Goal: Information Seeking & Learning: Understand process/instructions

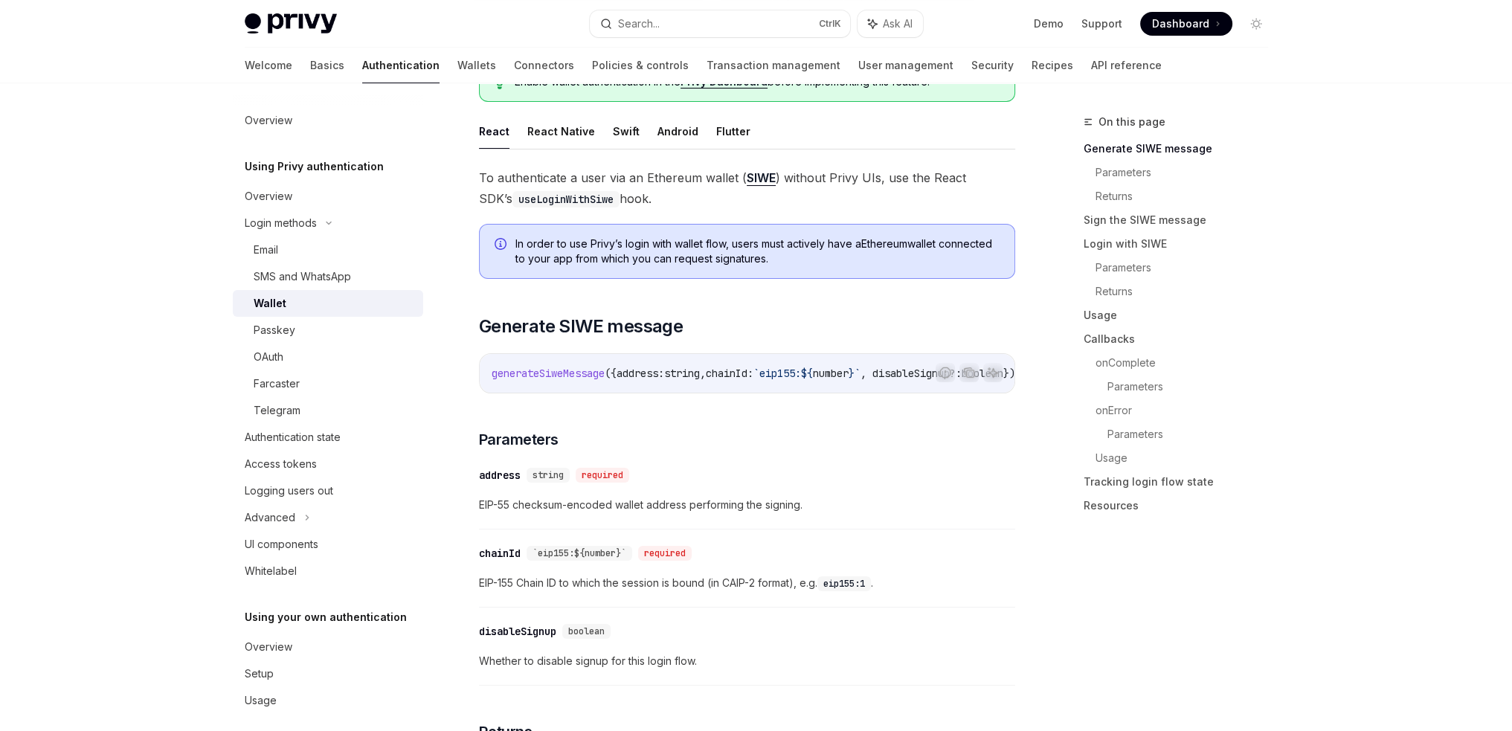
scroll to position [149, 0]
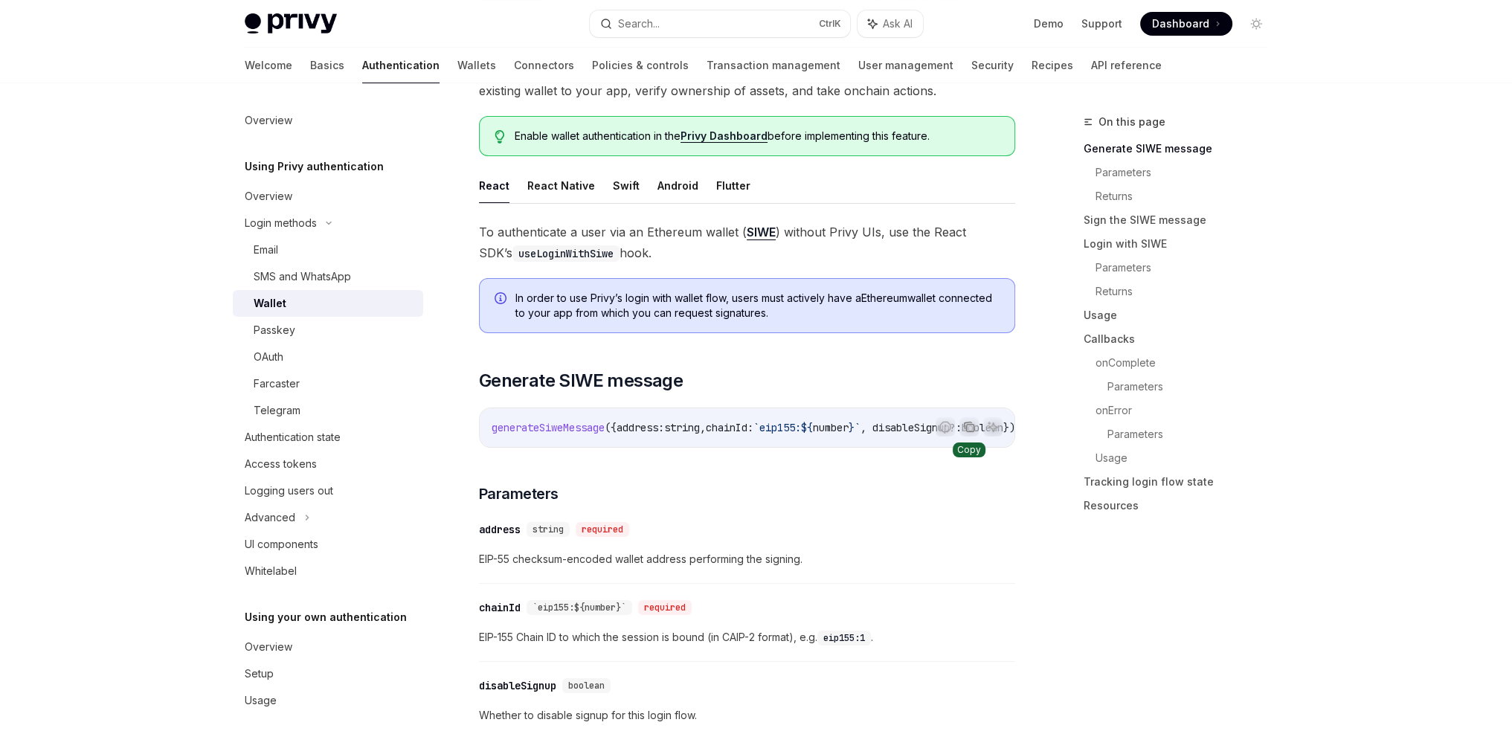
click at [969, 431] on icon "Copy the contents from the code block" at bounding box center [969, 428] width 7 height 7
click at [973, 428] on icon "Copy the contents from the code block" at bounding box center [969, 427] width 12 height 12
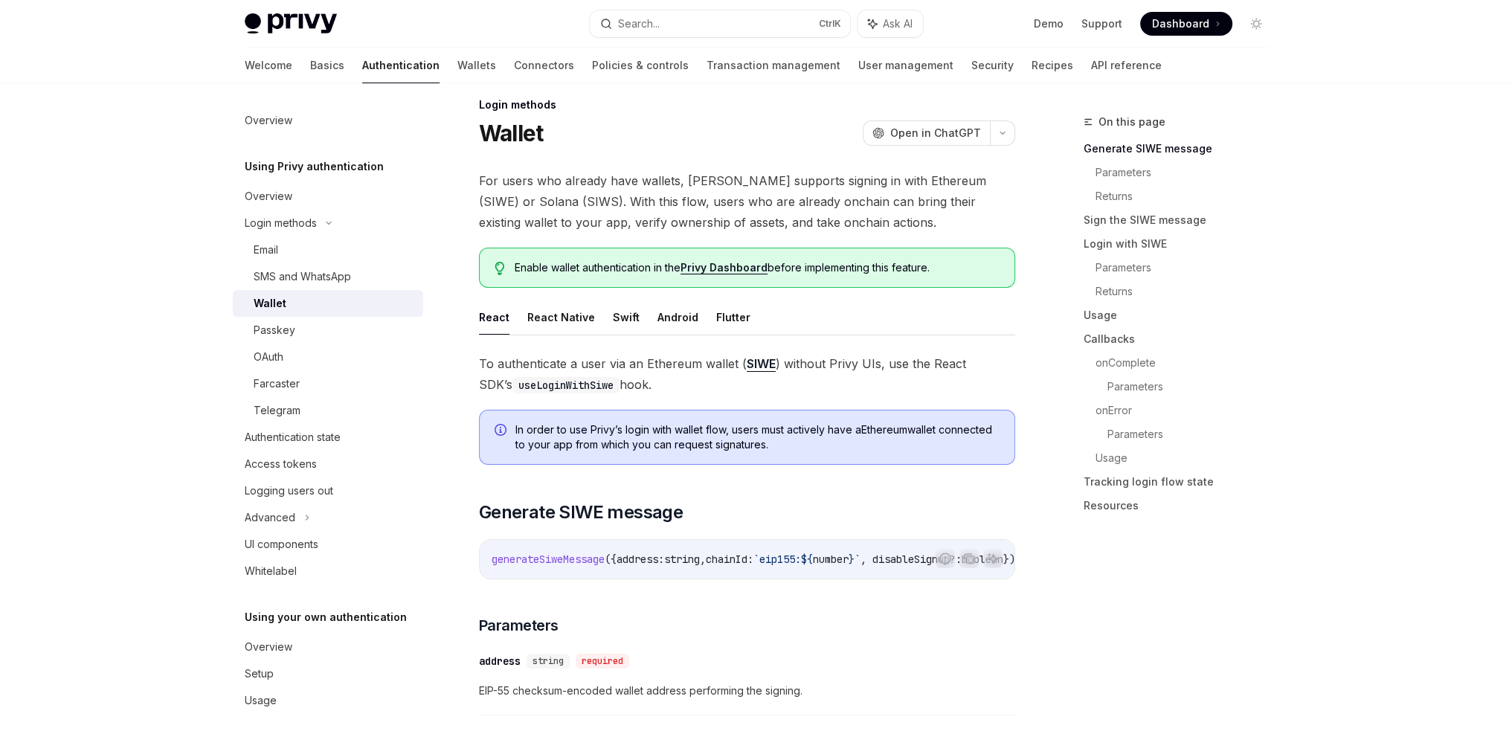
scroll to position [0, 0]
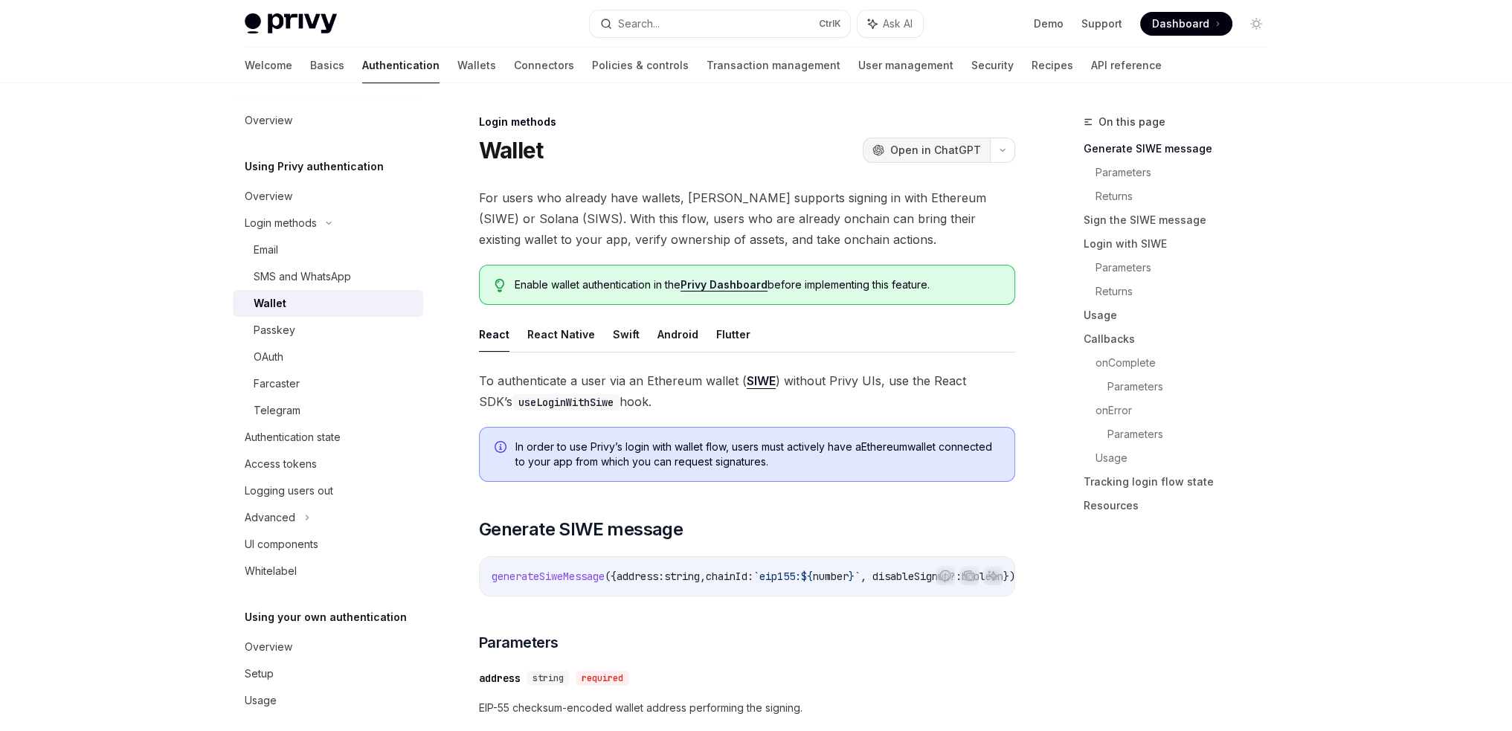
click at [926, 157] on span "Open in ChatGPT" at bounding box center [935, 150] width 91 height 15
click at [551, 327] on button "React Native" at bounding box center [561, 334] width 68 height 35
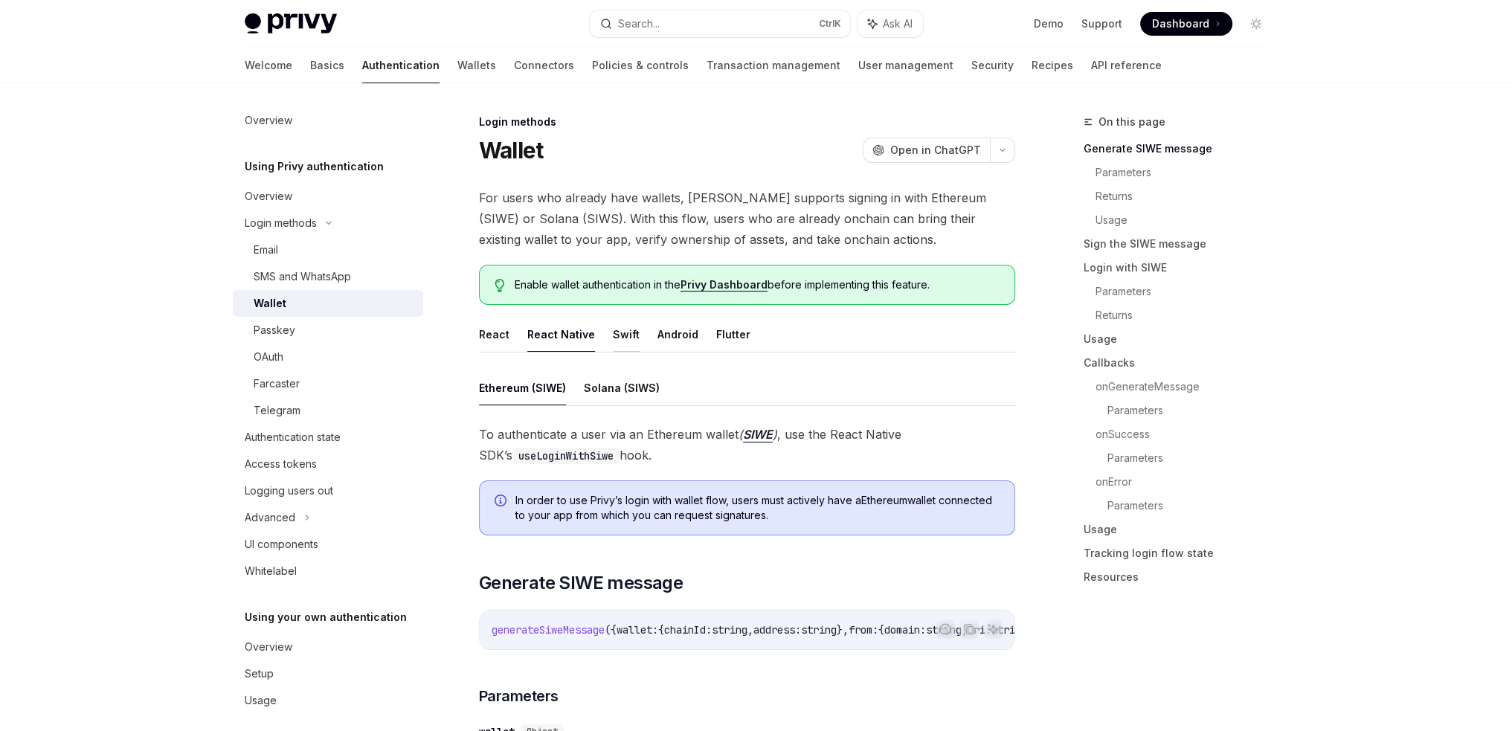
click at [618, 346] on button "Swift" at bounding box center [626, 334] width 27 height 35
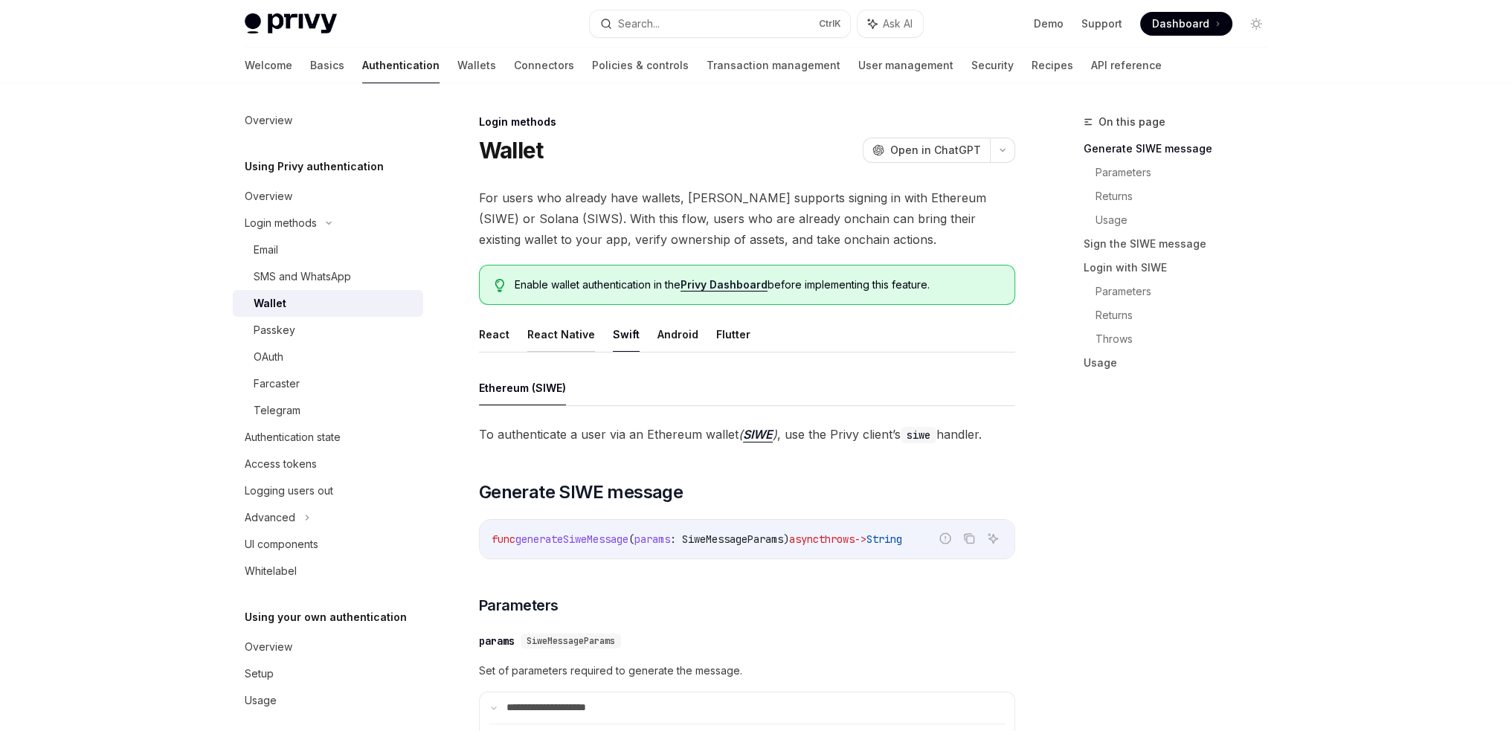
click at [568, 345] on button "React Native" at bounding box center [561, 334] width 68 height 35
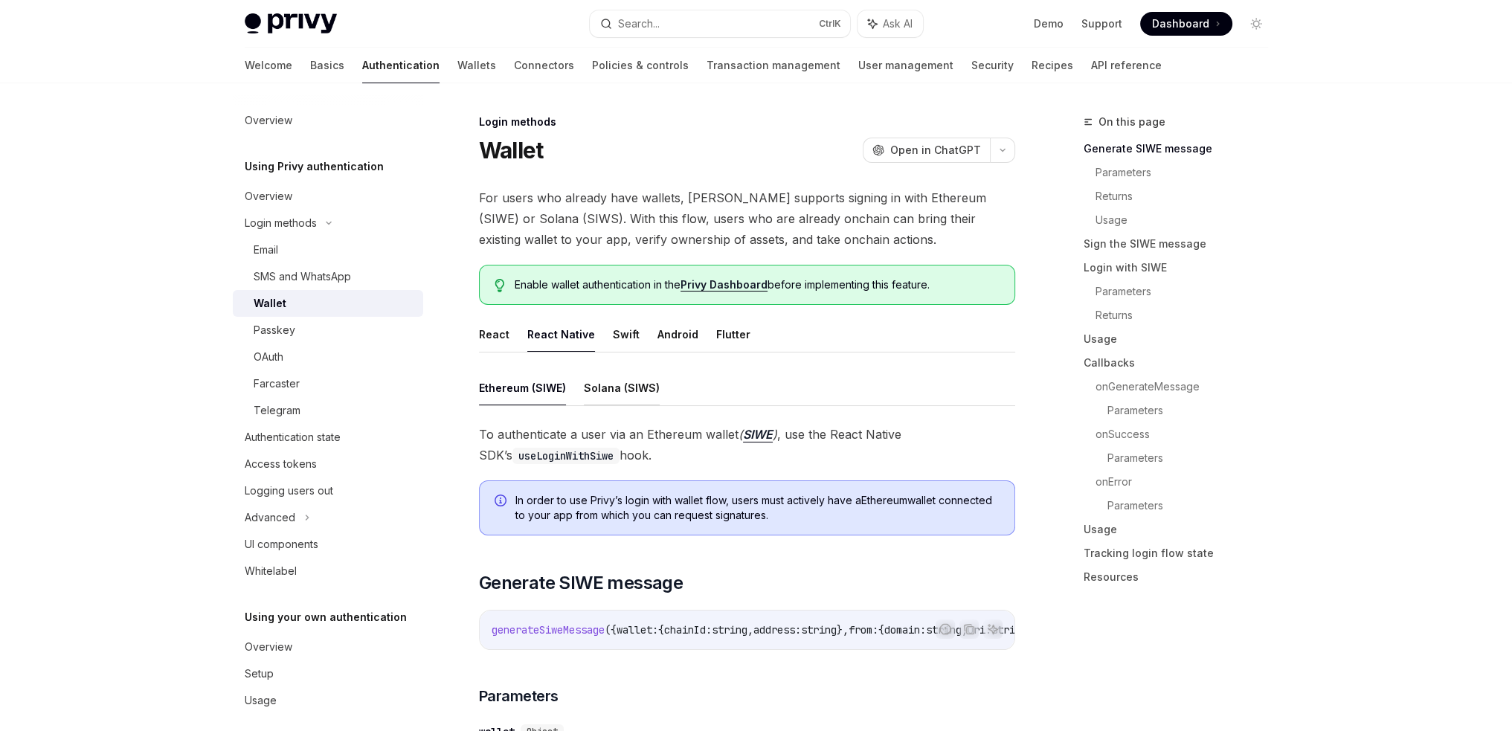
click at [619, 390] on button "Solana (SIWS)" at bounding box center [622, 387] width 76 height 35
click at [492, 330] on button "React" at bounding box center [494, 334] width 31 height 35
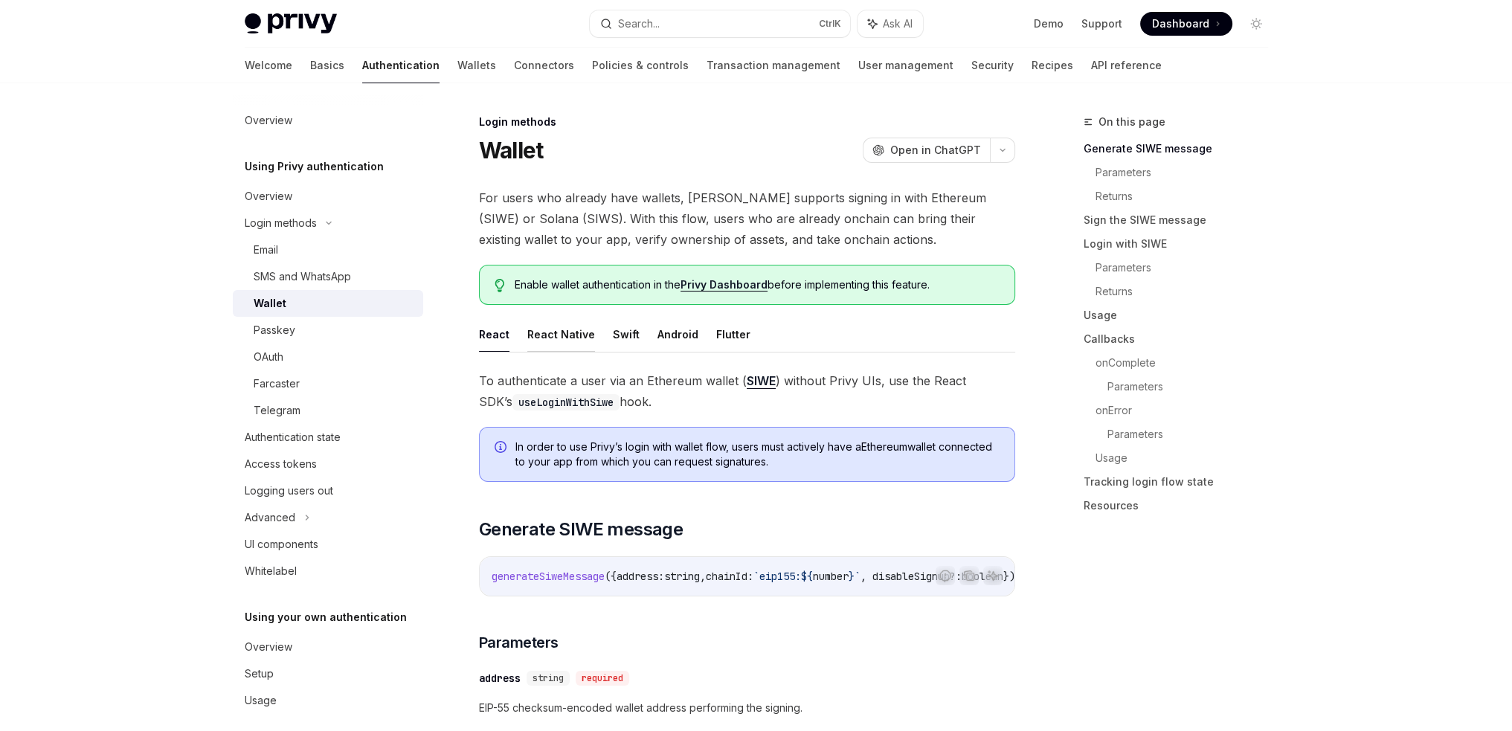
click at [551, 336] on button "React Native" at bounding box center [561, 334] width 68 height 35
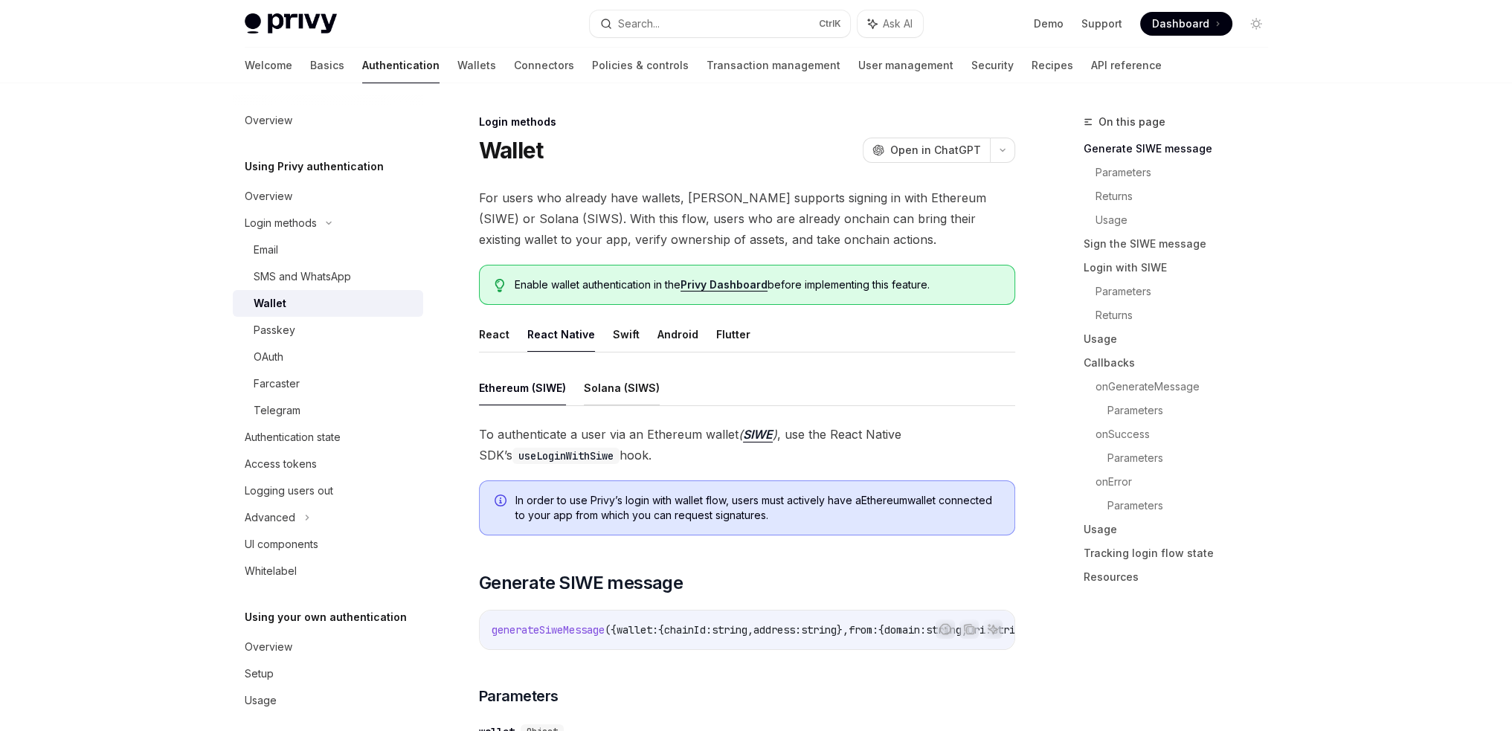
click at [608, 392] on button "Solana (SIWS)" at bounding box center [622, 387] width 76 height 35
type textarea "*"
click at [678, 639] on div "generateMessage ({ wallet: { address: string }, from: { domain: string , uri: s…" at bounding box center [747, 630] width 535 height 39
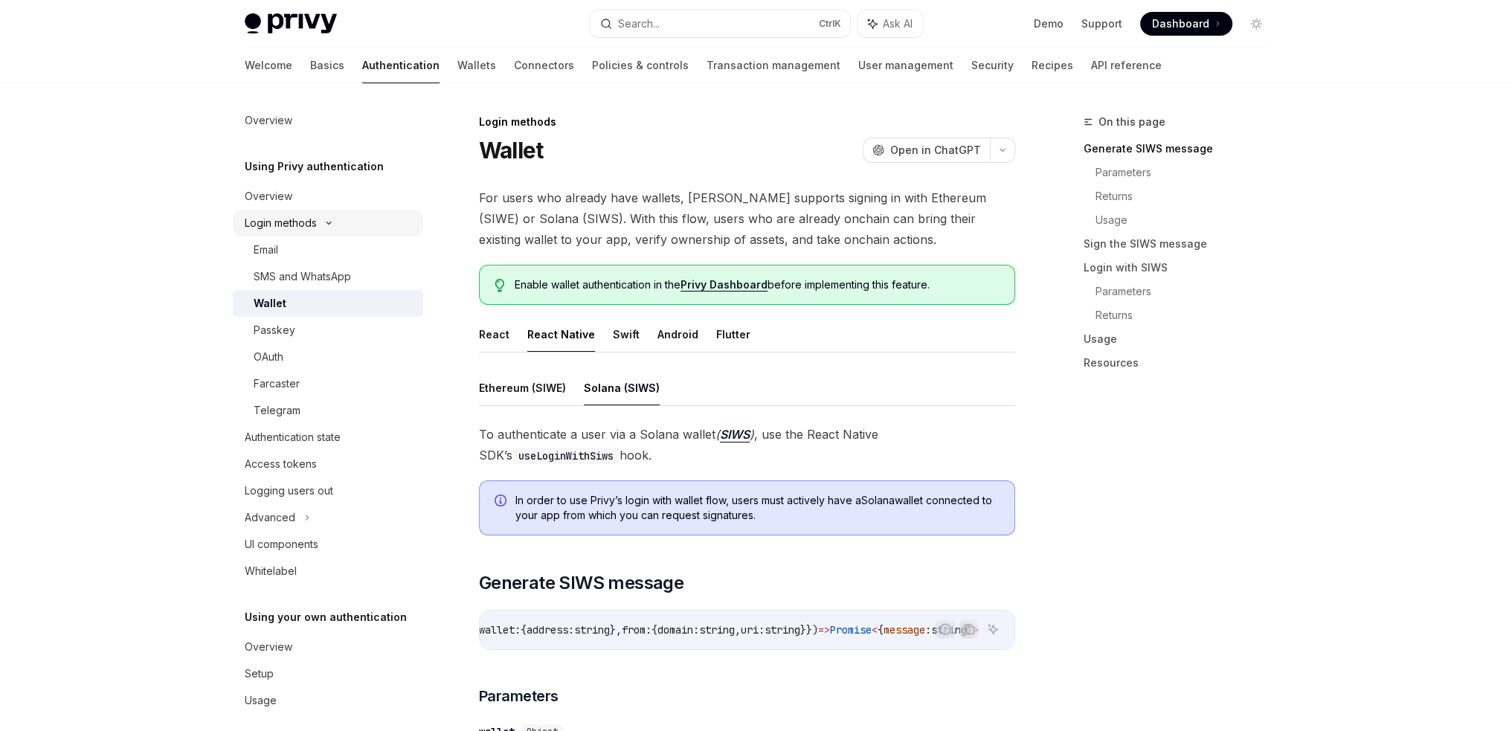
click at [292, 225] on div "Login methods" at bounding box center [281, 223] width 72 height 18
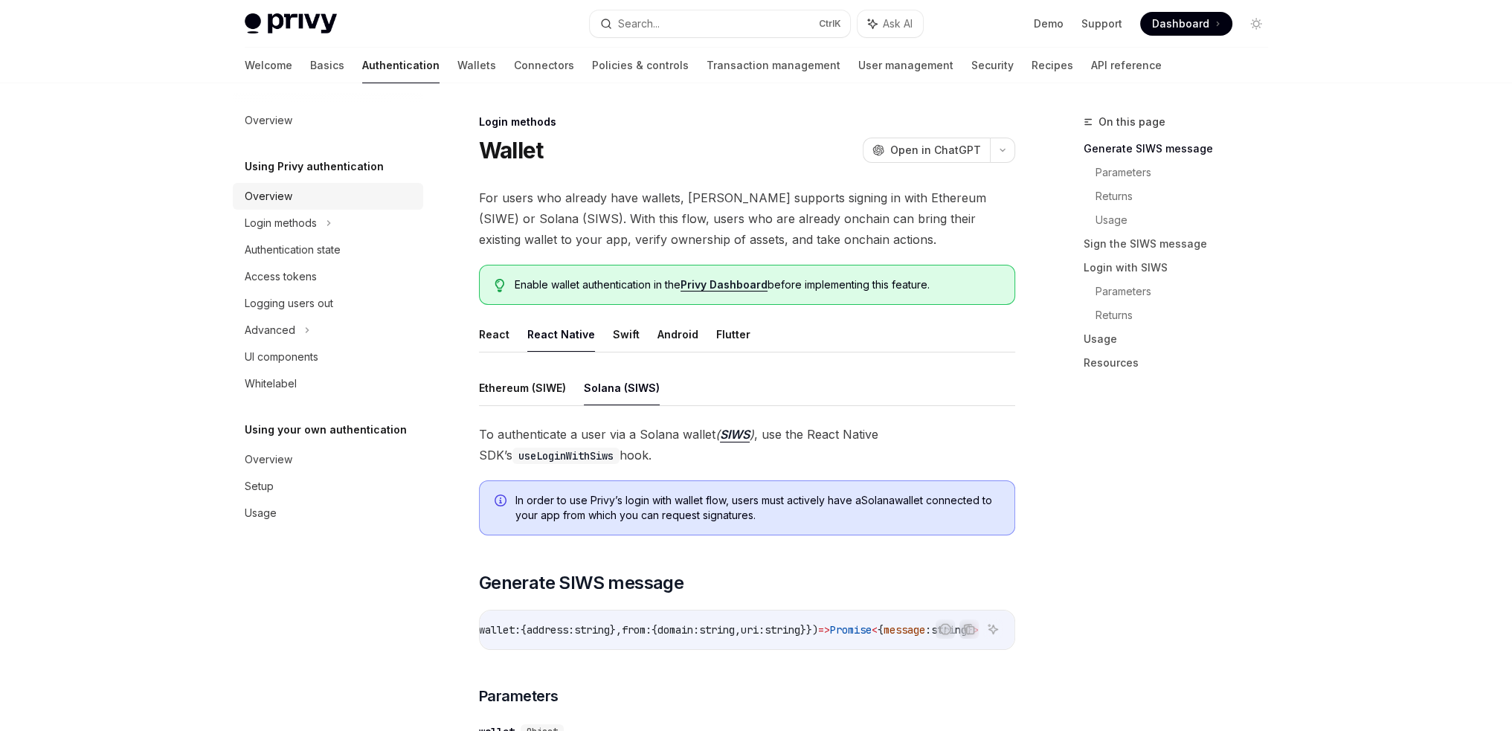
click at [295, 202] on div "Overview" at bounding box center [330, 196] width 170 height 18
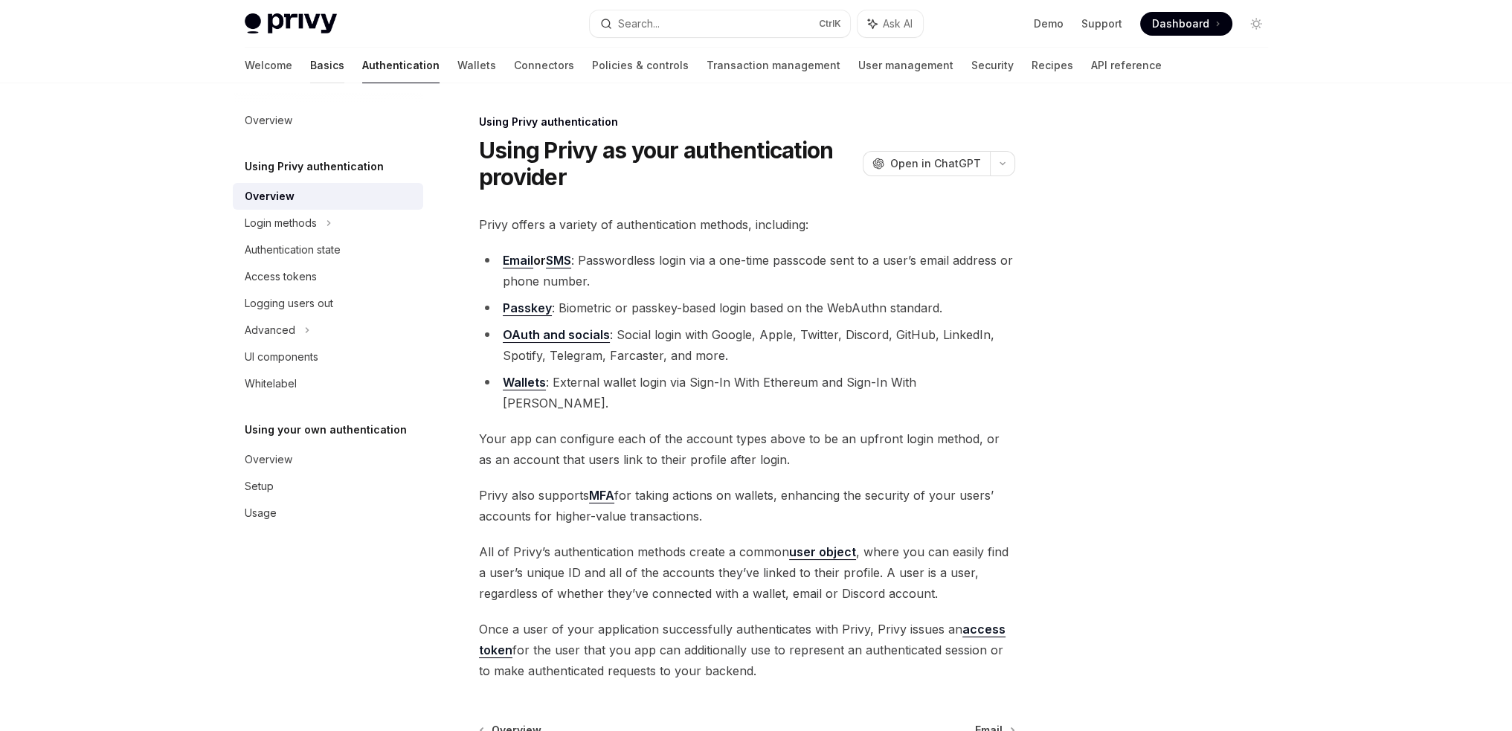
click at [310, 68] on link "Basics" at bounding box center [327, 66] width 34 height 36
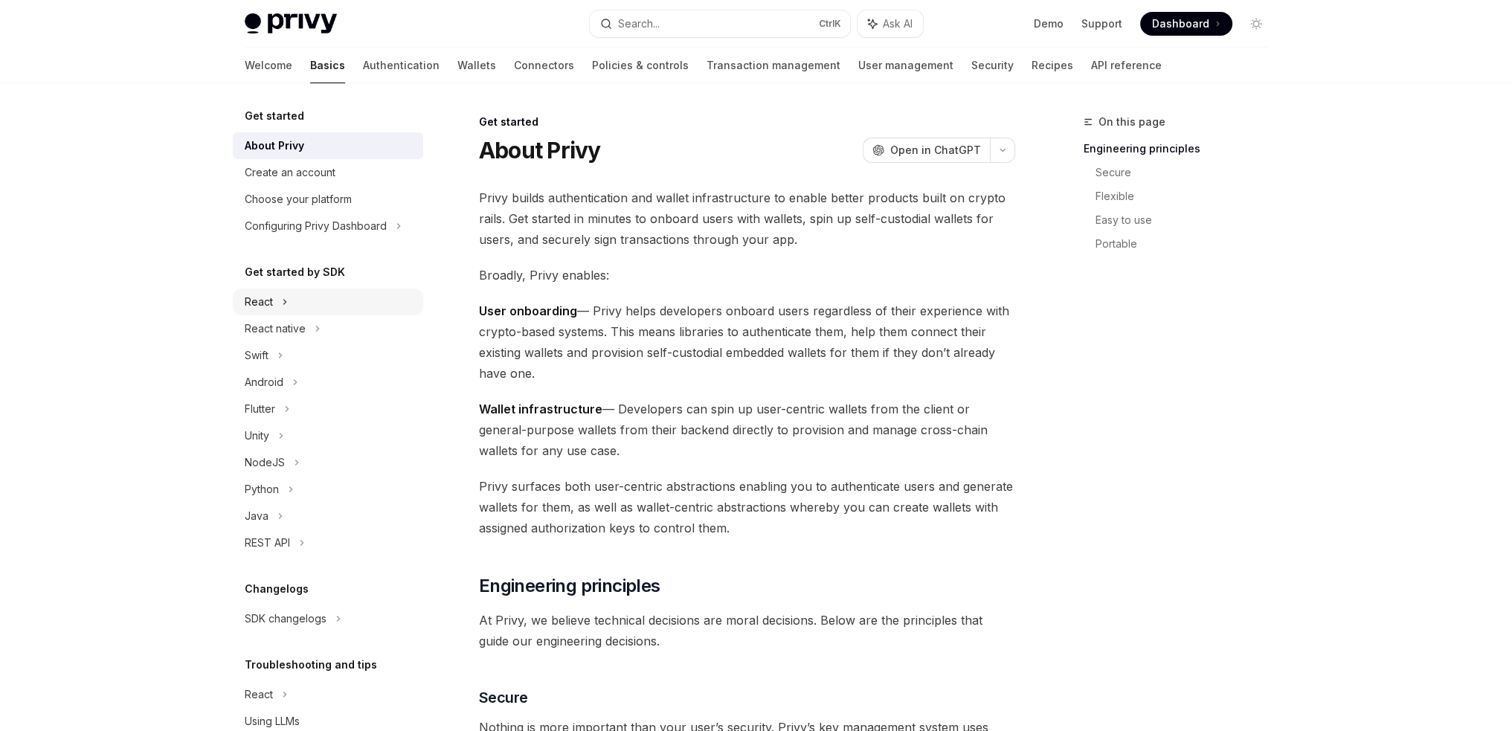
click at [291, 303] on div "React" at bounding box center [328, 302] width 190 height 27
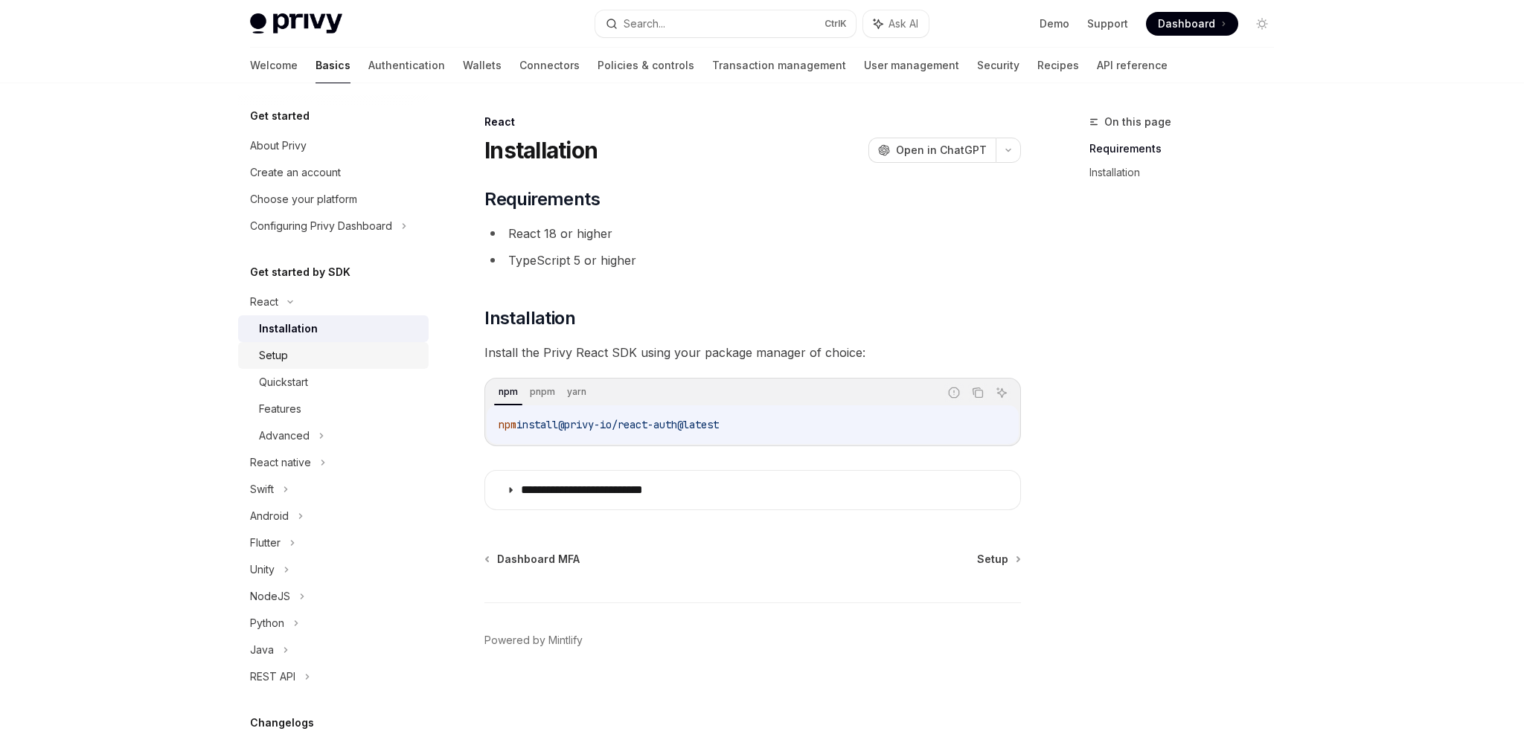
click at [333, 354] on div "Setup" at bounding box center [339, 356] width 161 height 18
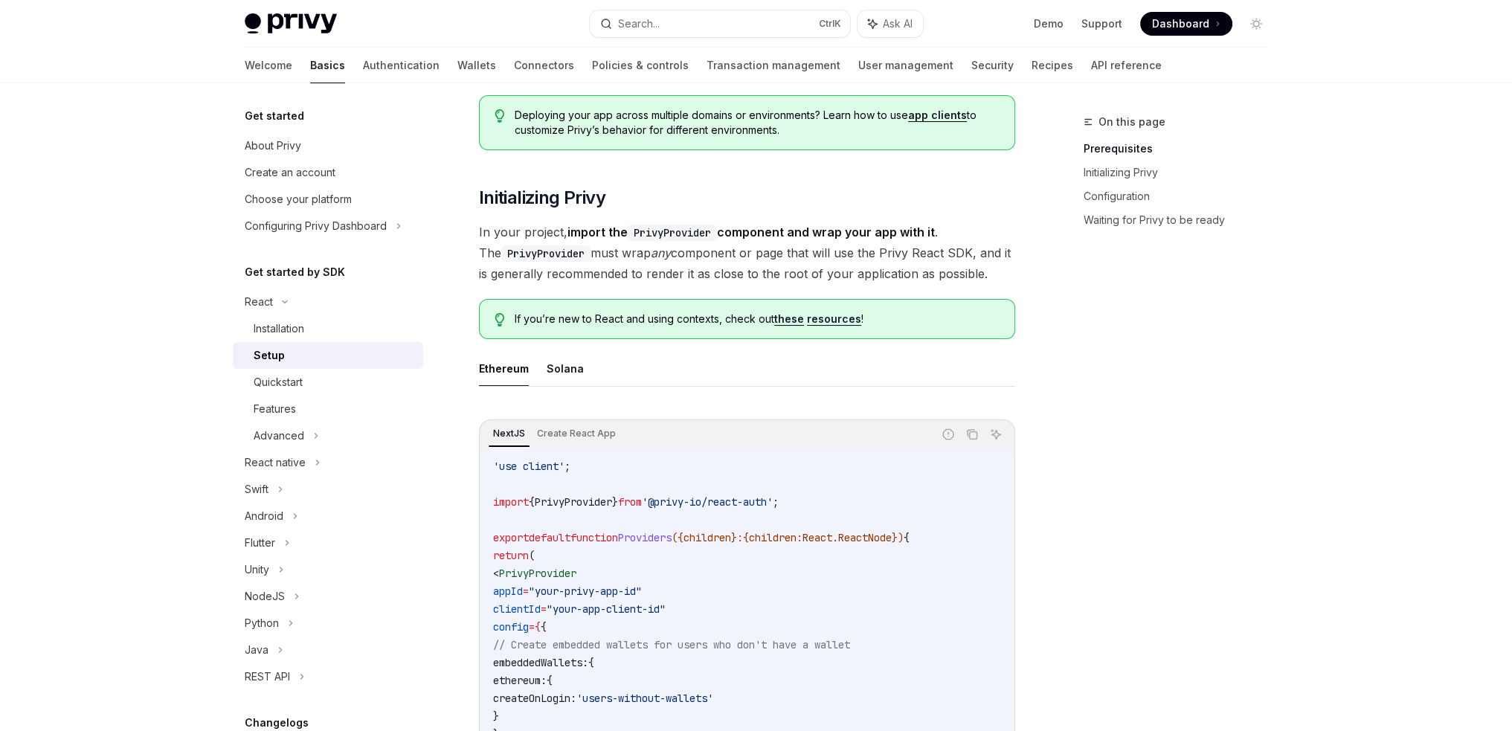
scroll to position [223, 0]
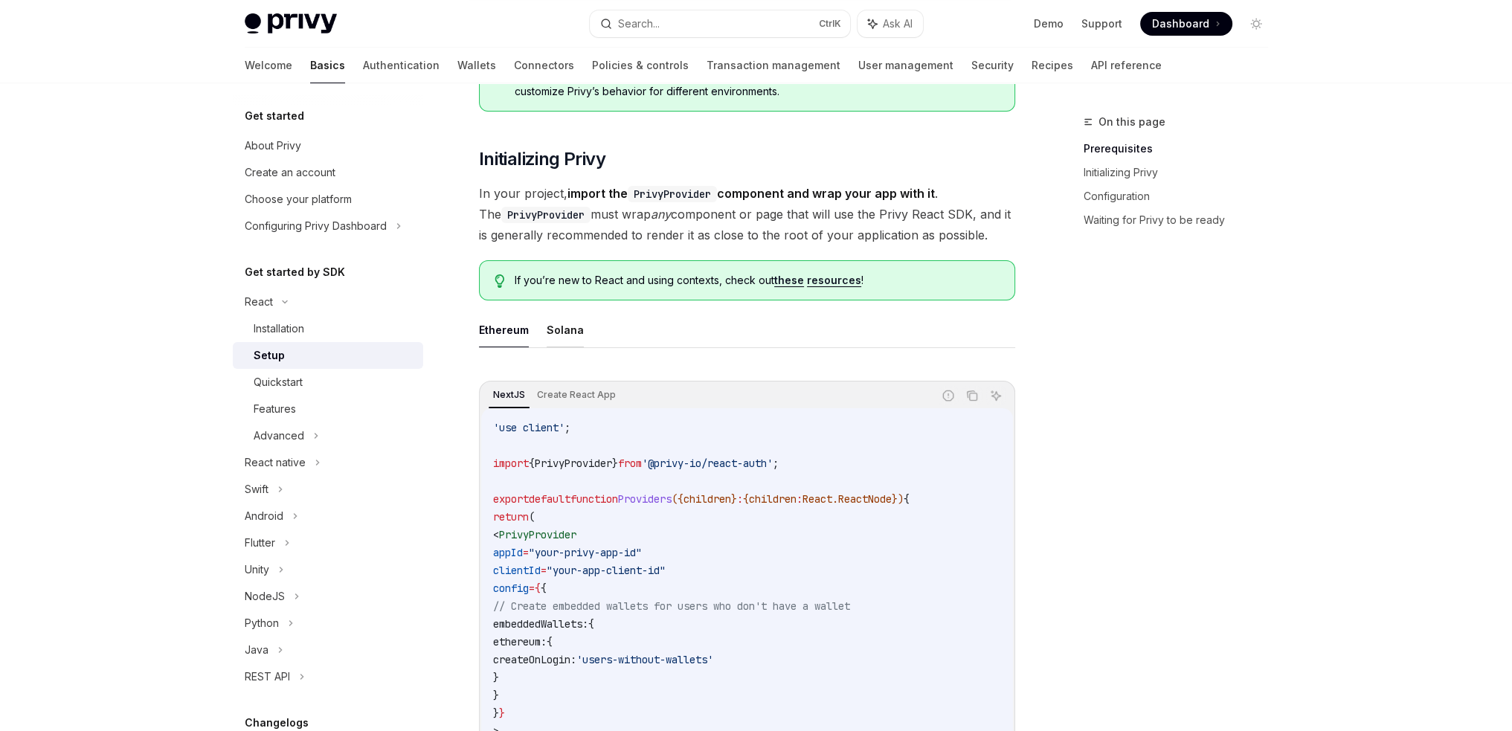
click at [578, 327] on button "Solana" at bounding box center [565, 329] width 37 height 35
type textarea "*"
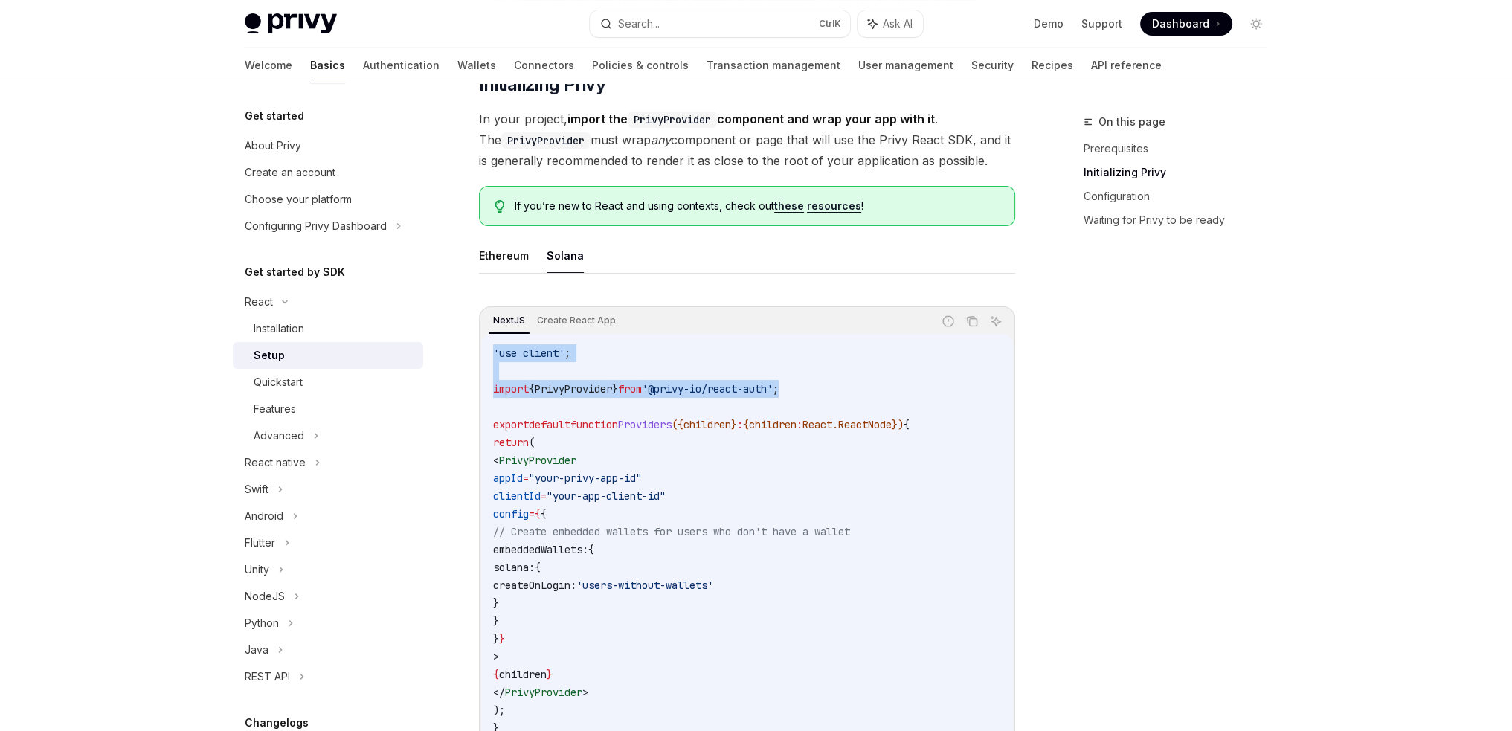
drag, startPoint x: 834, startPoint y: 389, endPoint x: 476, endPoint y: 344, distance: 360.6
copy code "'use client' ; import { PrivyProvider } from '@privy-io/react-auth' ;"
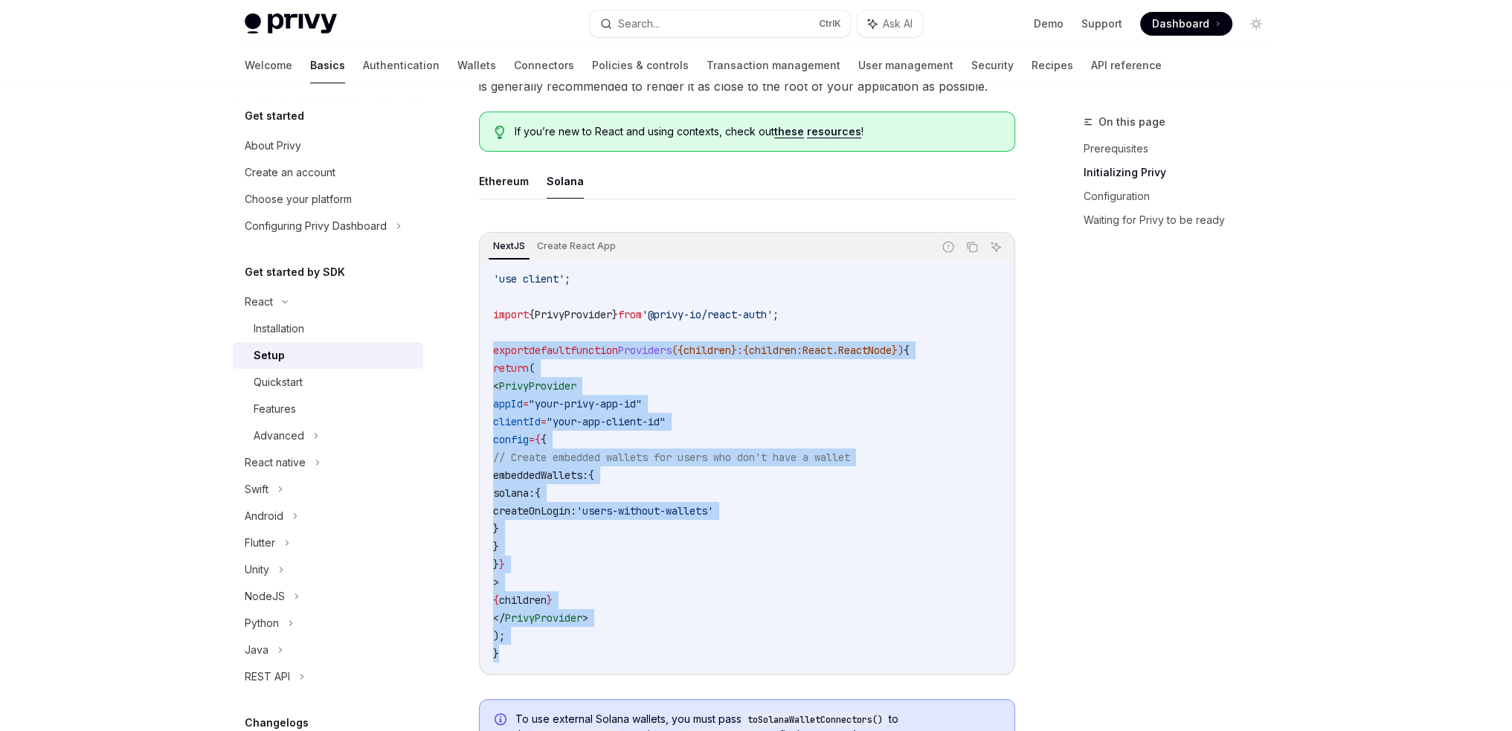
drag, startPoint x: 514, startPoint y: 654, endPoint x: 479, endPoint y: 344, distance: 311.4
click at [479, 344] on div "NextJS Create React App Report incorrect code Copy Ask AI 'use client' ; import…" at bounding box center [747, 453] width 536 height 443
copy code "export default function Providers ({ children } : { children : React . ReactNod…"
drag, startPoint x: 506, startPoint y: 651, endPoint x: 469, endPoint y: 350, distance: 302.8
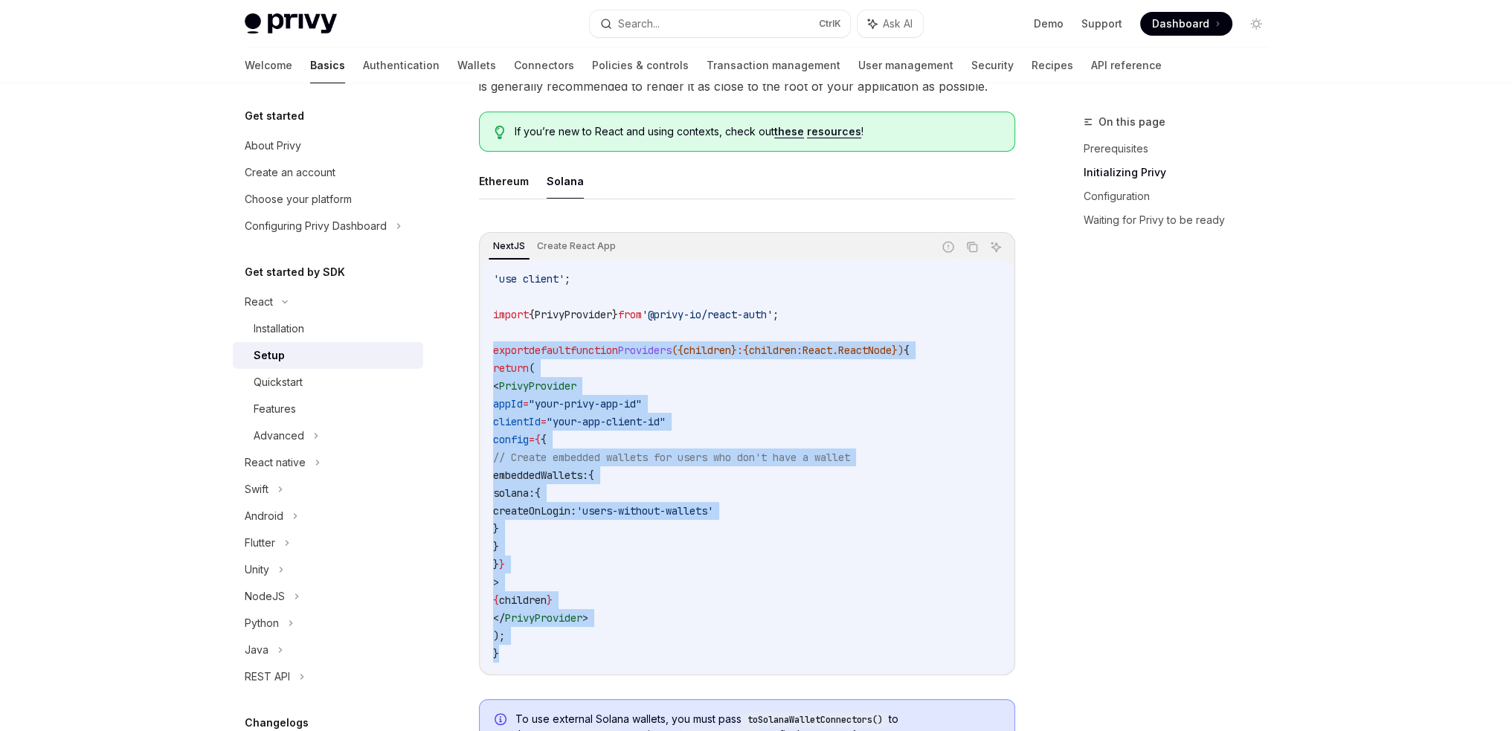
copy code "export default function Providers ({ children } : { children : React . ReactNod…"
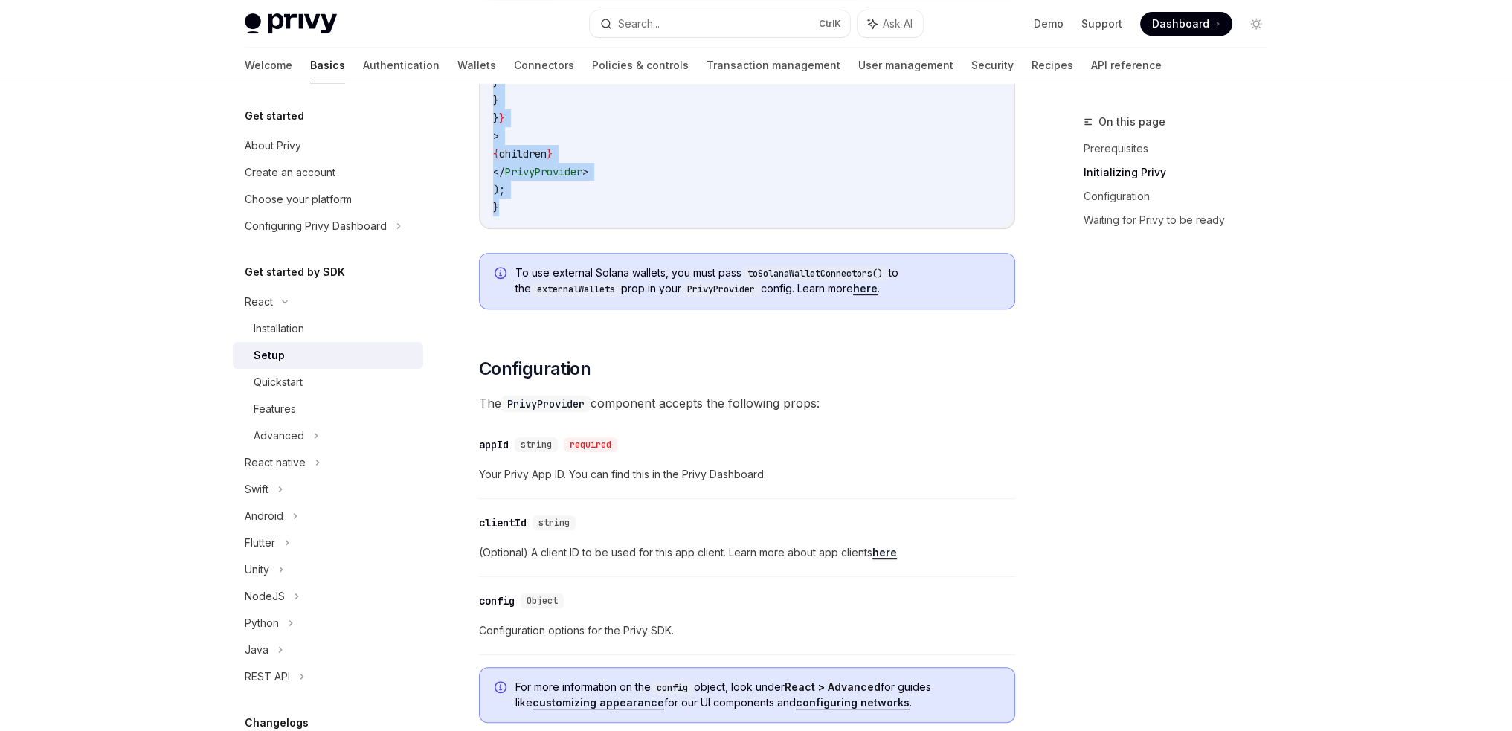
scroll to position [893, 0]
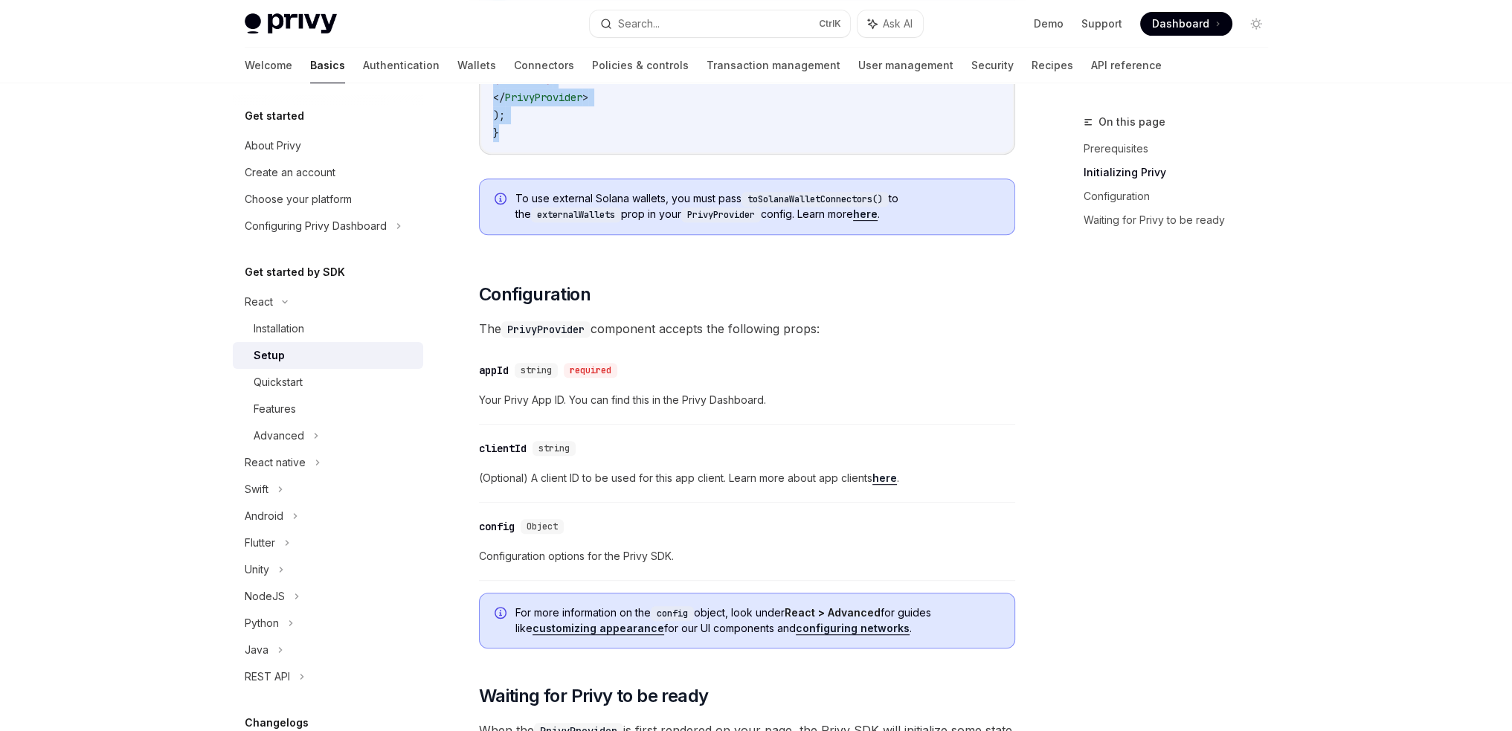
click at [1154, 19] on span at bounding box center [1186, 24] width 92 height 24
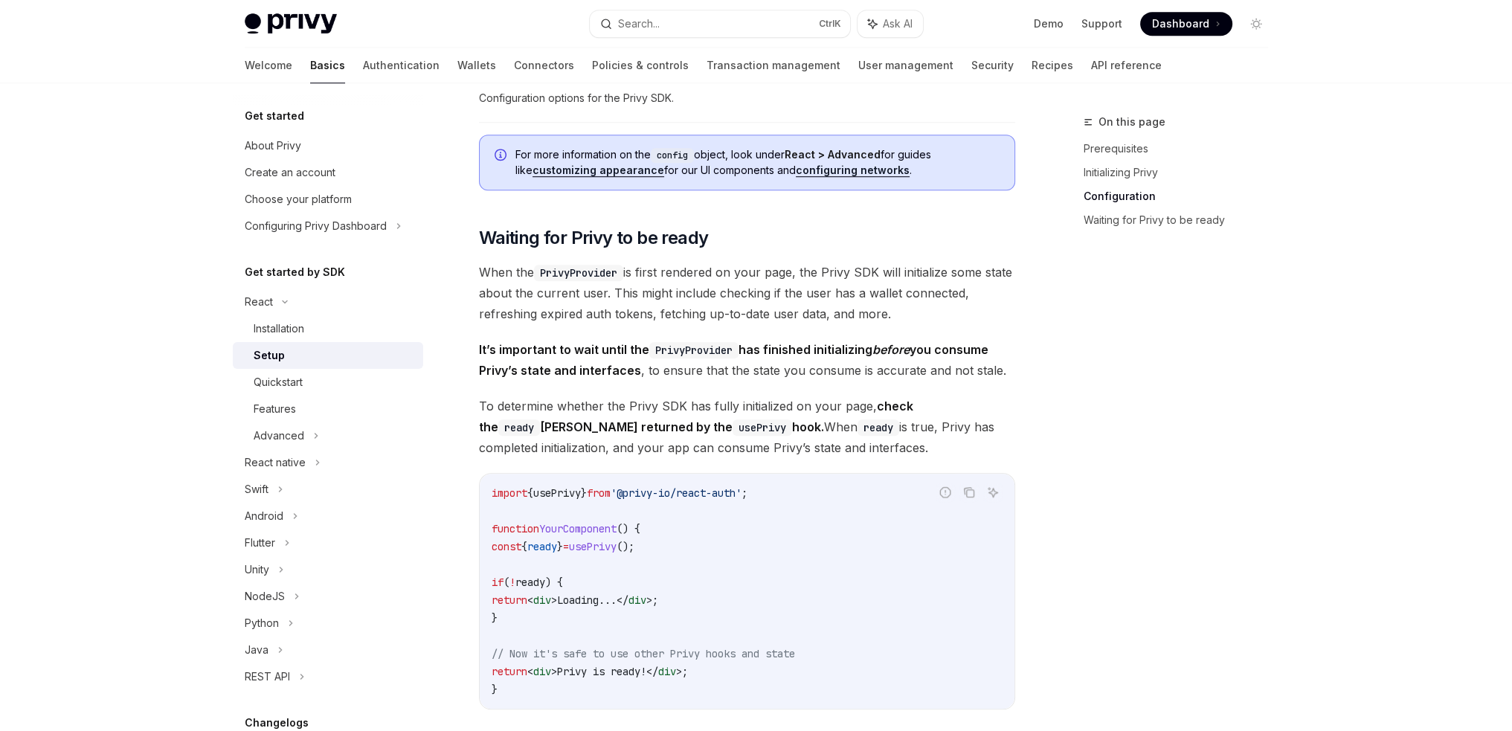
scroll to position [1339, 0]
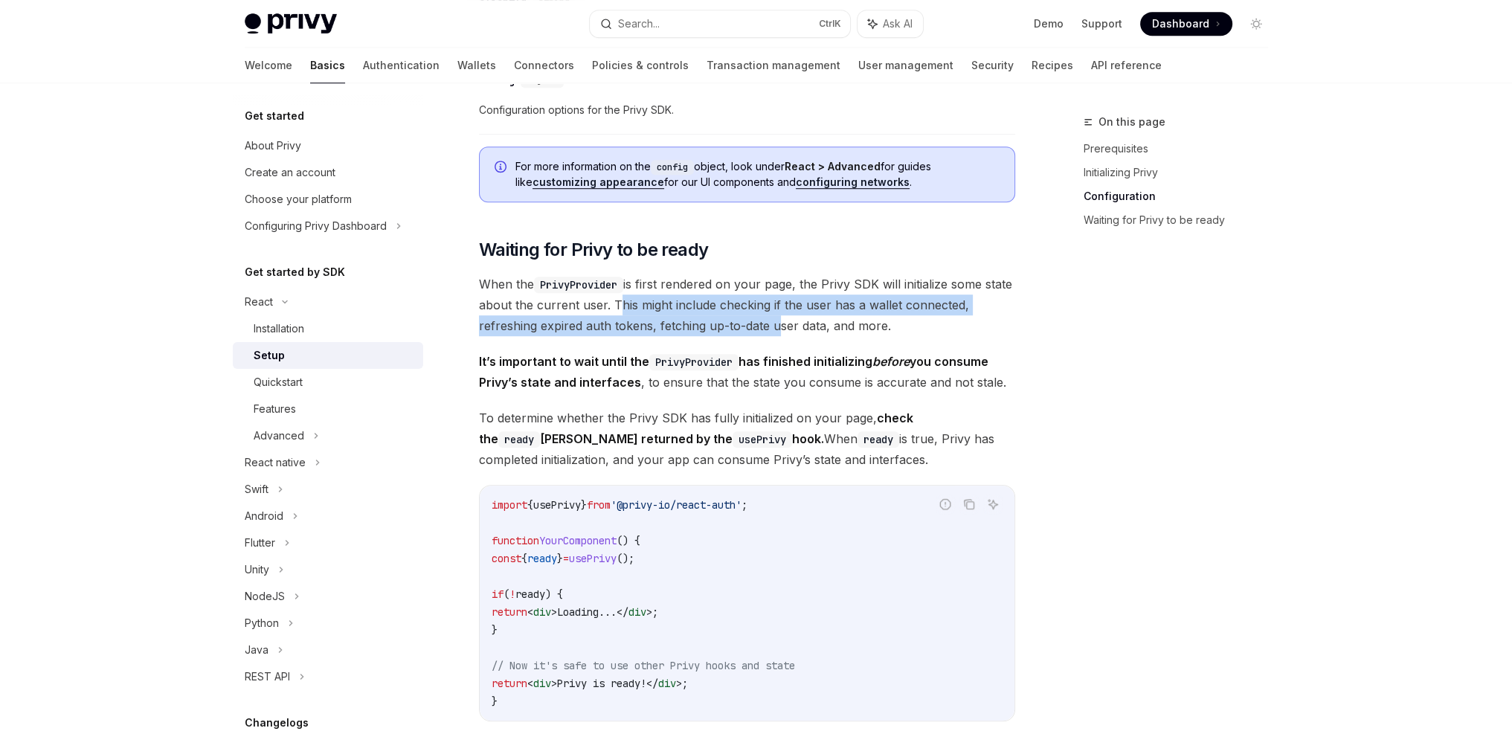
drag, startPoint x: 642, startPoint y: 302, endPoint x: 774, endPoint y: 316, distance: 132.4
click at [774, 316] on span "When the PrivyProvider is first rendered on your page, the Privy SDK will initi…" at bounding box center [747, 305] width 536 height 62
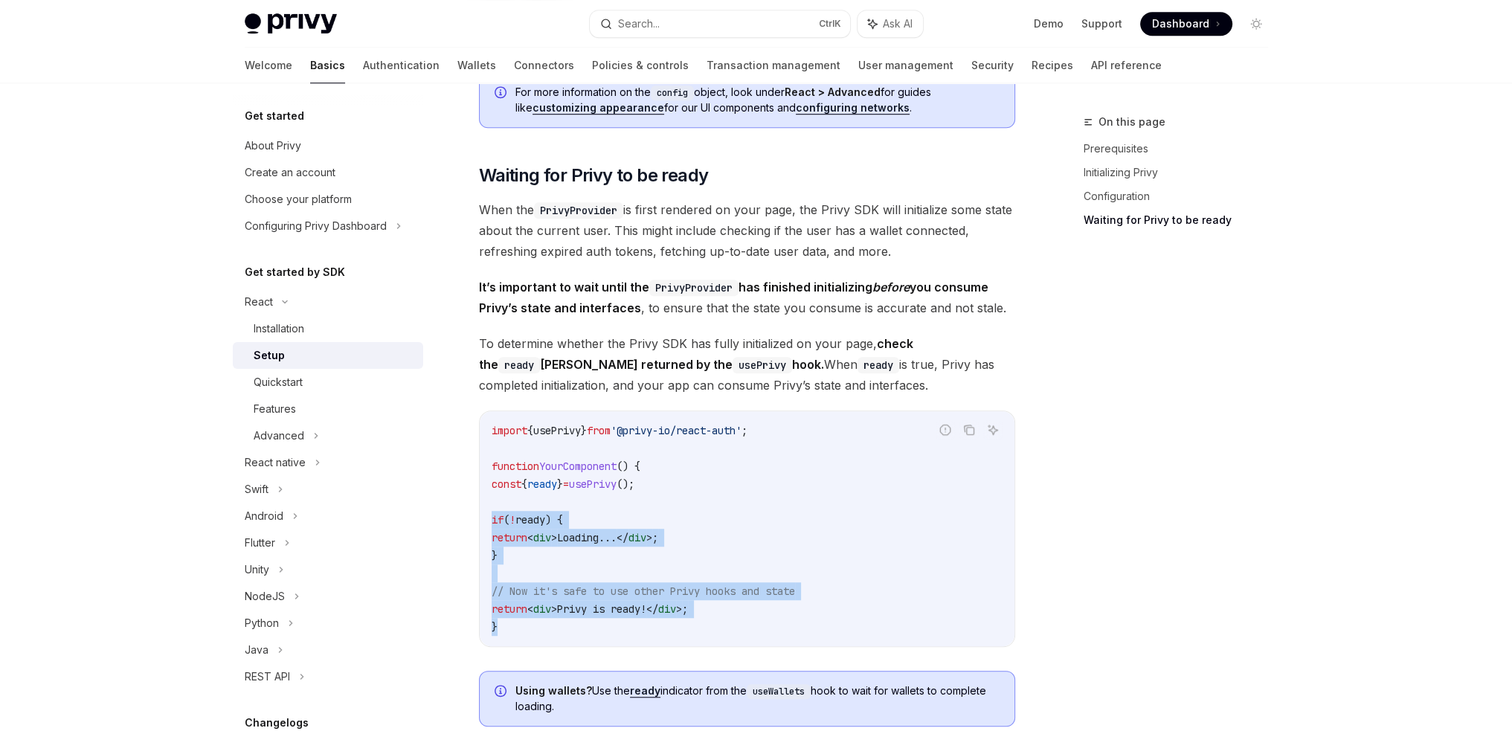
drag, startPoint x: 507, startPoint y: 628, endPoint x: 470, endPoint y: 526, distance: 108.5
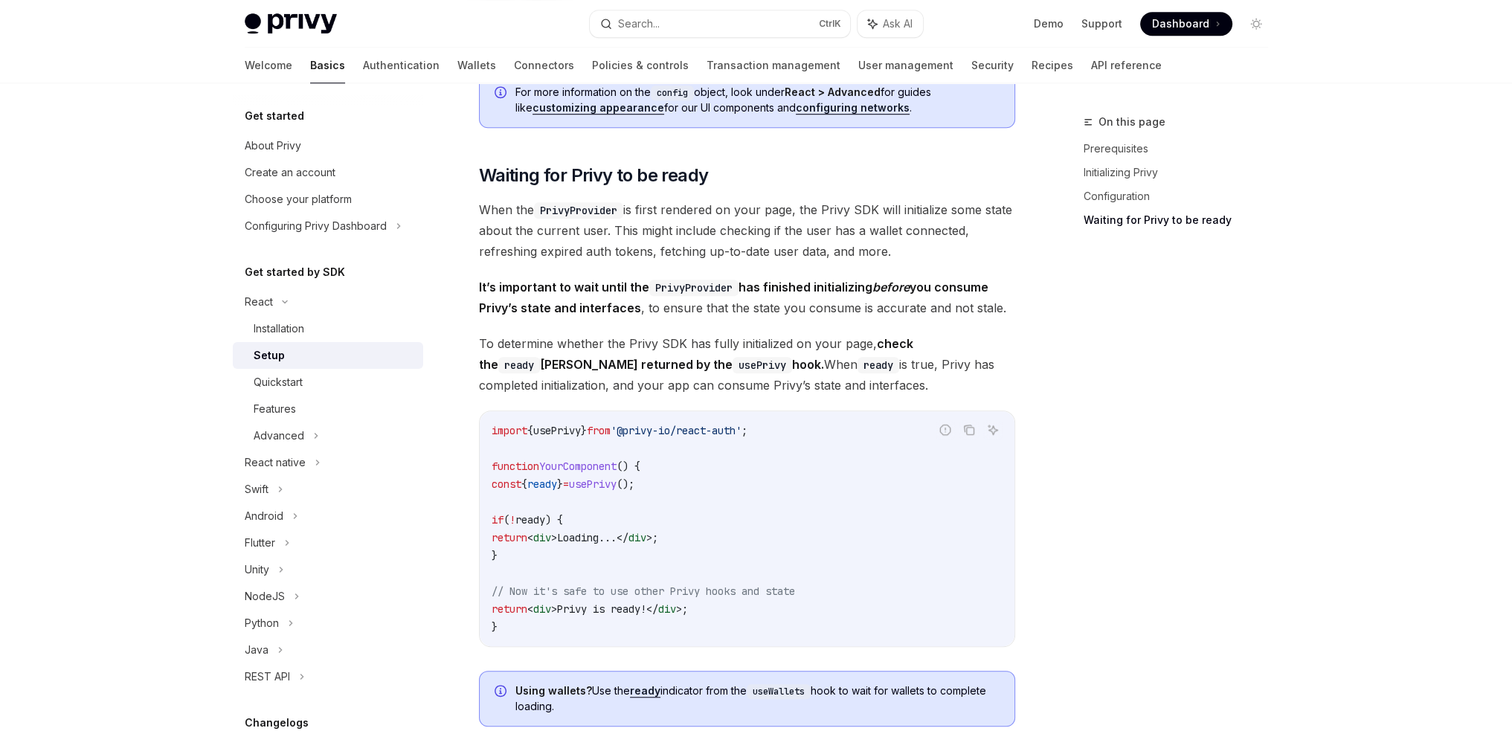
click at [601, 504] on code "import { usePrivy } from '@privy-io/react-auth' ; function YourComponent () { c…" at bounding box center [747, 529] width 511 height 214
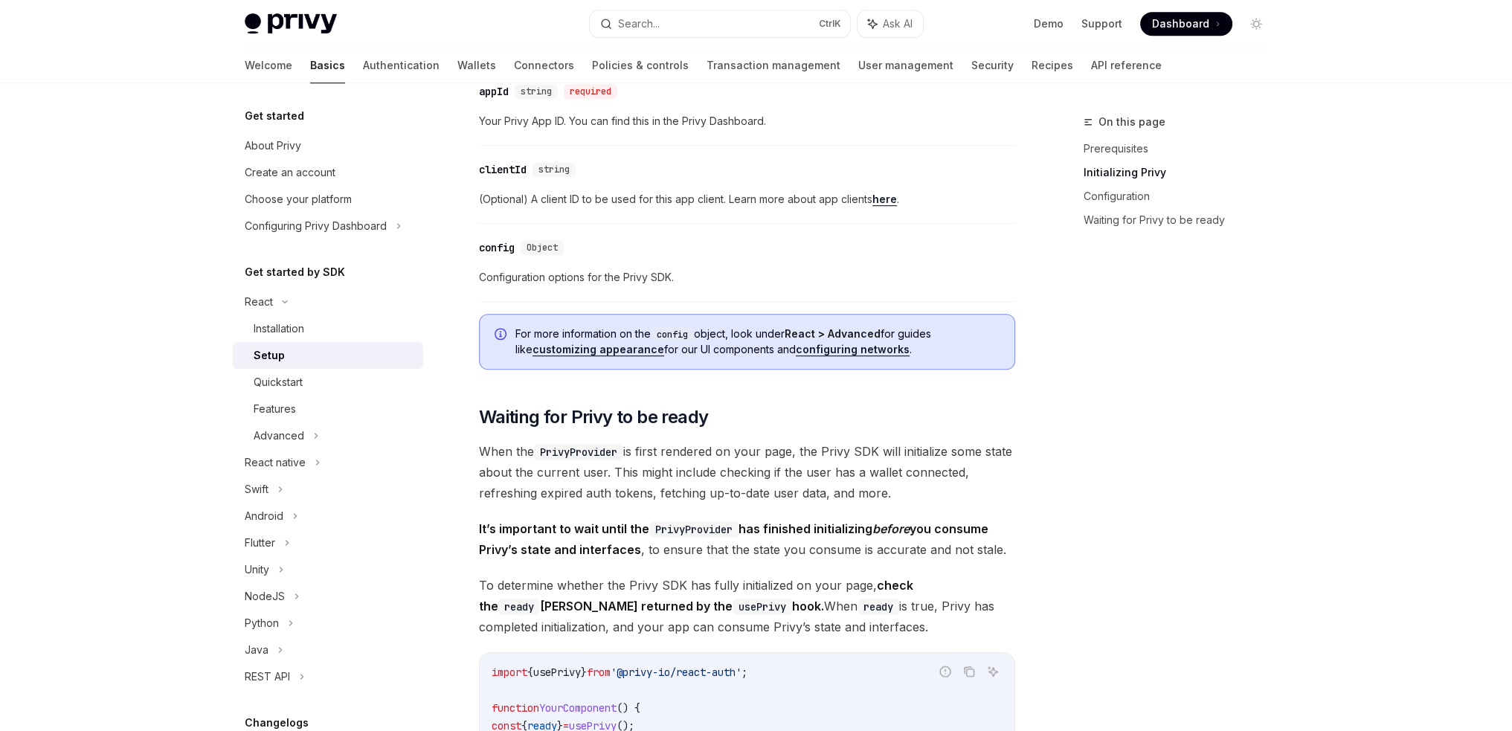
scroll to position [1190, 0]
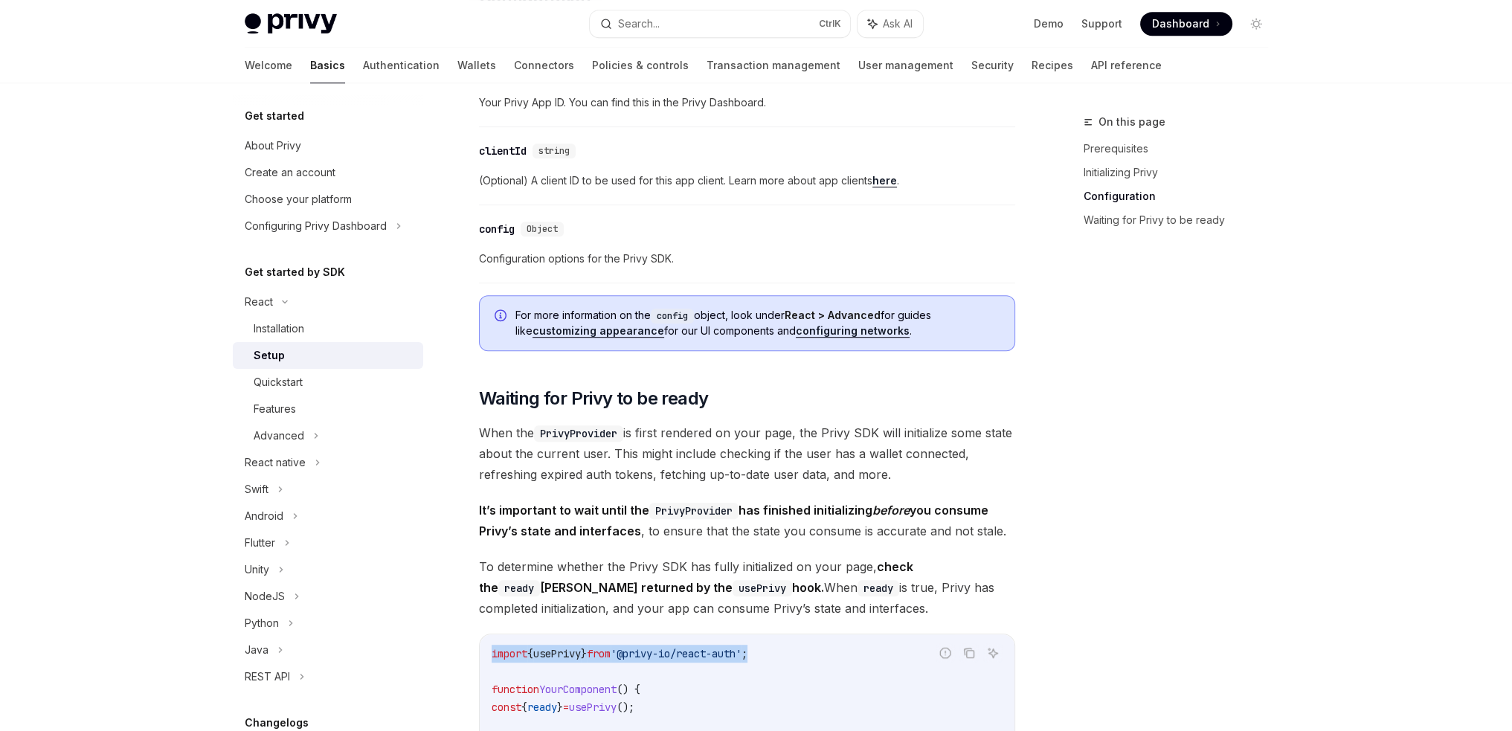
drag, startPoint x: 798, startPoint y: 653, endPoint x: 480, endPoint y: 644, distance: 318.5
copy span "import { usePrivy } from '@privy-io/react-auth' ;"
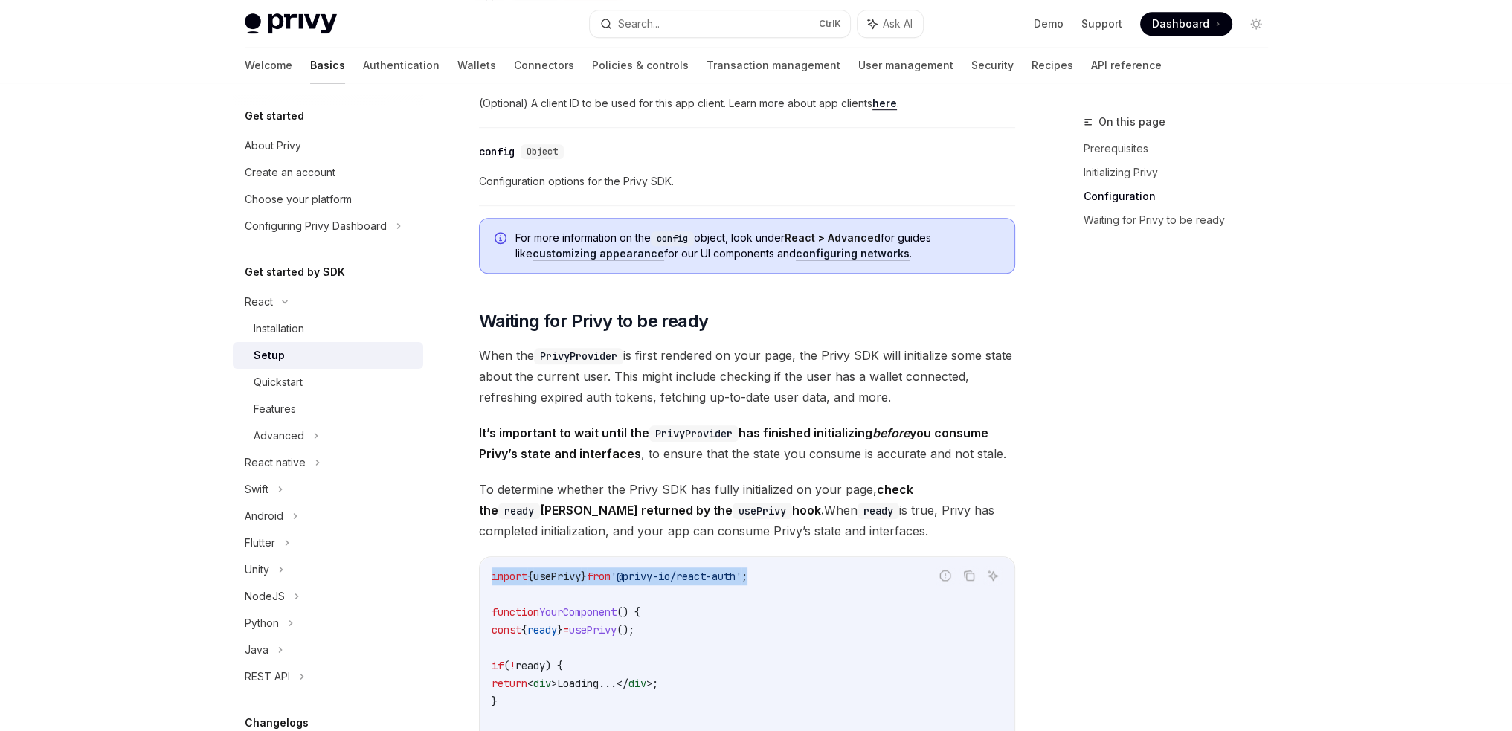
scroll to position [1413, 0]
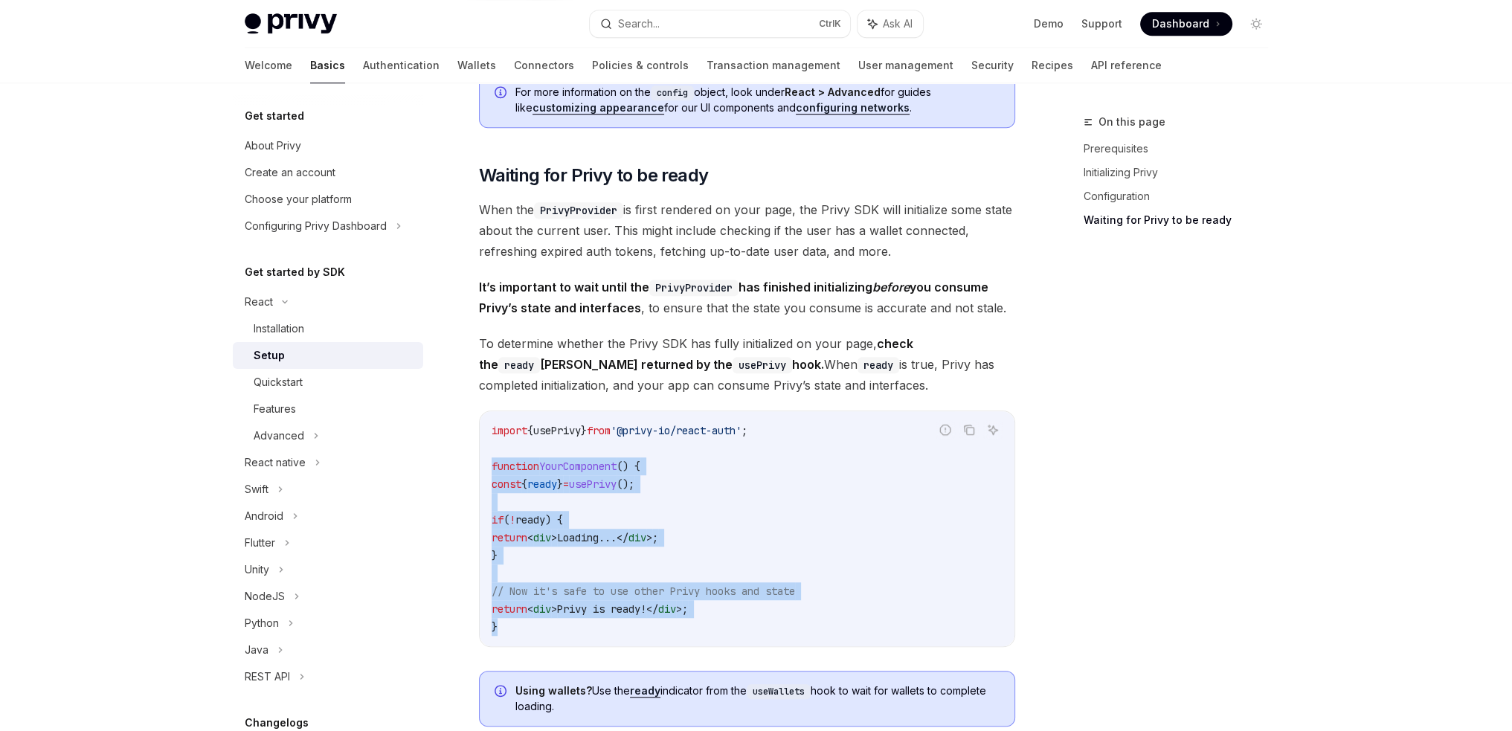
drag, startPoint x: 509, startPoint y: 626, endPoint x: 475, endPoint y: 469, distance: 160.5
copy code "function YourComponent () { const { ready } = usePrivy (); if ( ! ready ) { ret…"
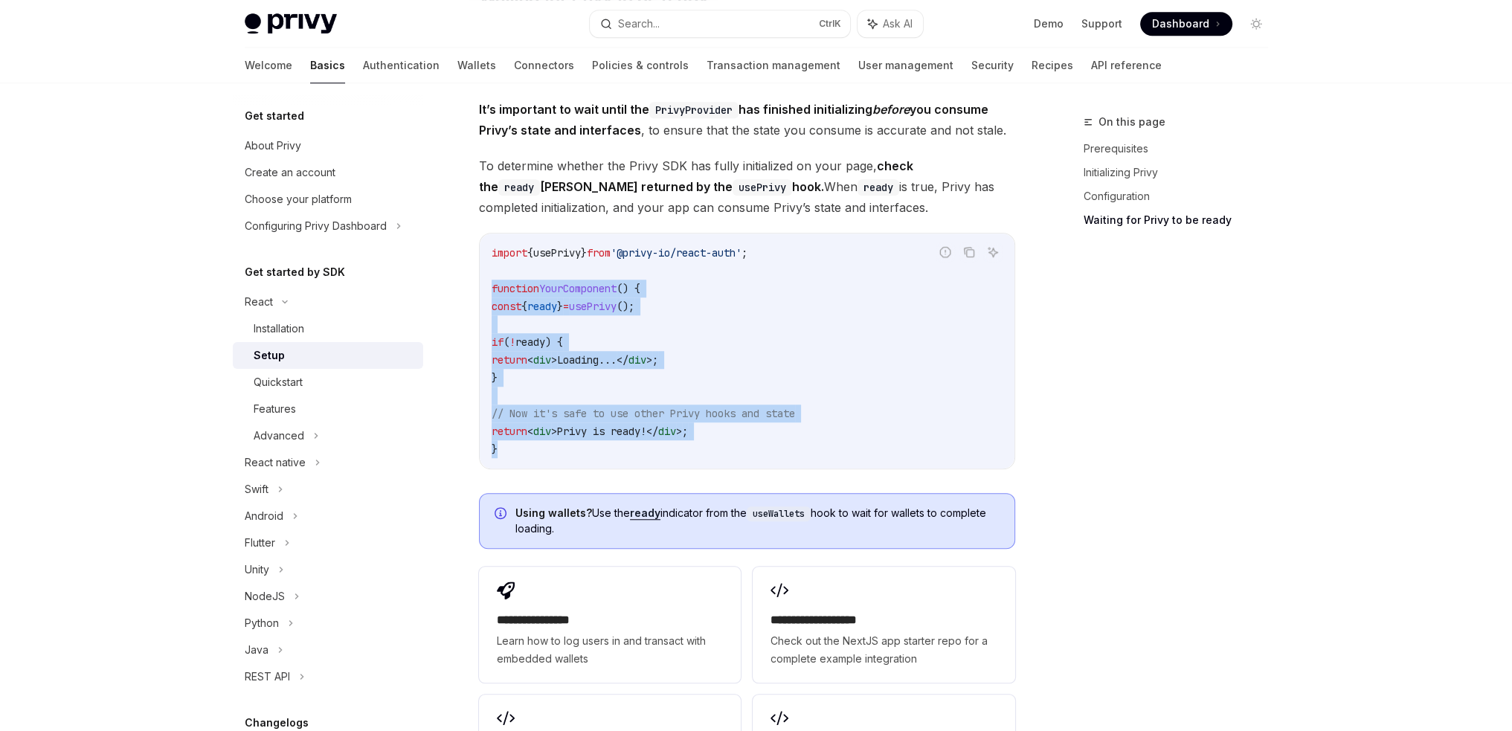
scroll to position [1562, 0]
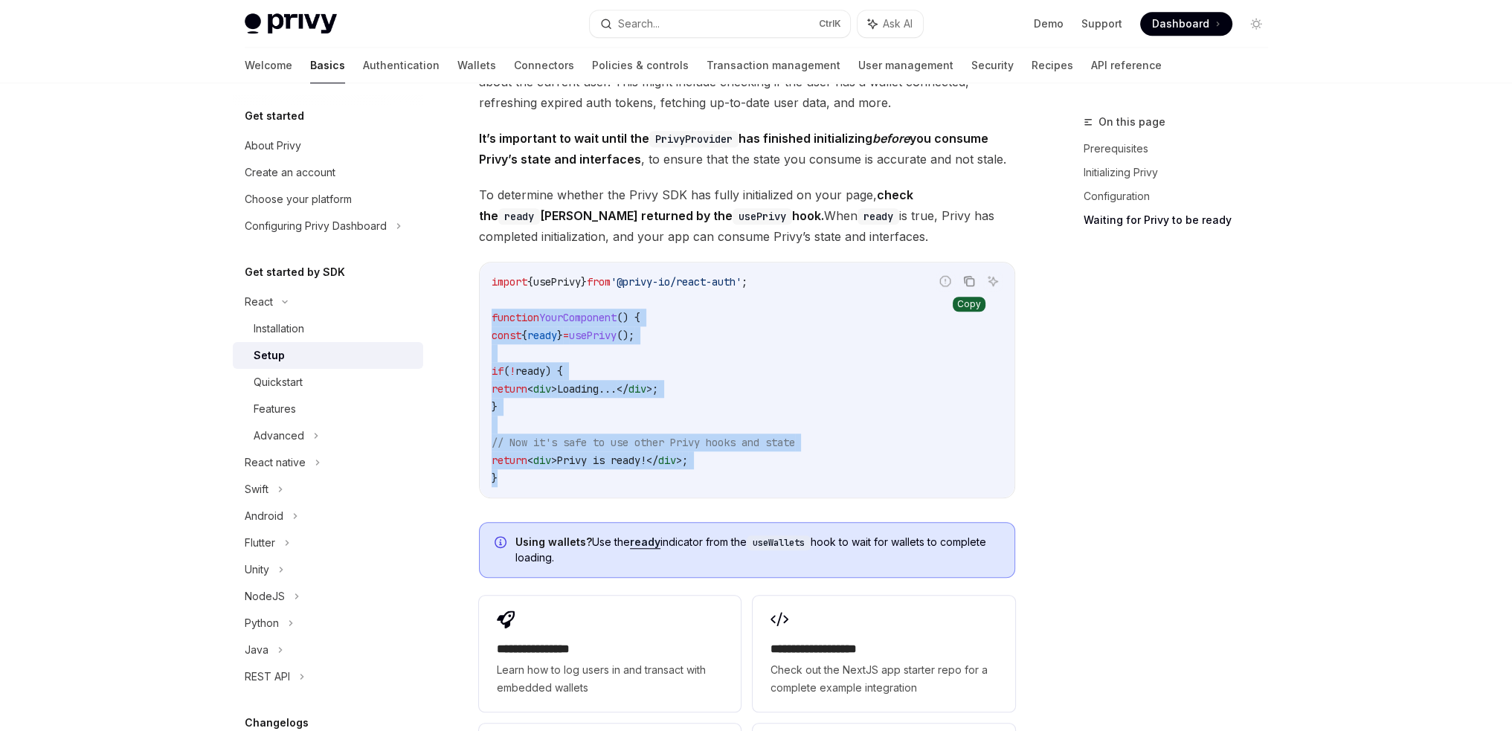
click at [970, 275] on icon "Copy the contents from the code block" at bounding box center [969, 281] width 12 height 12
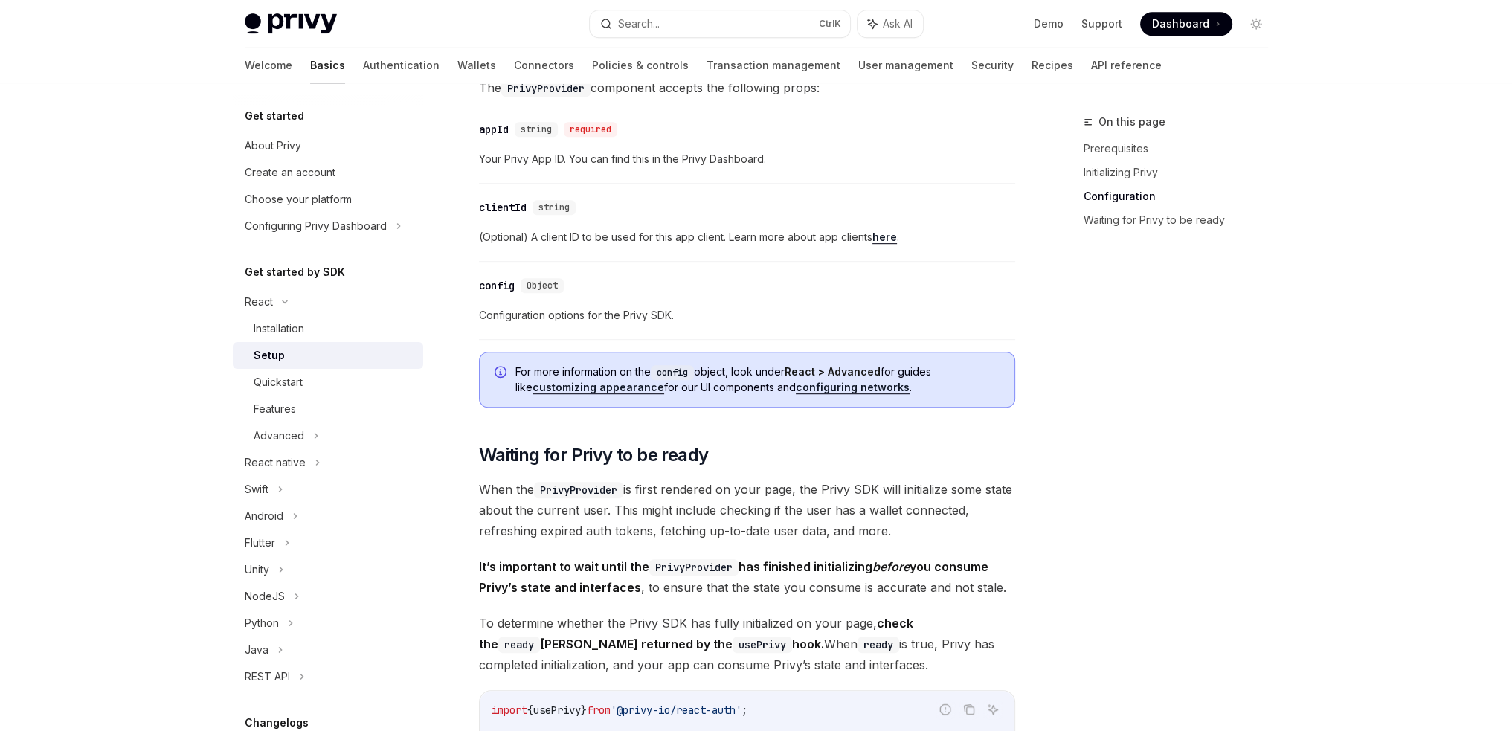
scroll to position [1488, 0]
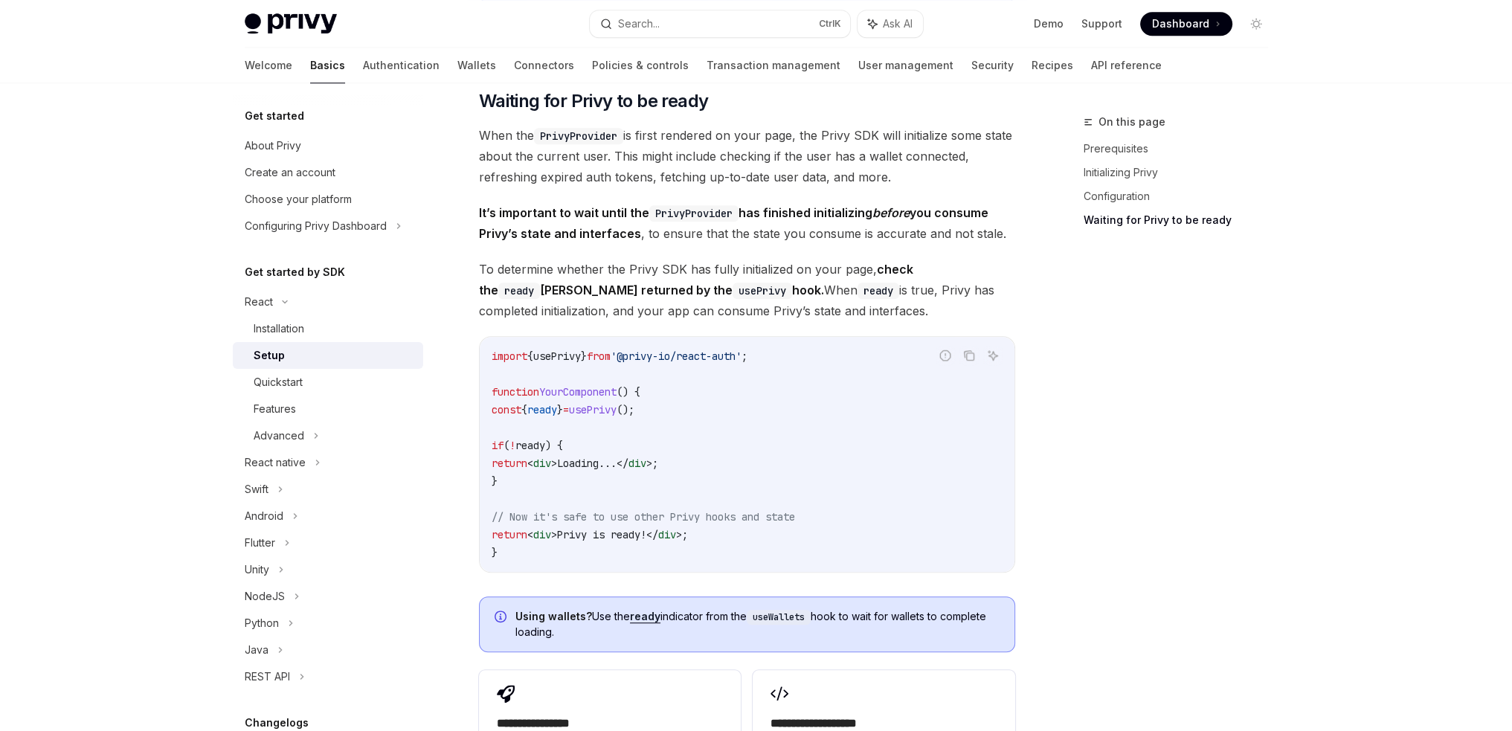
click at [946, 377] on div "Report incorrect code" at bounding box center [945, 378] width 105 height 15
click at [977, 361] on button "Copy the contents from the code block" at bounding box center [969, 355] width 19 height 19
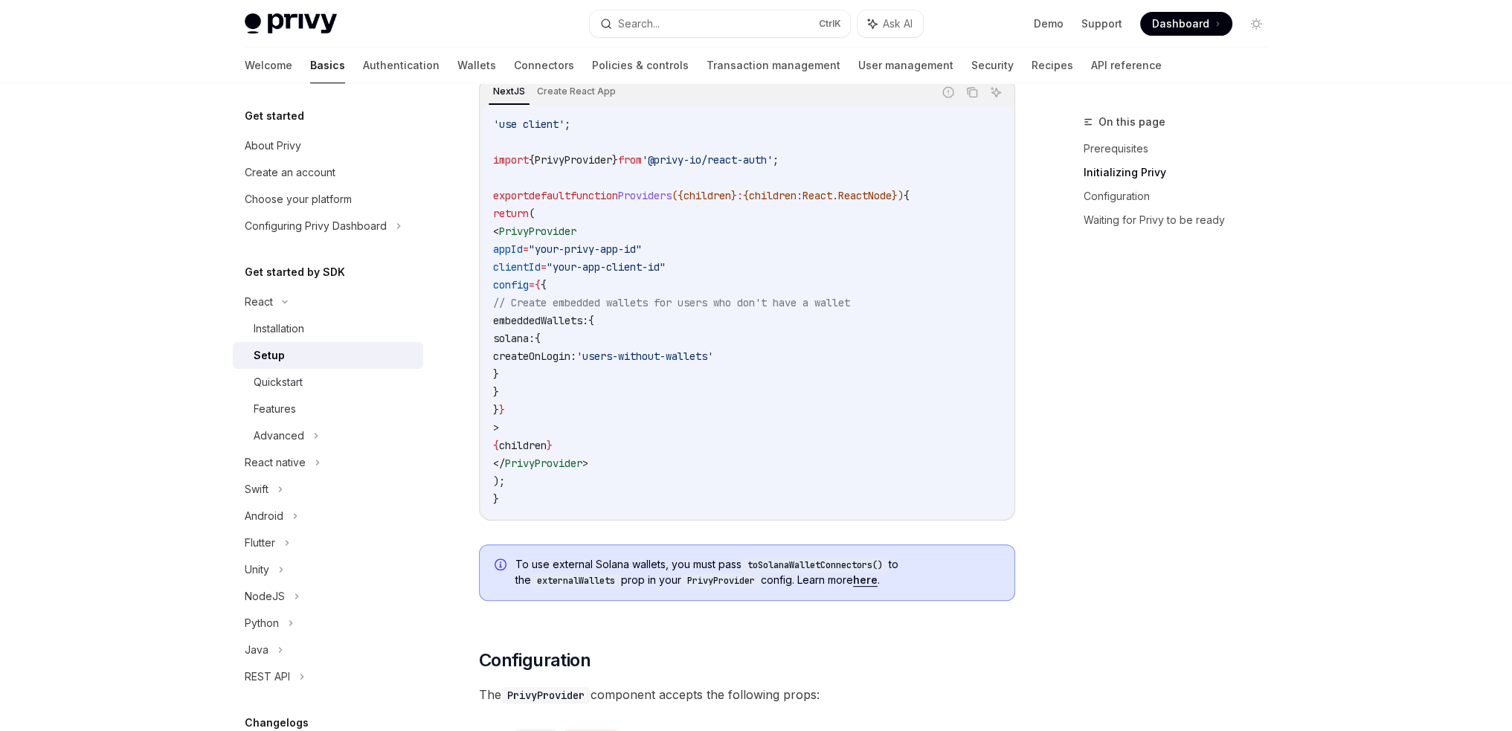
scroll to position [521, 0]
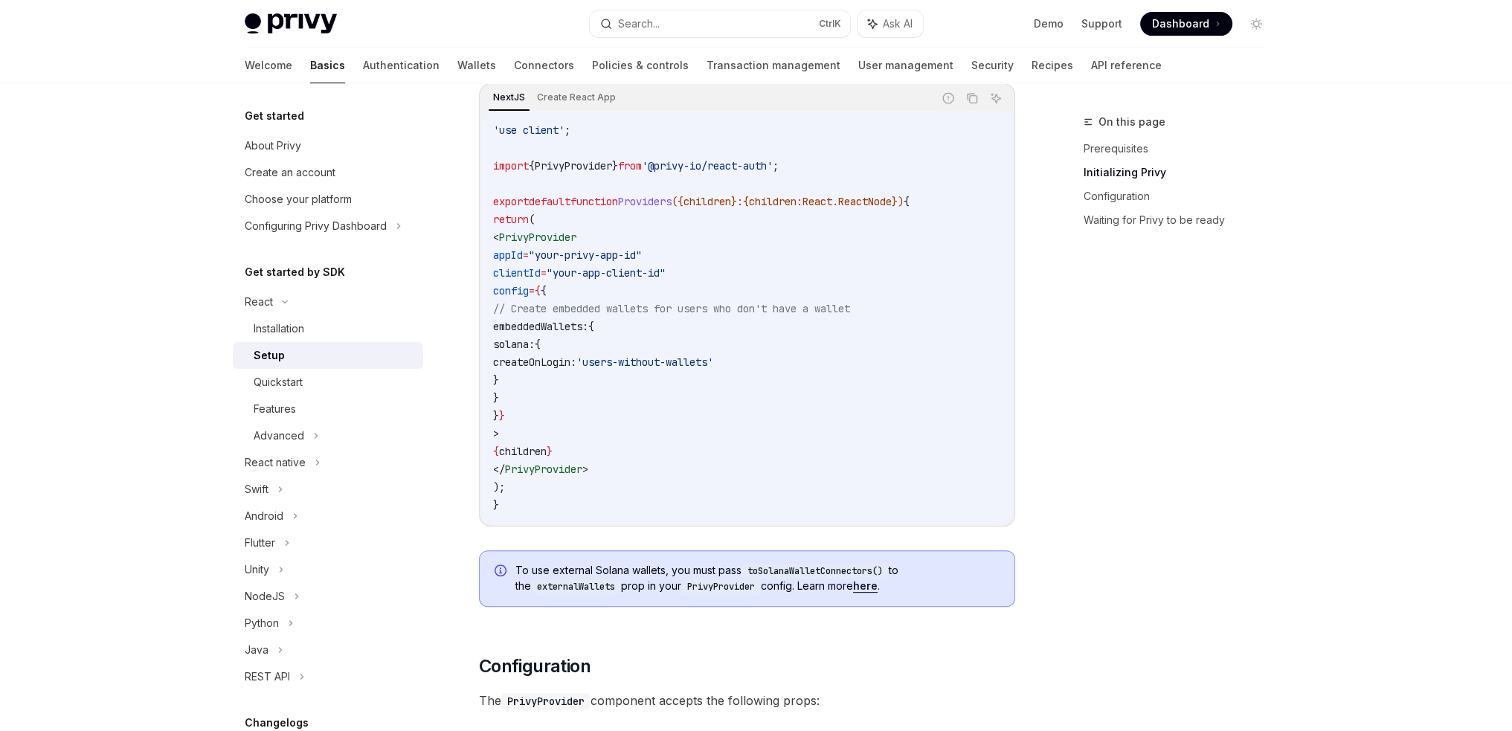
drag, startPoint x: 527, startPoint y: 487, endPoint x: 508, endPoint y: 216, distance: 270.7
click at [508, 216] on code "'use client' ; import { PrivyProvider } from '@privy-io/react-auth' ; export de…" at bounding box center [747, 317] width 508 height 393
click at [535, 506] on code "'use client' ; import { PrivyProvider } from '@privy-io/react-auth' ; export de…" at bounding box center [747, 317] width 508 height 393
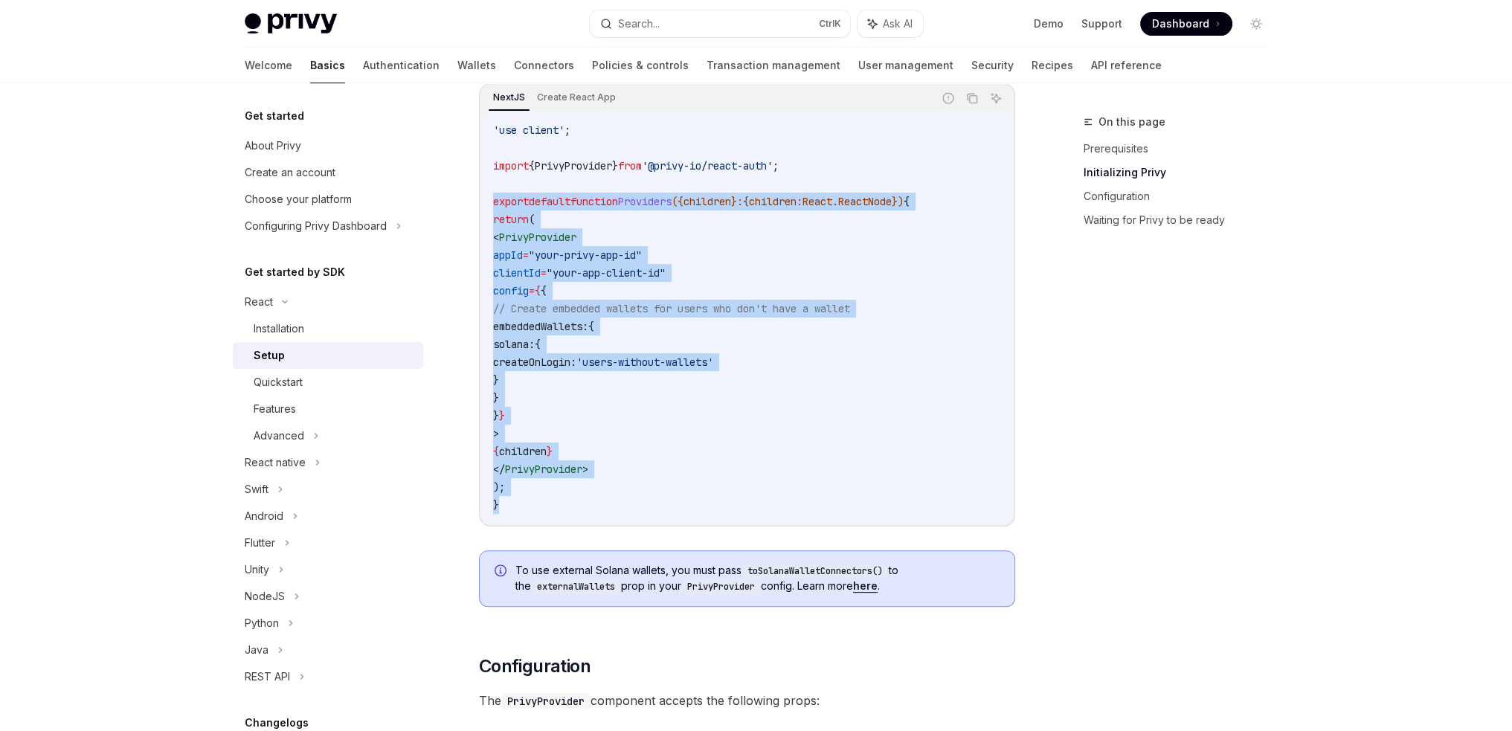
drag, startPoint x: 521, startPoint y: 505, endPoint x: 459, endPoint y: 199, distance: 312.7
copy code "export default function Providers ({ children } : { children : React . ReactNod…"
click at [614, 253] on span ""your-privy-app-id"" at bounding box center [585, 254] width 113 height 13
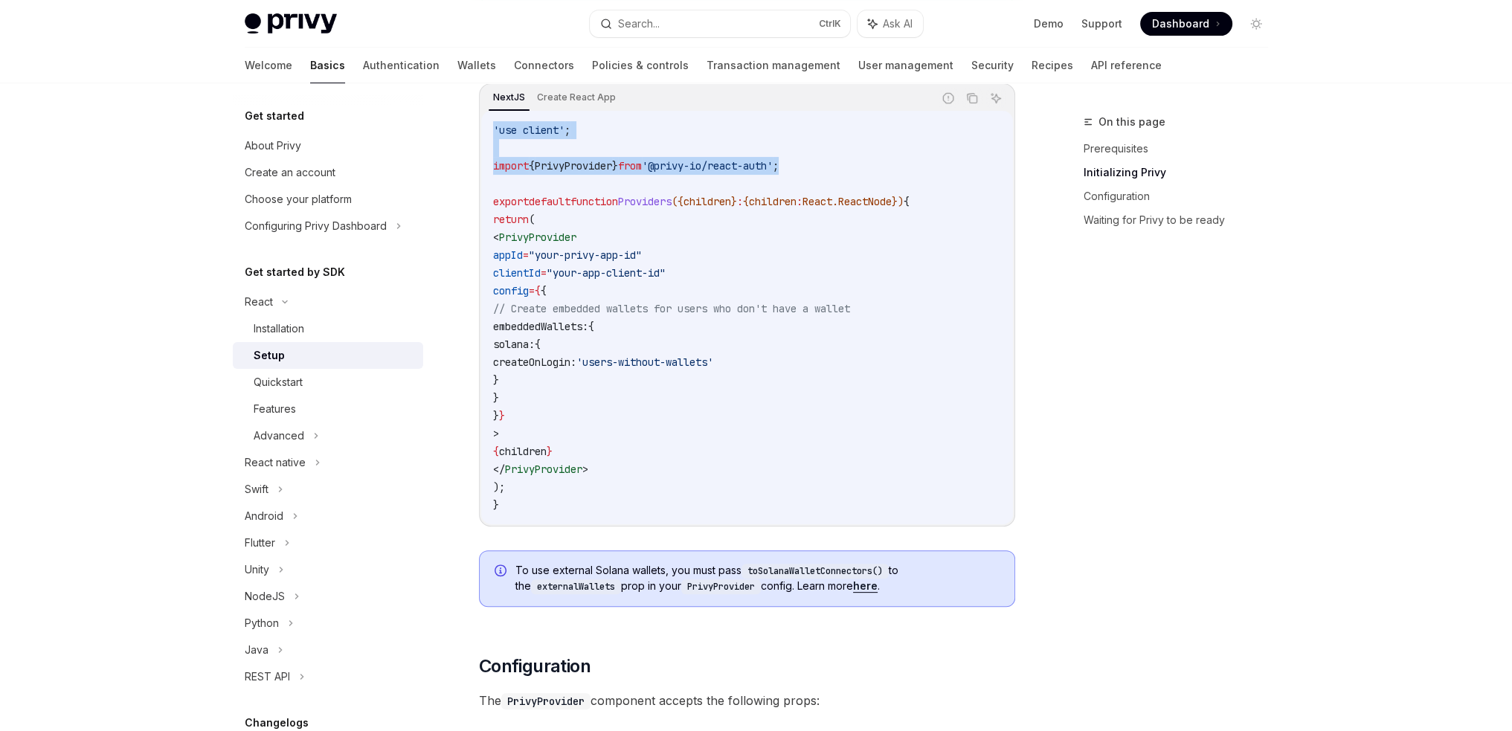
drag, startPoint x: 845, startPoint y: 165, endPoint x: 485, endPoint y: 121, distance: 362.7
click at [485, 121] on div "'use client' ; import { PrivyProvider } from '@privy-io/react-auth' ; export de…" at bounding box center [747, 318] width 532 height 414
copy code "'use client' ; import { PrivyProvider } from '@privy-io/react-auth' ;"
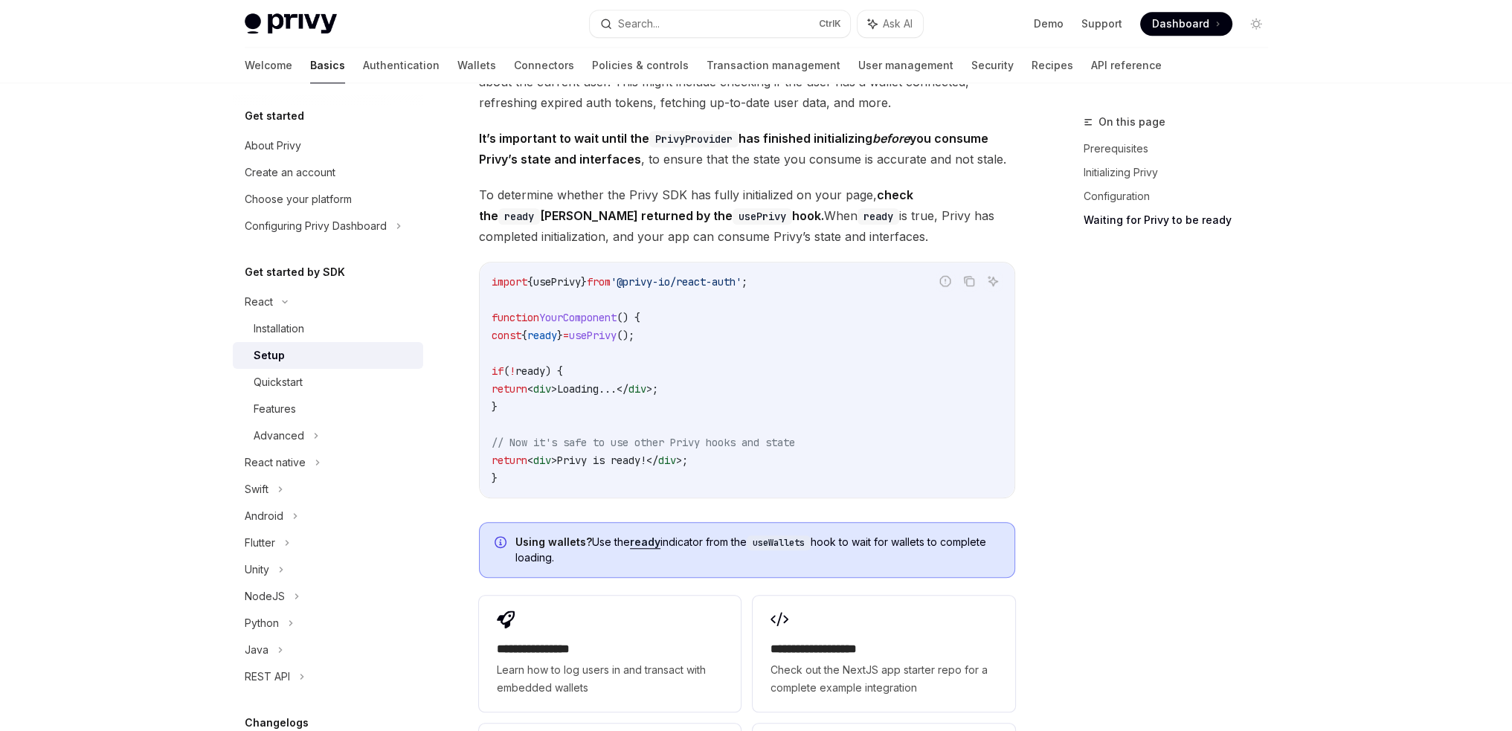
scroll to position [1860, 0]
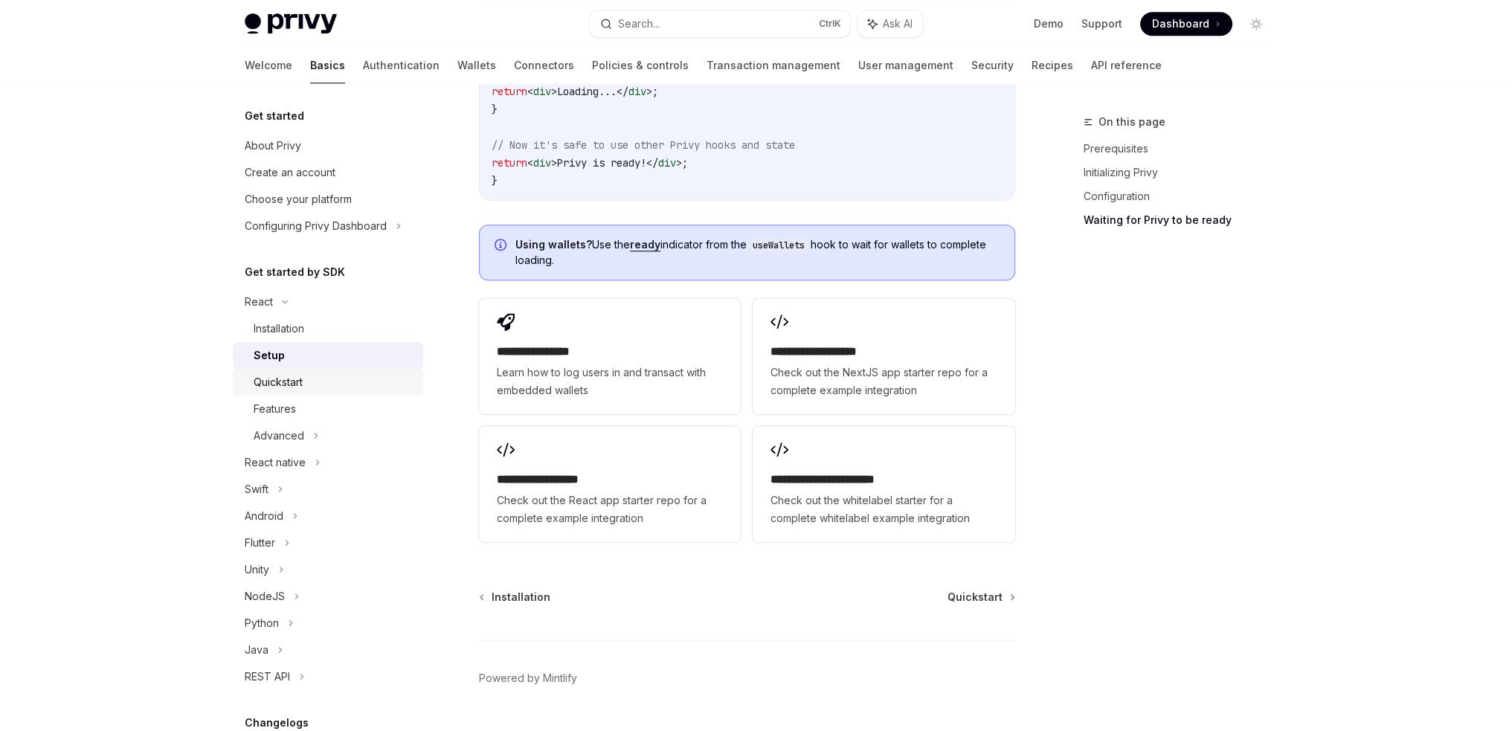
click at [289, 377] on div "Quickstart" at bounding box center [278, 382] width 49 height 18
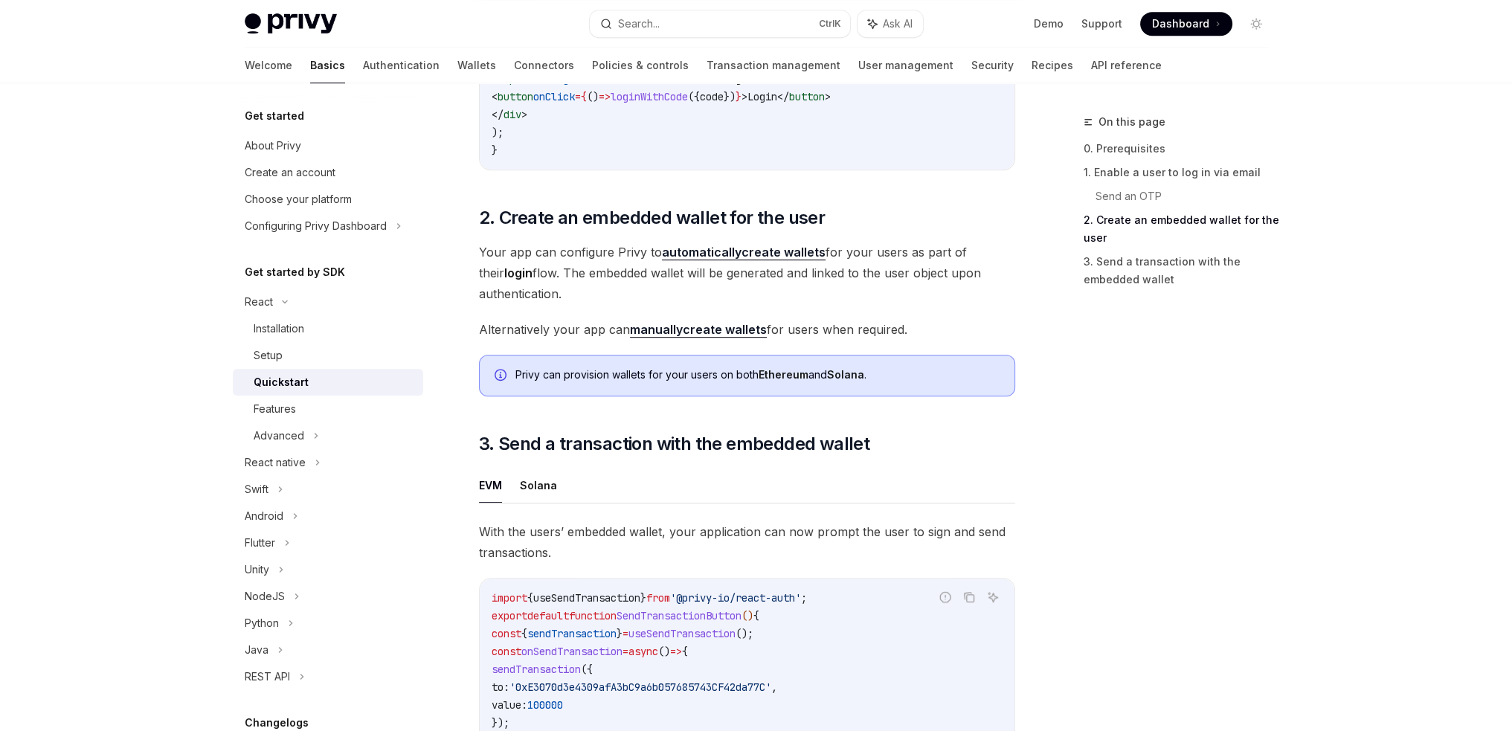
scroll to position [1116, 0]
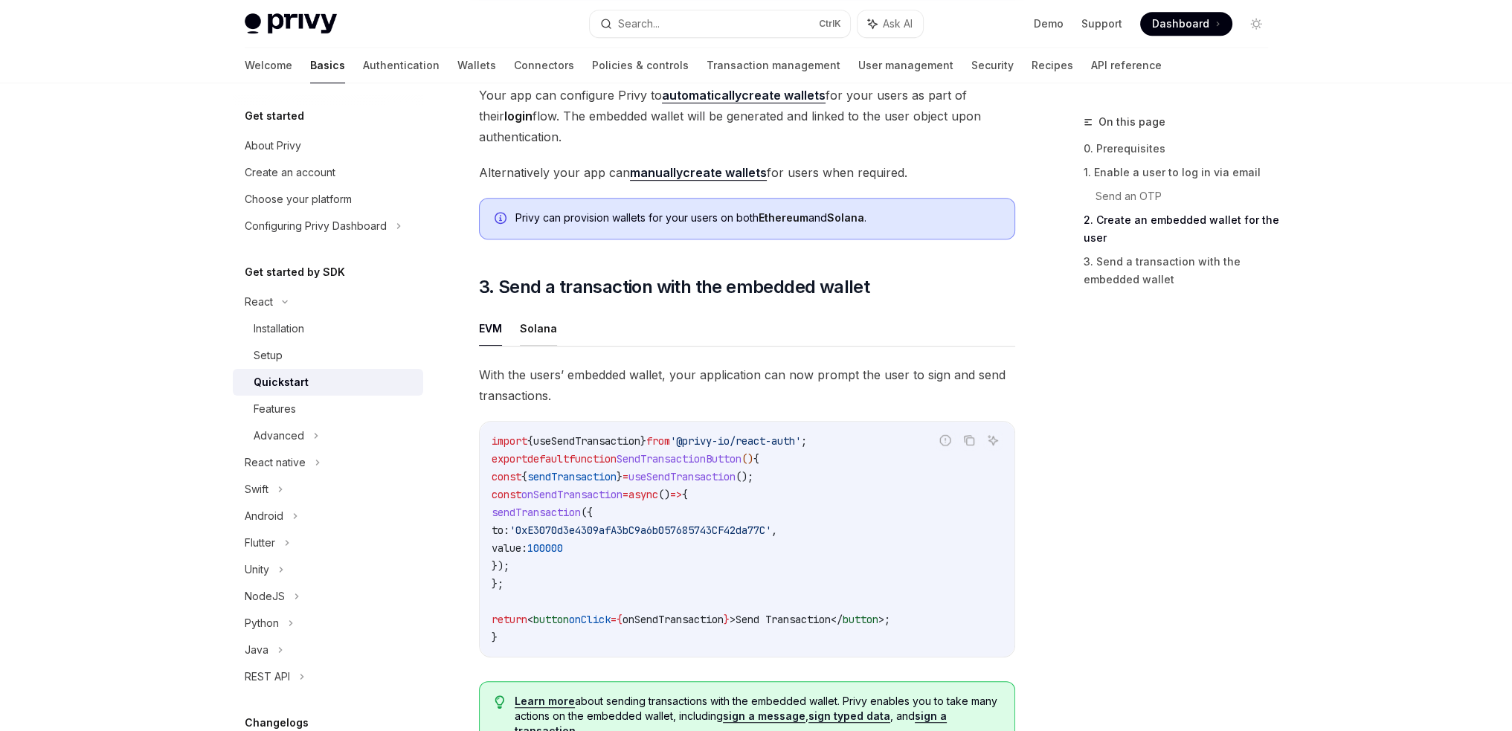
click at [542, 341] on button "Solana" at bounding box center [538, 328] width 37 height 35
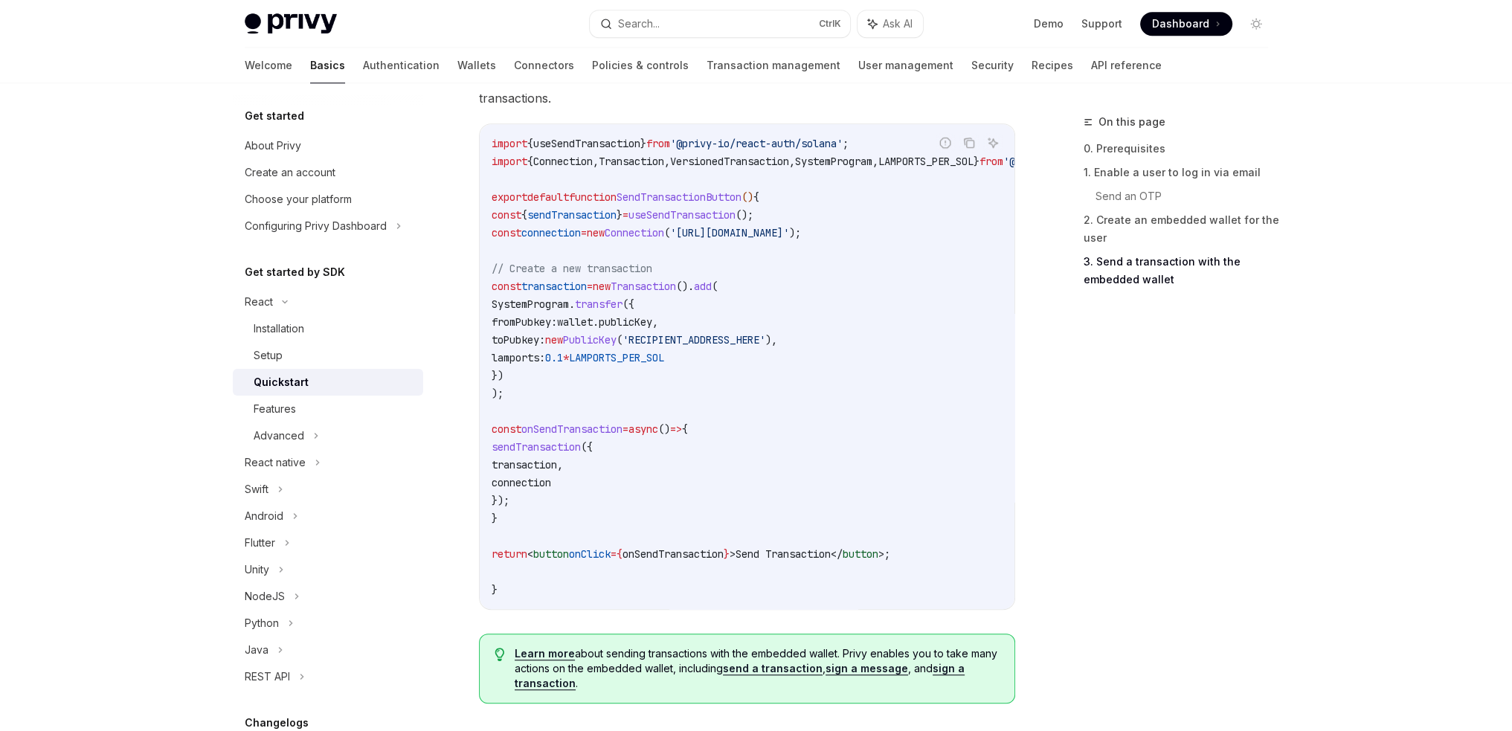
scroll to position [1684, 0]
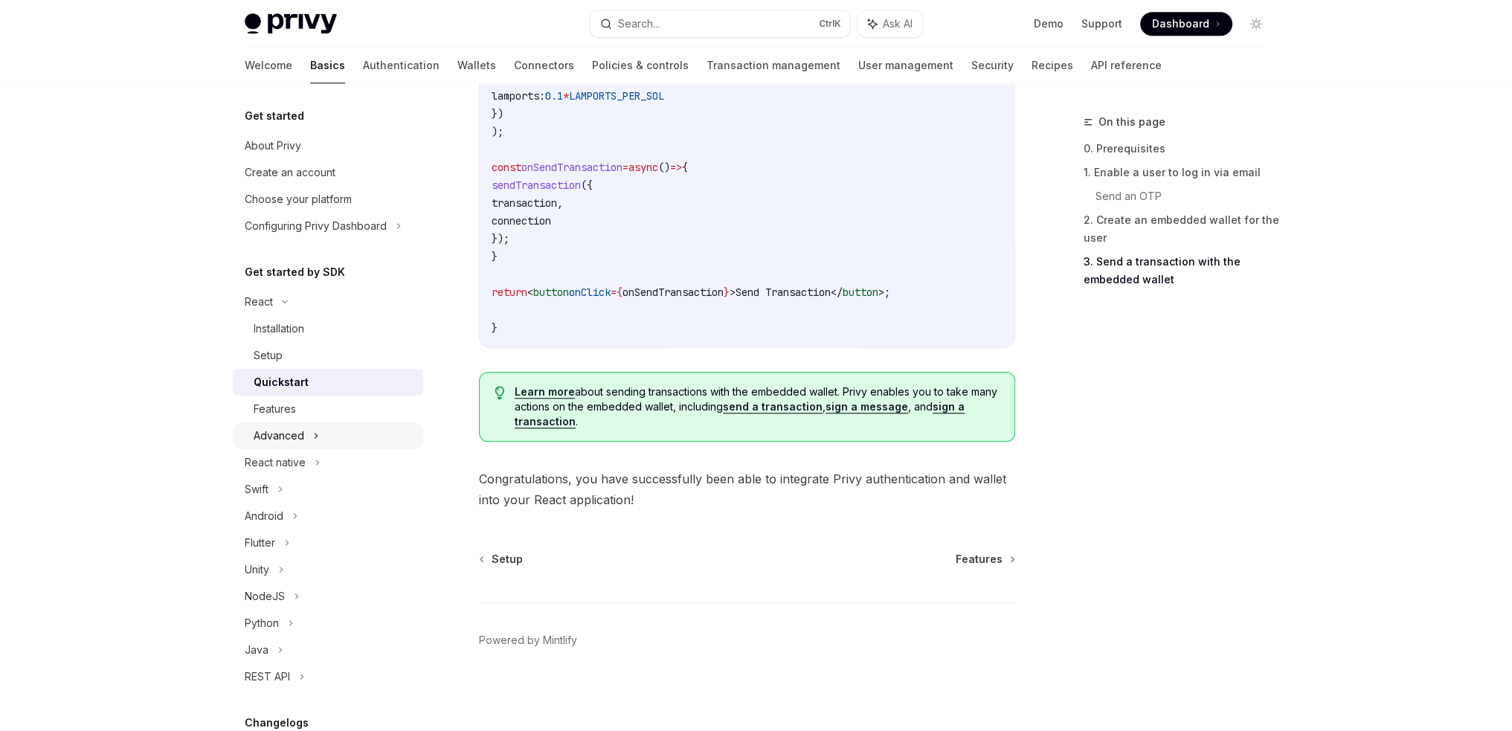
click at [319, 437] on div "Advanced" at bounding box center [328, 436] width 190 height 27
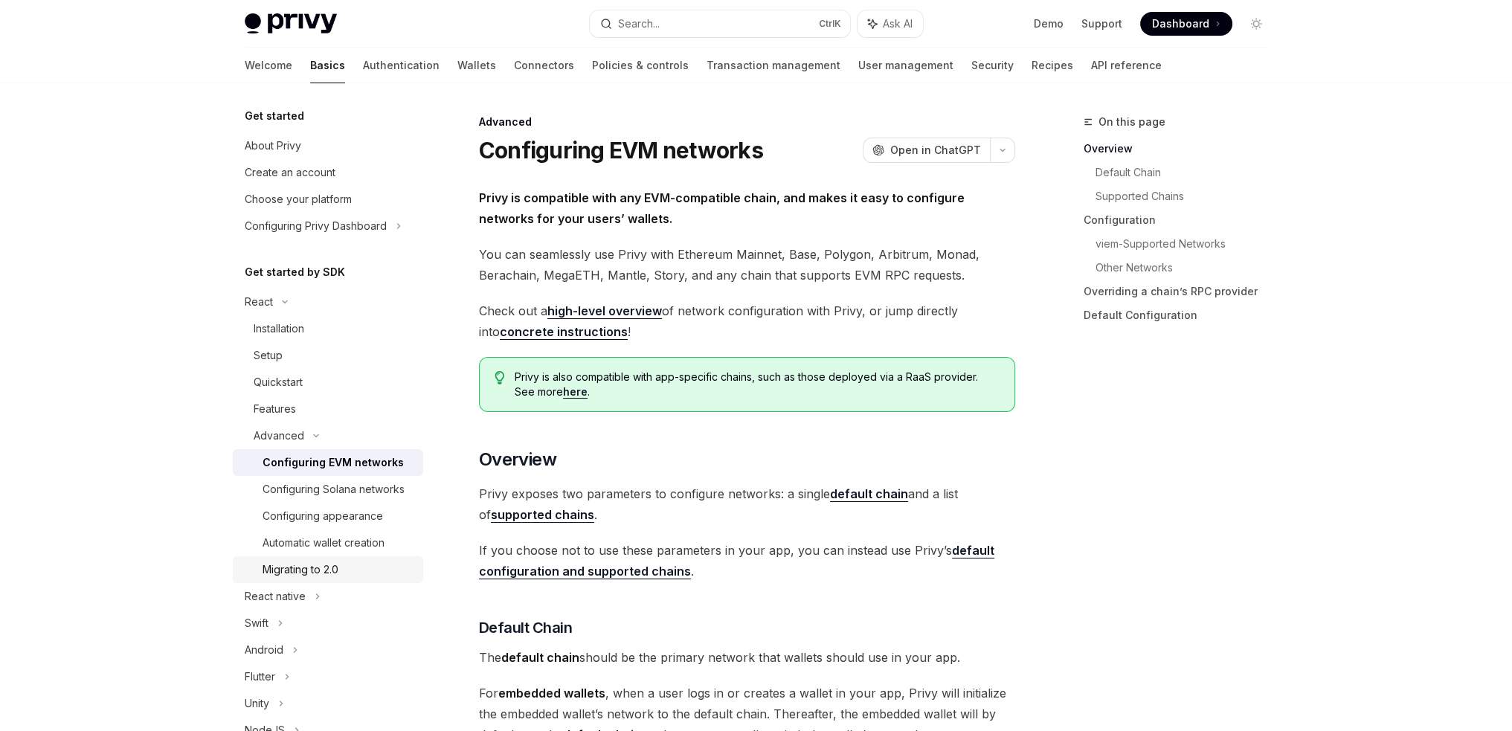
click at [338, 579] on div "Migrating to 2.0" at bounding box center [301, 570] width 76 height 18
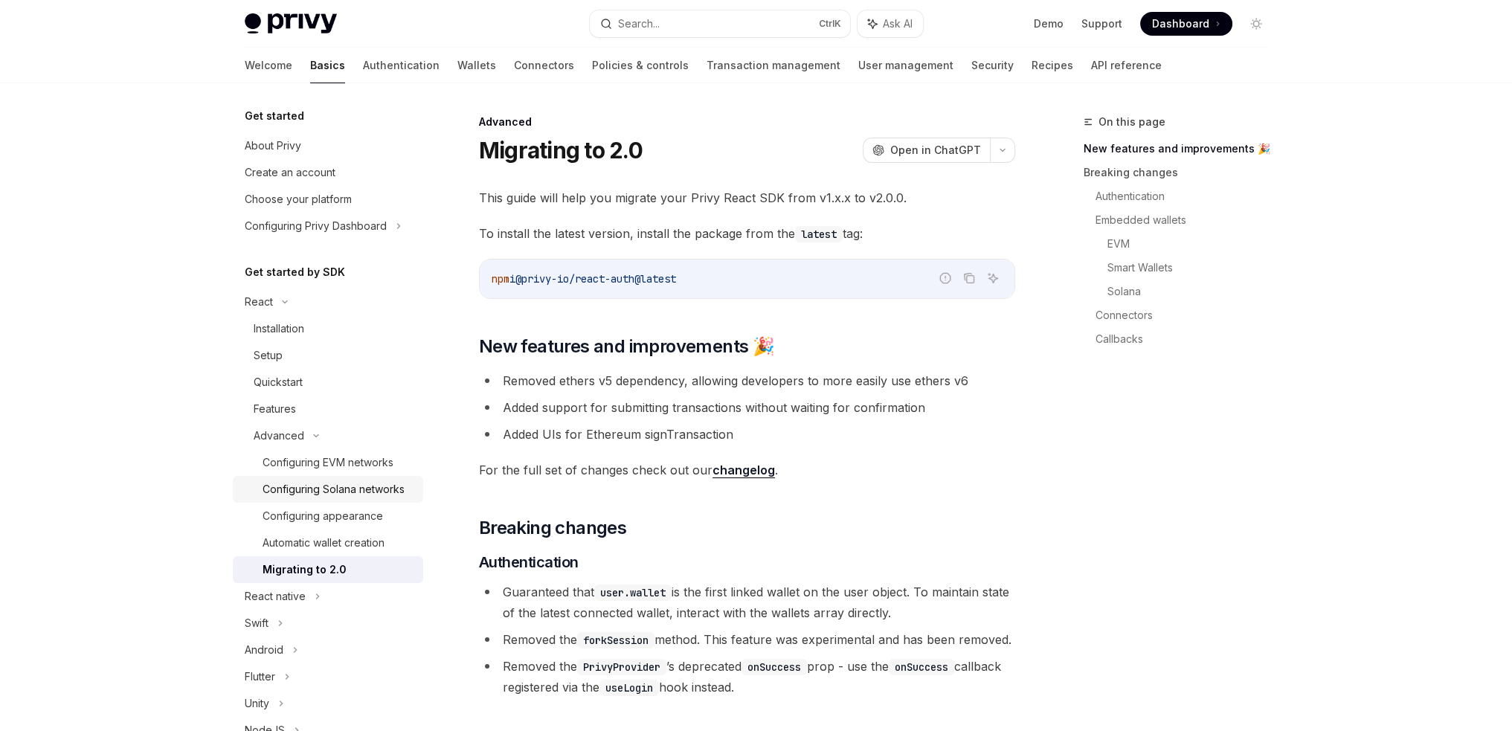
click at [316, 492] on div "Configuring Solana networks" at bounding box center [334, 490] width 142 height 18
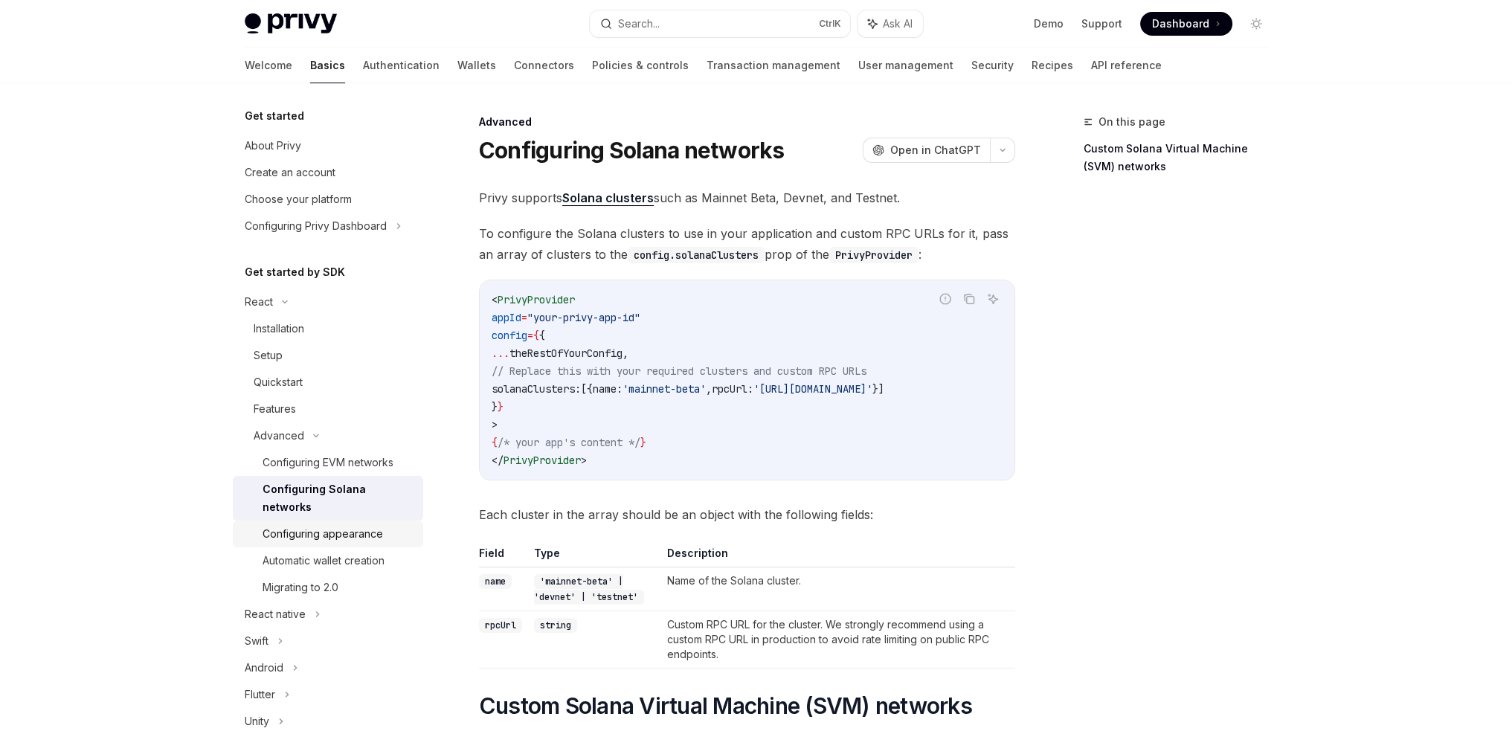
click at [336, 535] on div "Configuring appearance" at bounding box center [323, 534] width 121 height 18
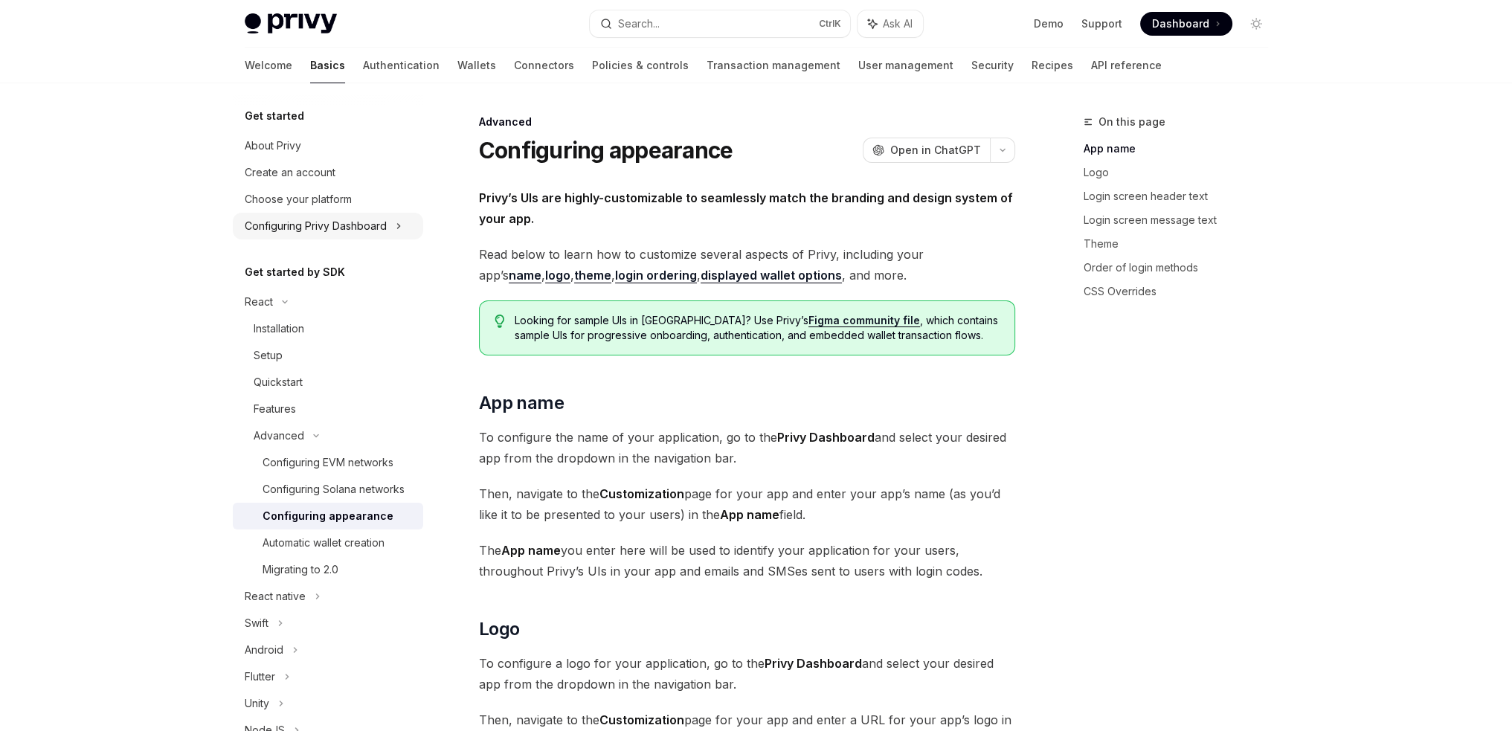
click at [400, 231] on icon at bounding box center [399, 226] width 6 height 18
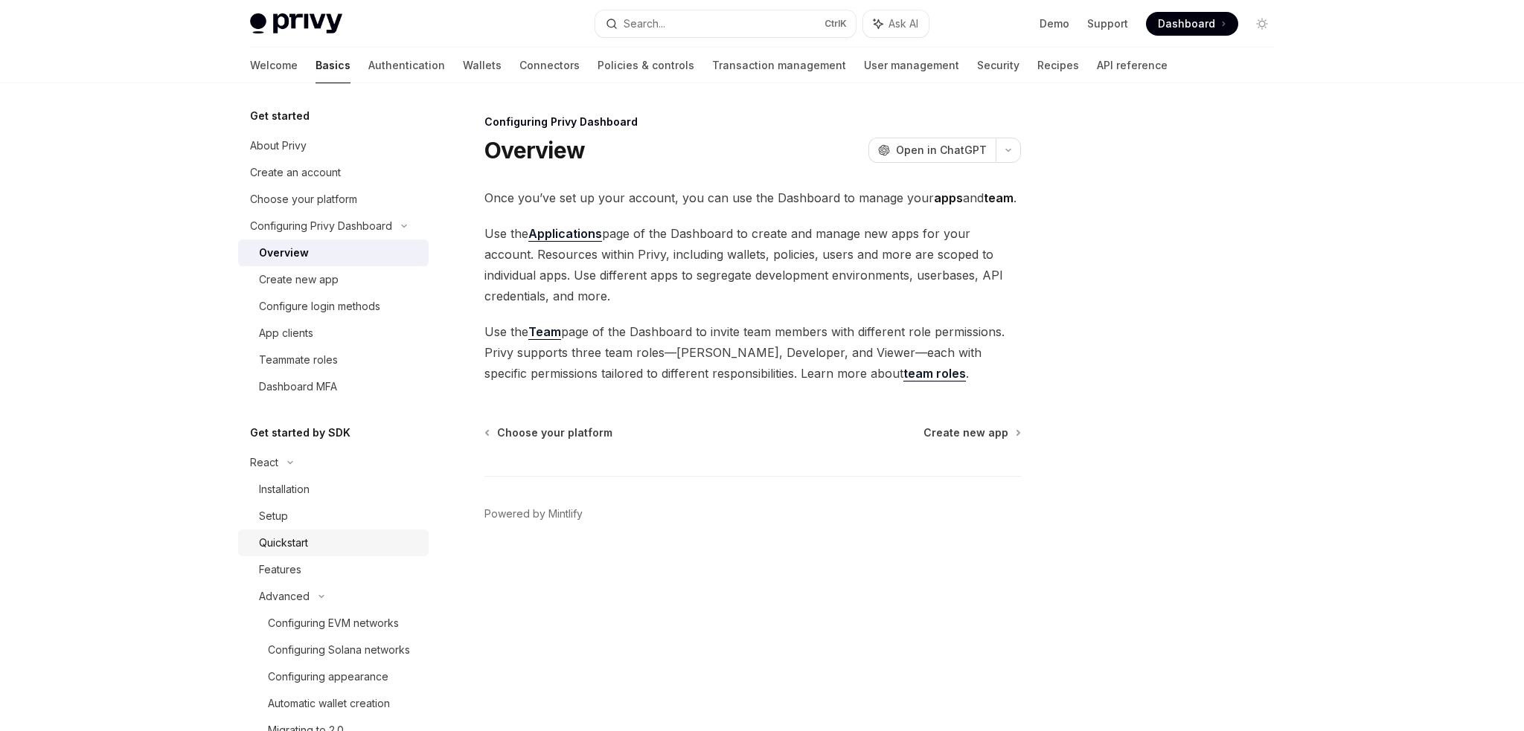
click at [283, 548] on div "Quickstart" at bounding box center [283, 543] width 49 height 18
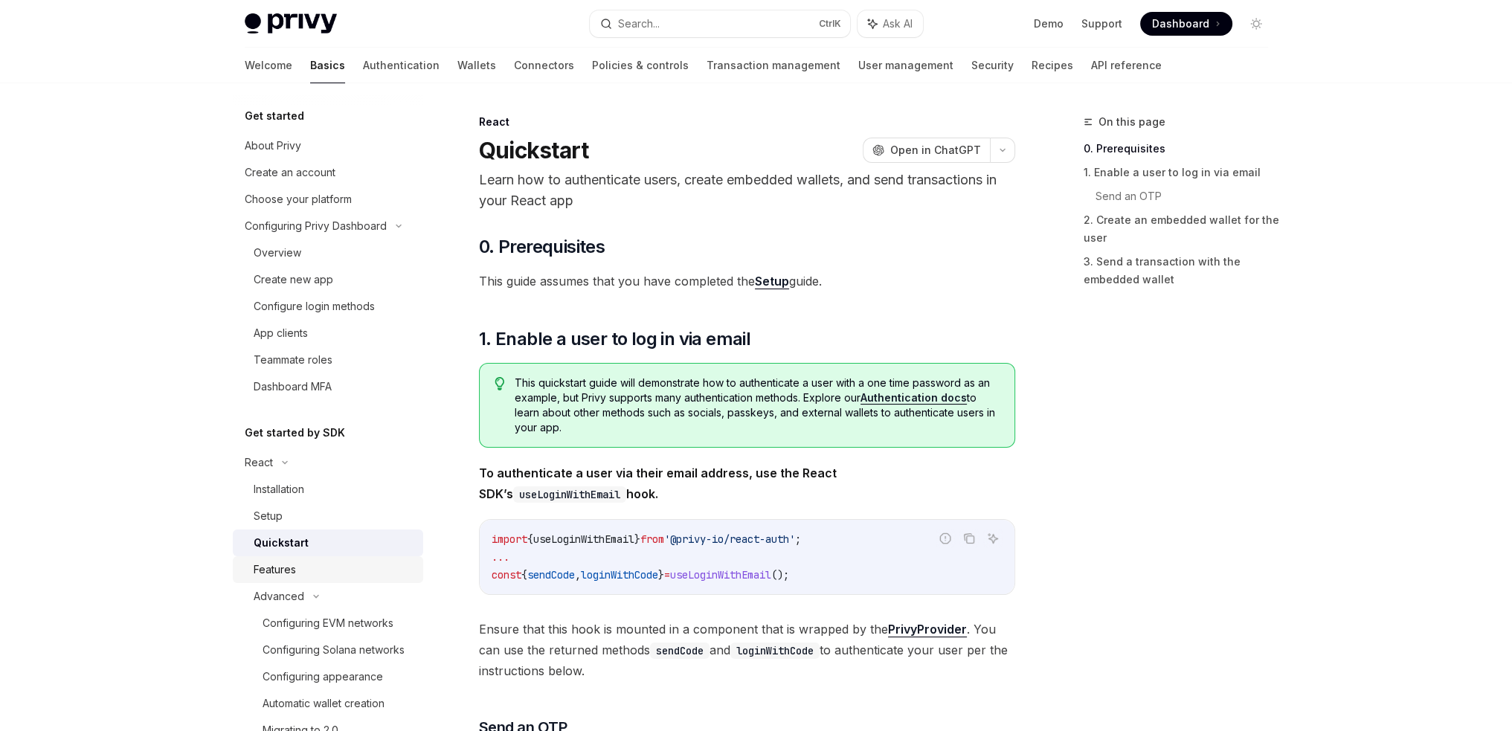
click at [280, 577] on div "Features" at bounding box center [275, 570] width 42 height 18
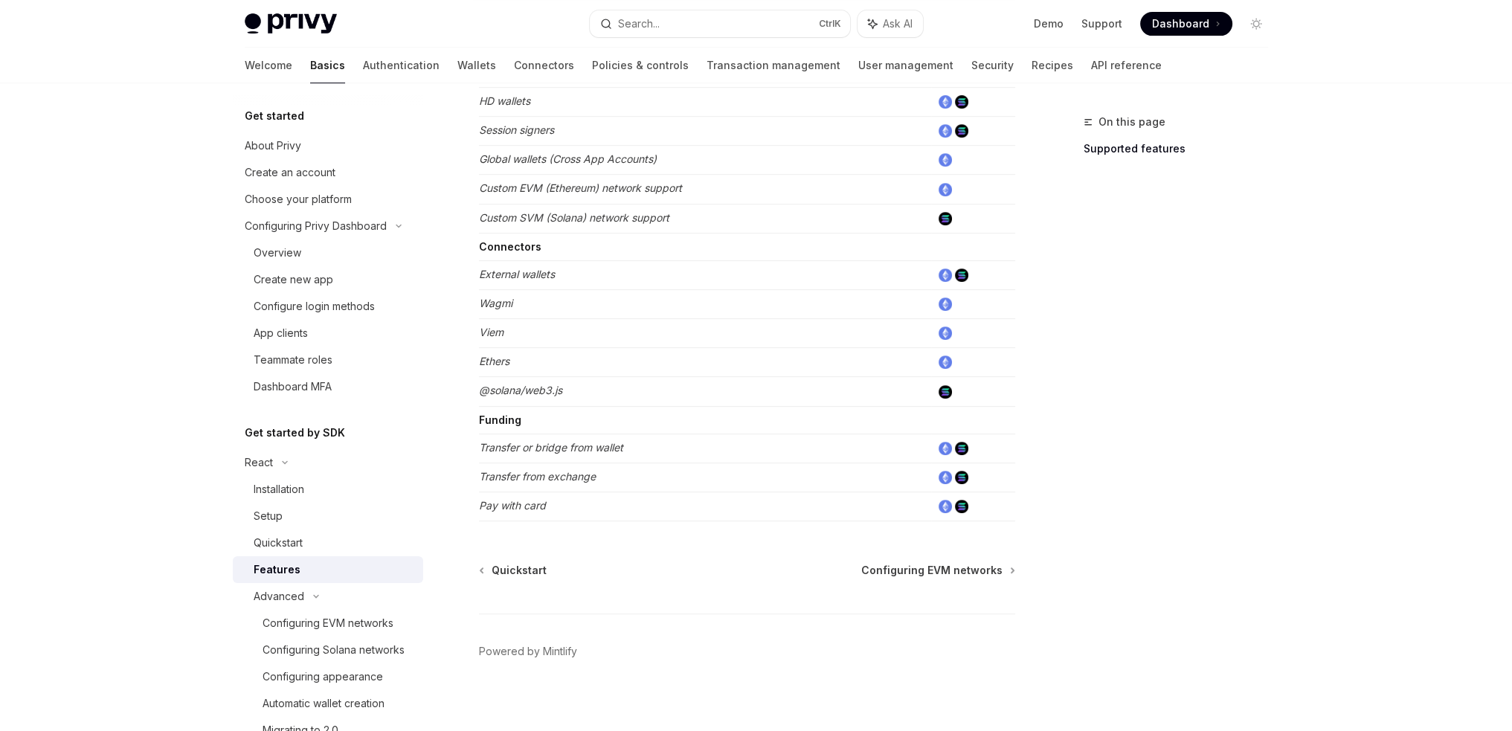
scroll to position [849, 0]
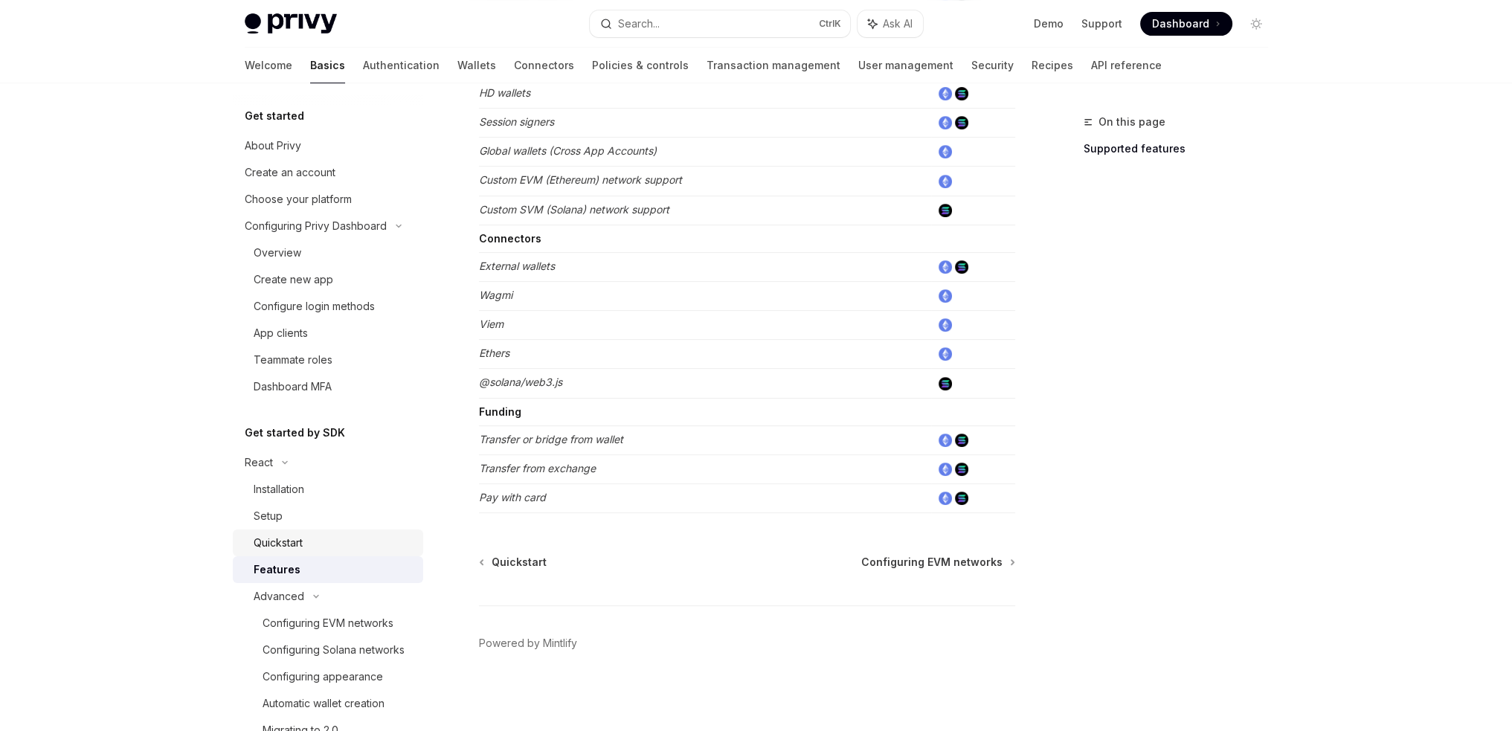
click at [304, 548] on div "Quickstart" at bounding box center [334, 543] width 161 height 18
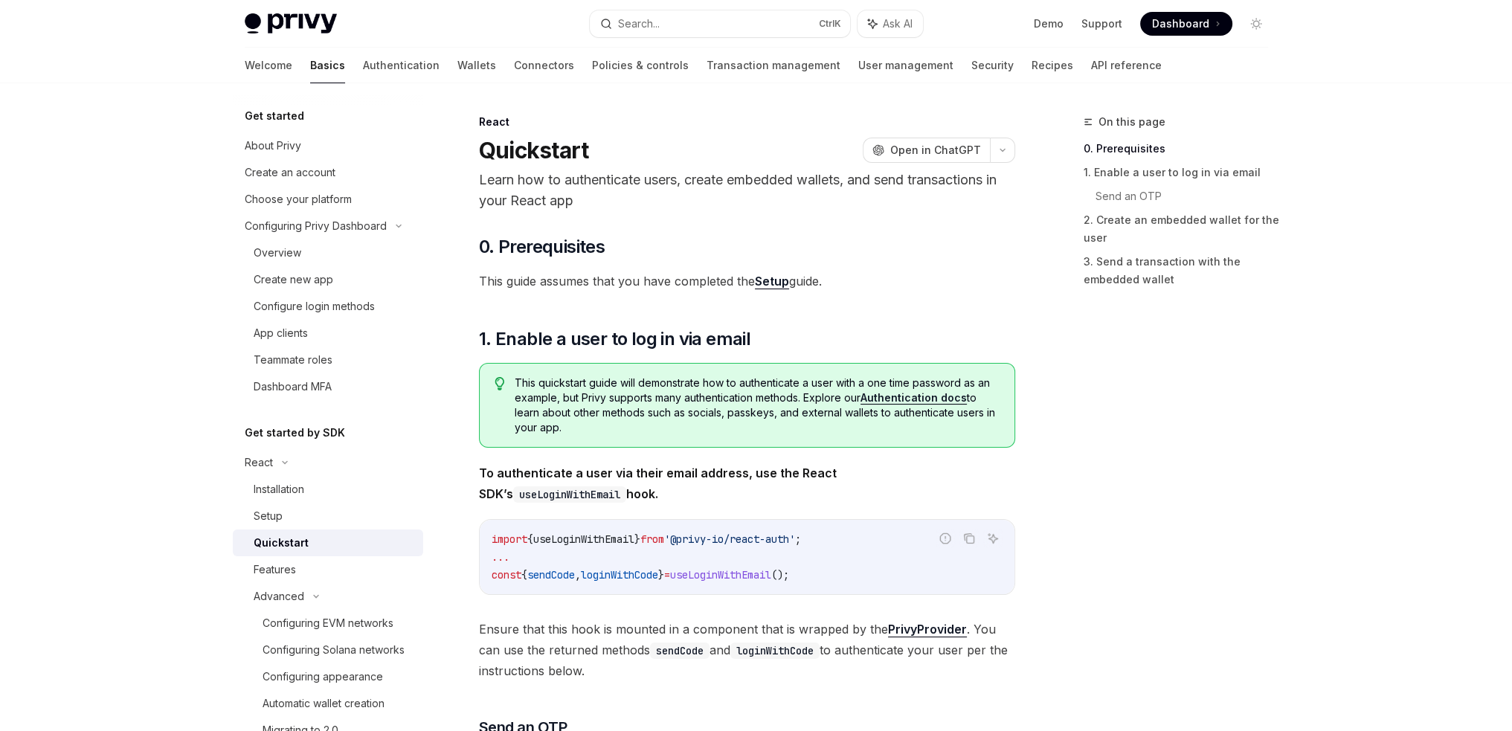
scroll to position [446, 0]
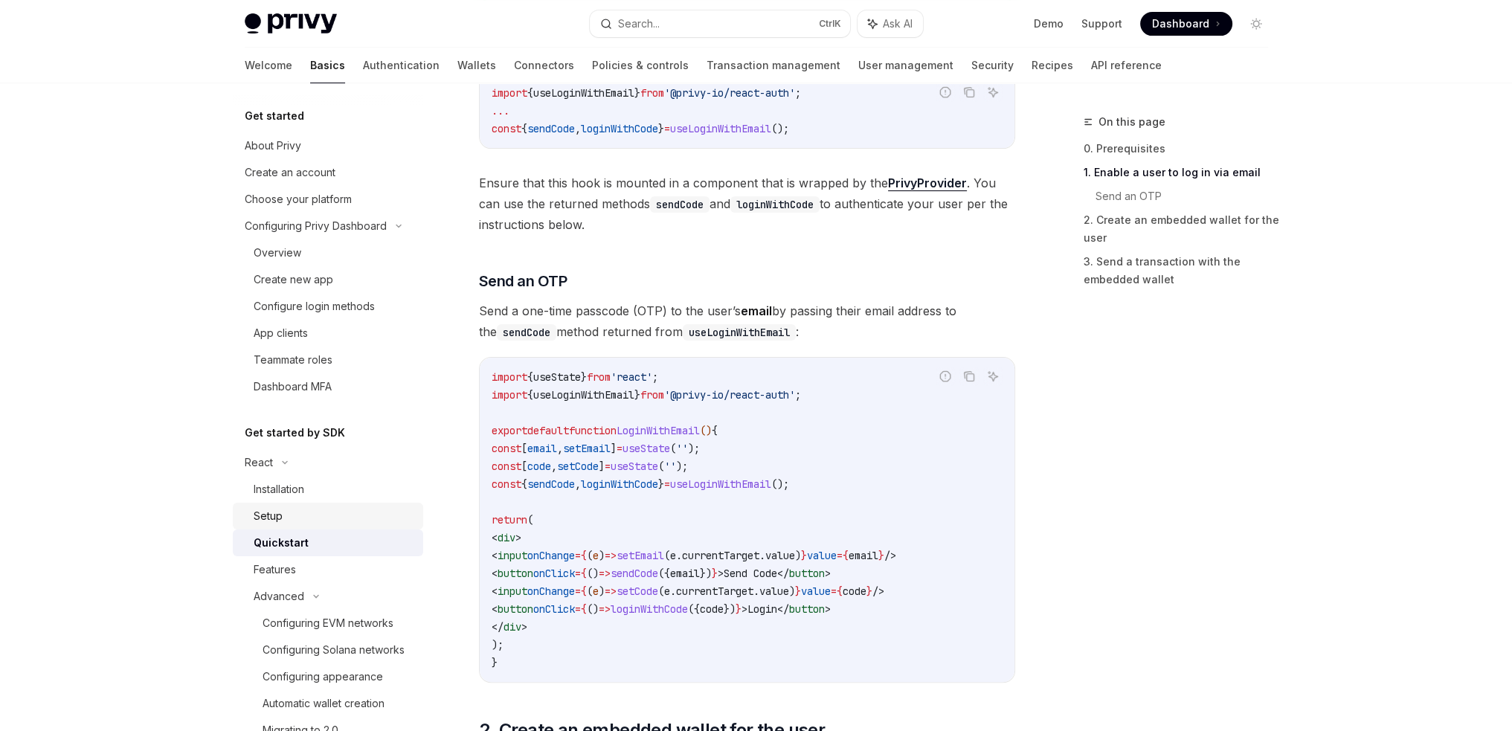
click at [316, 513] on div "Setup" at bounding box center [334, 516] width 161 height 18
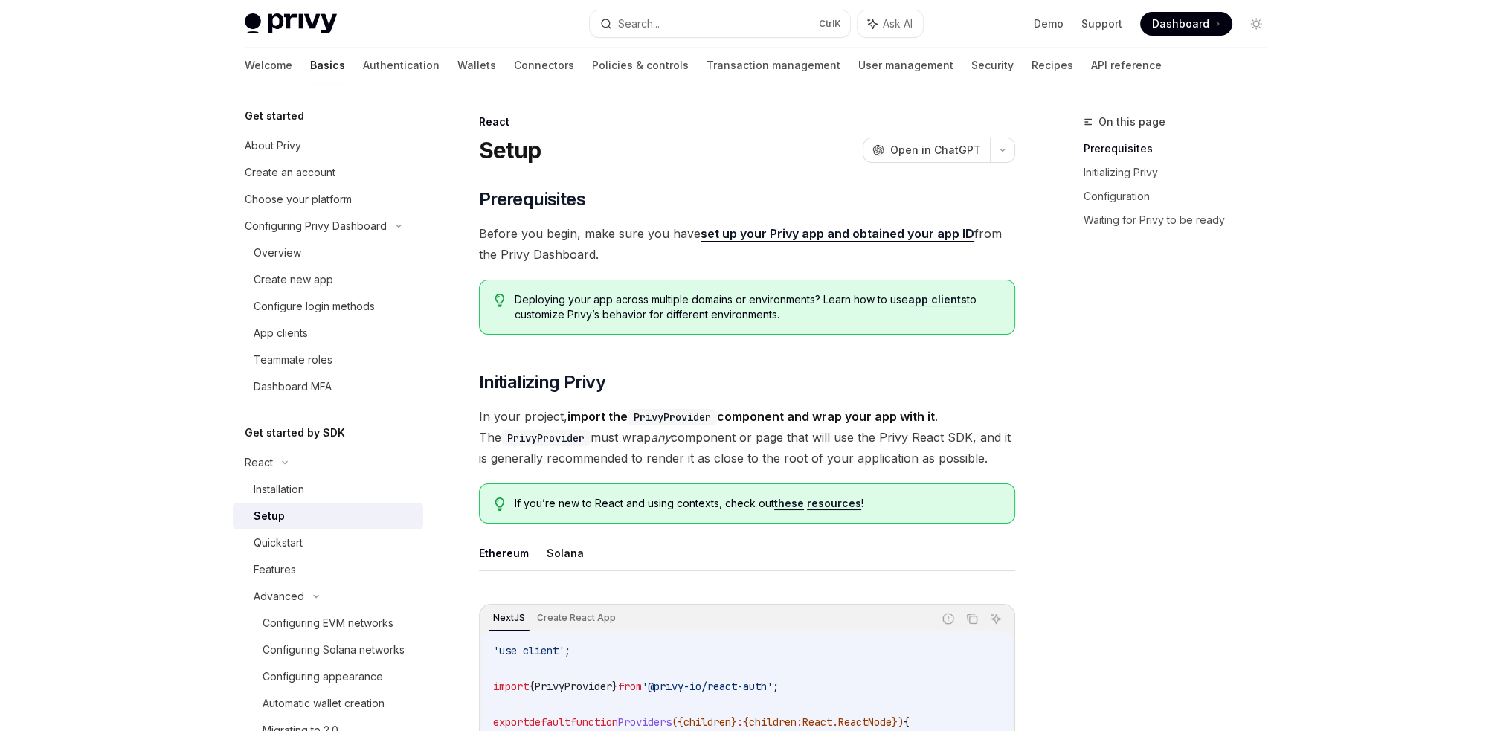
click at [555, 550] on button "Solana" at bounding box center [565, 553] width 37 height 35
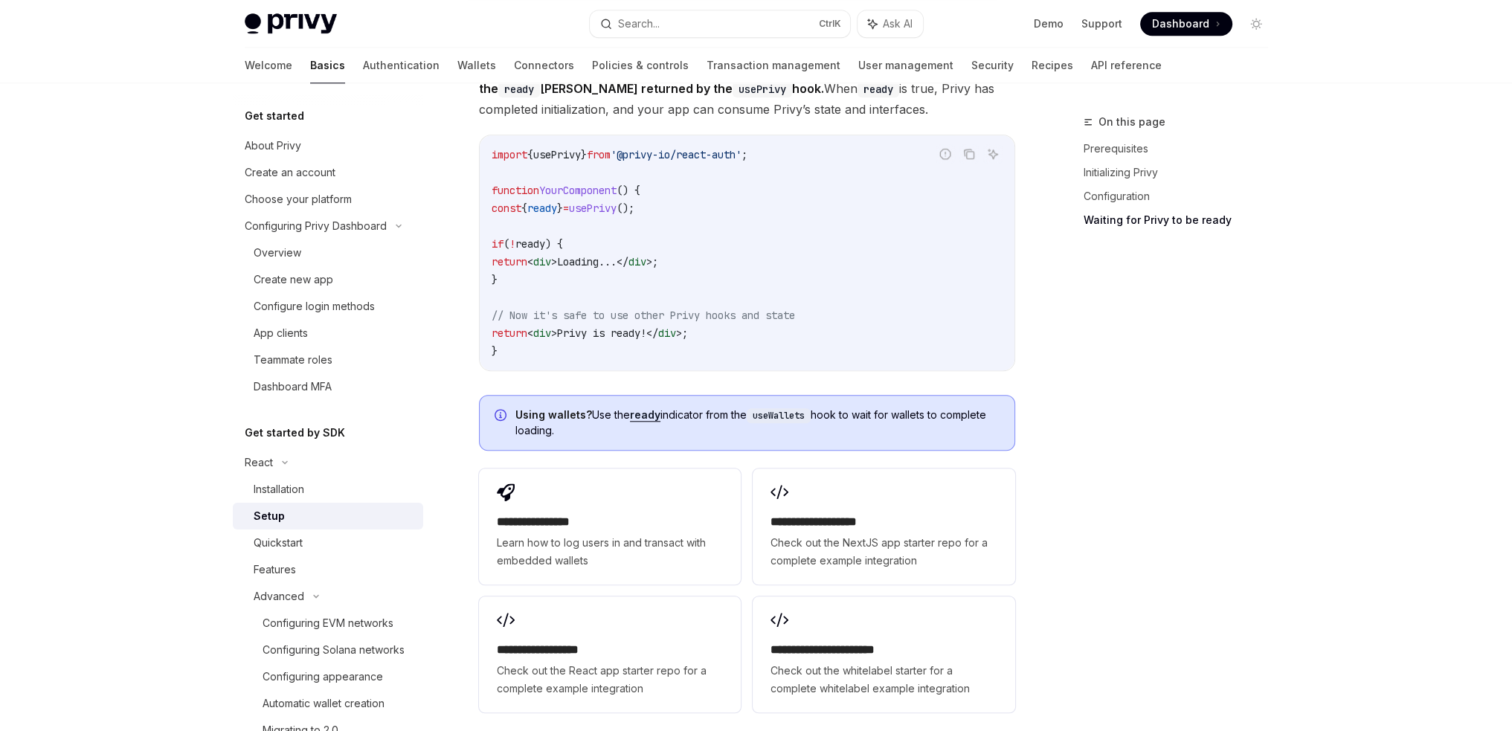
scroll to position [1795, 0]
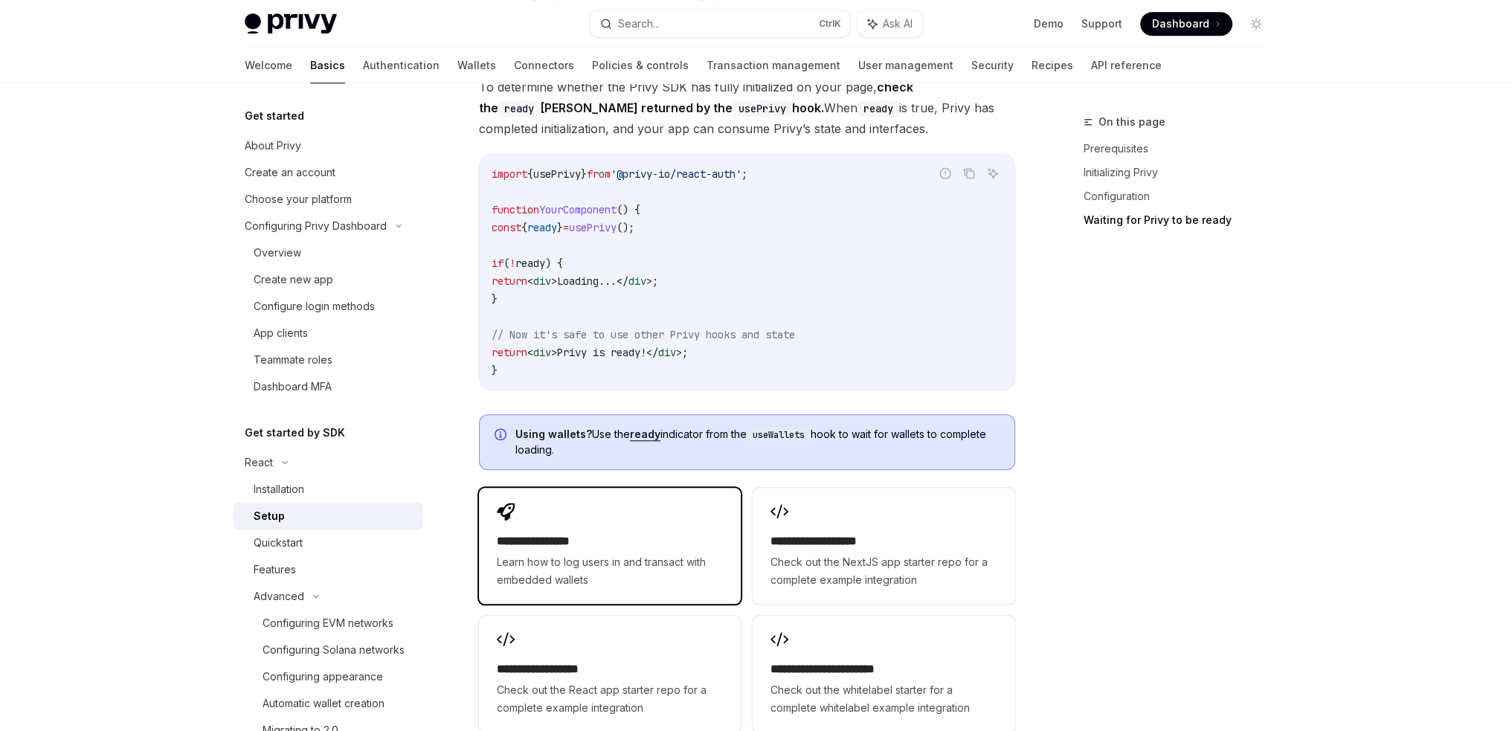
click at [664, 575] on span "Learn how to log users in and transact with embedded wallets" at bounding box center [610, 571] width 226 height 36
type textarea "*"
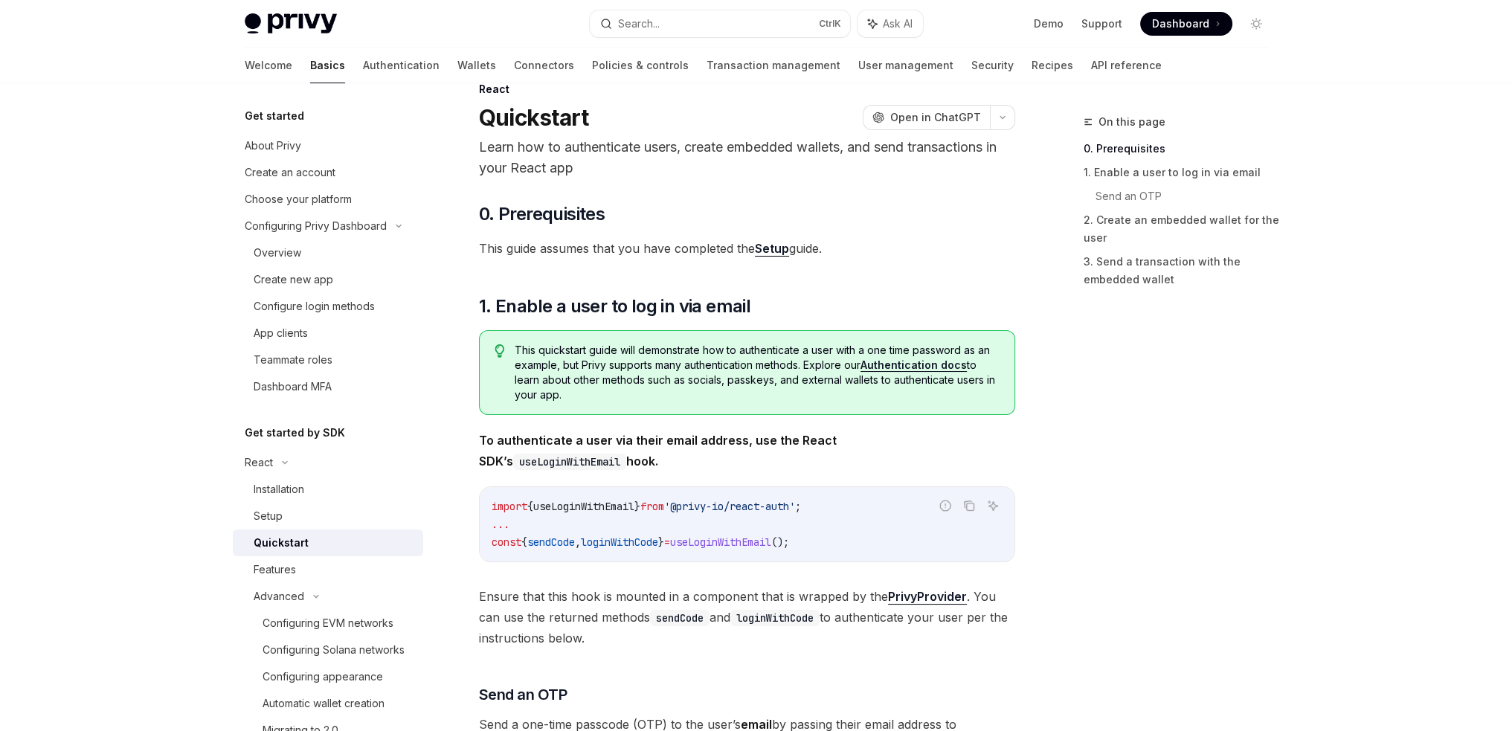
scroll to position [15, 0]
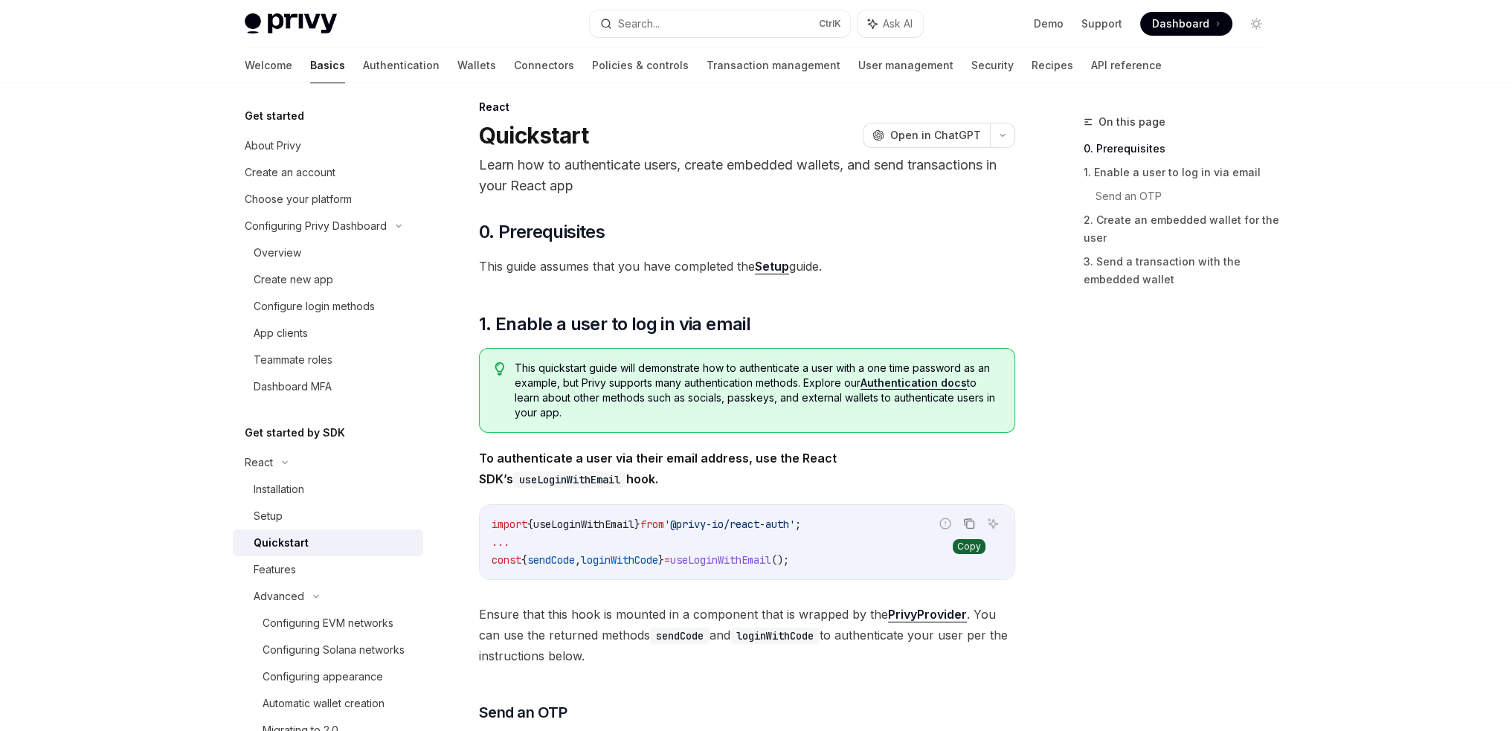
click at [965, 519] on icon "Copy the contents from the code block" at bounding box center [967, 522] width 7 height 7
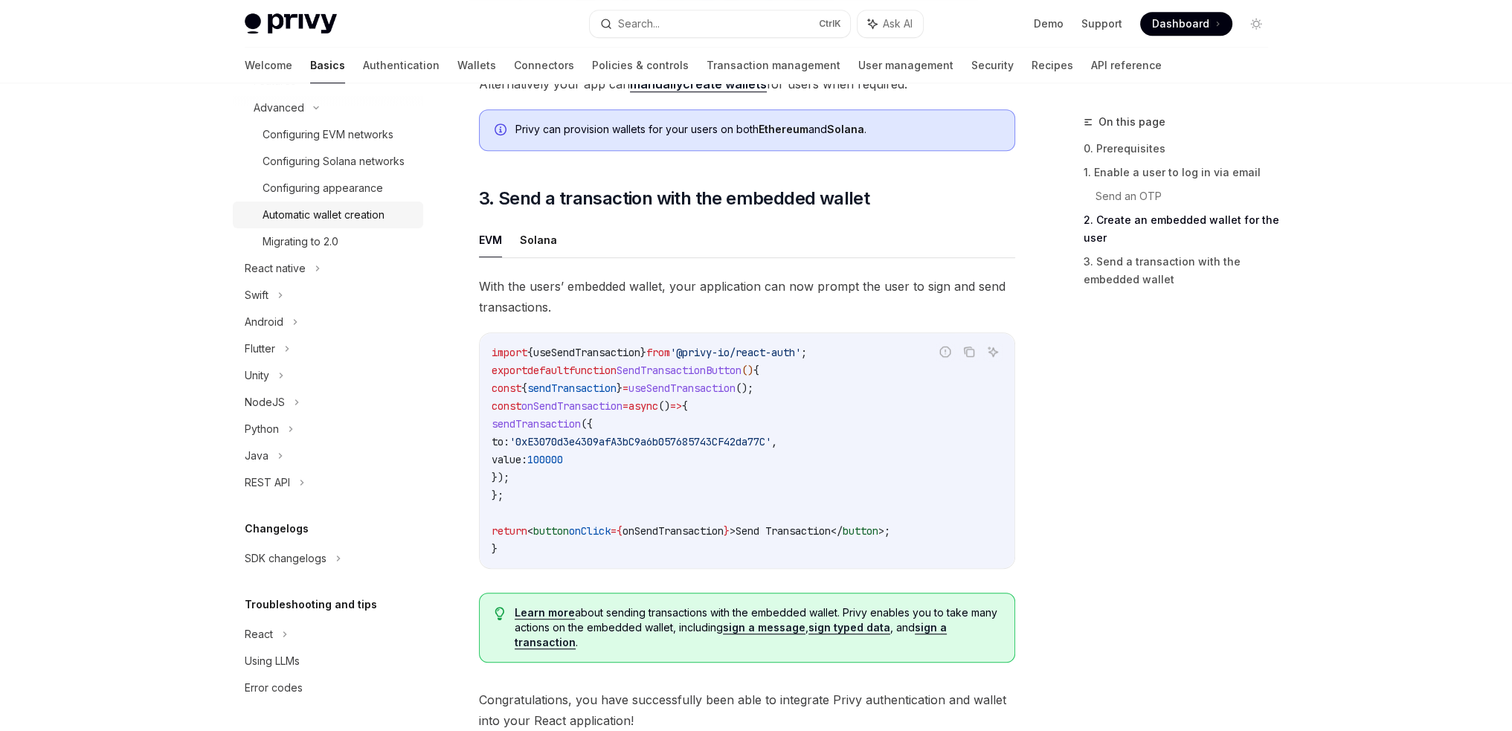
scroll to position [1205, 0]
click at [285, 633] on icon at bounding box center [285, 635] width 6 height 18
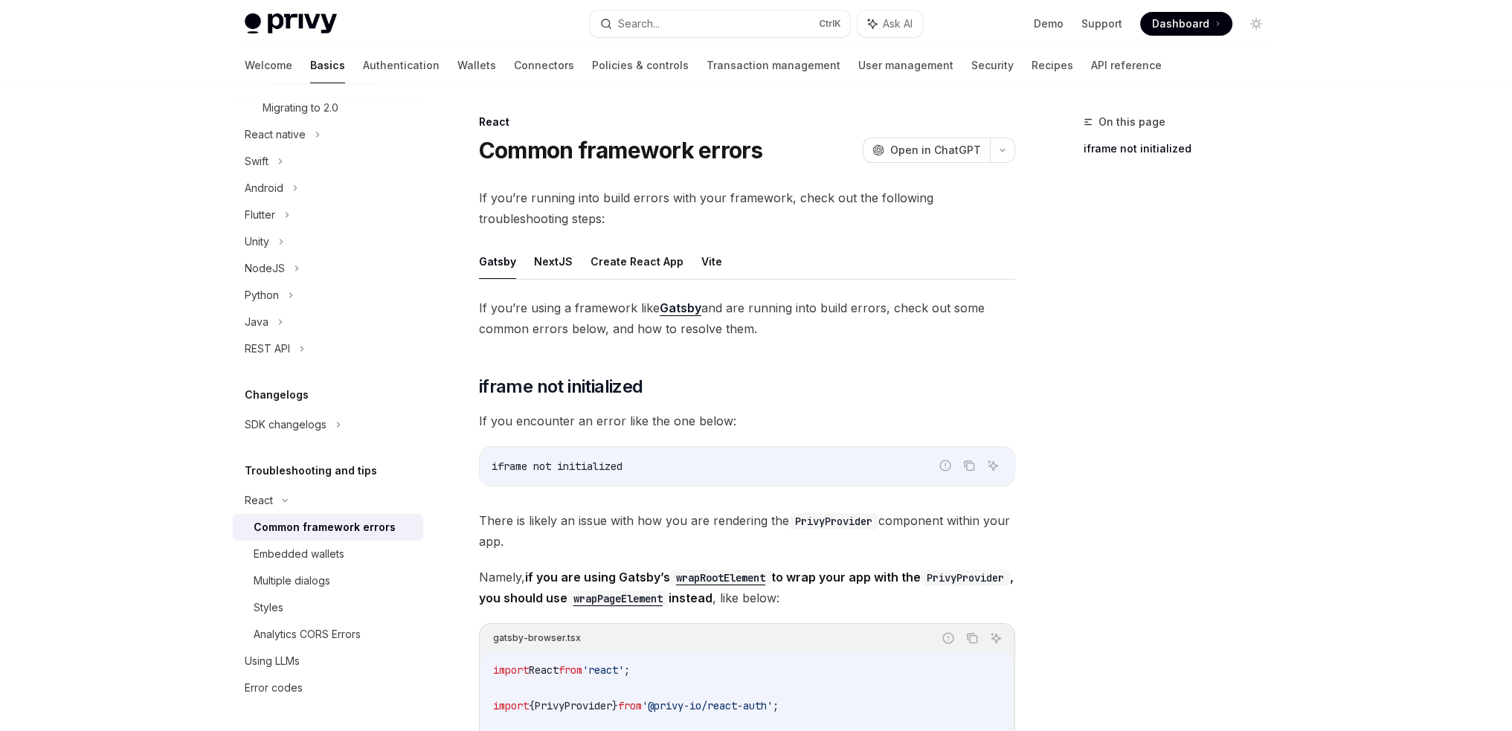
scroll to position [640, 0]
click at [375, 530] on div "Common framework errors" at bounding box center [325, 528] width 142 height 18
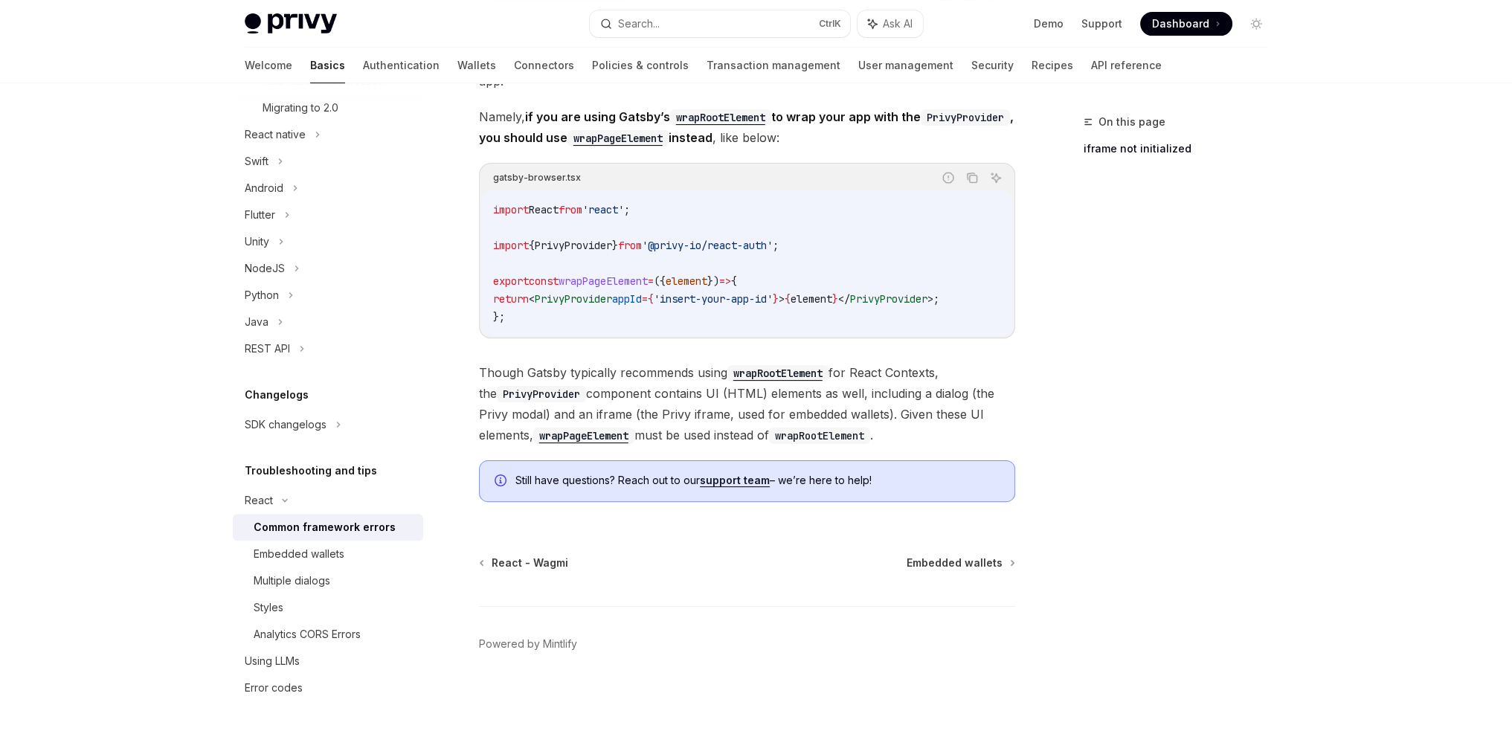
scroll to position [468, 0]
click at [356, 559] on div "Embedded wallets" at bounding box center [334, 554] width 161 height 18
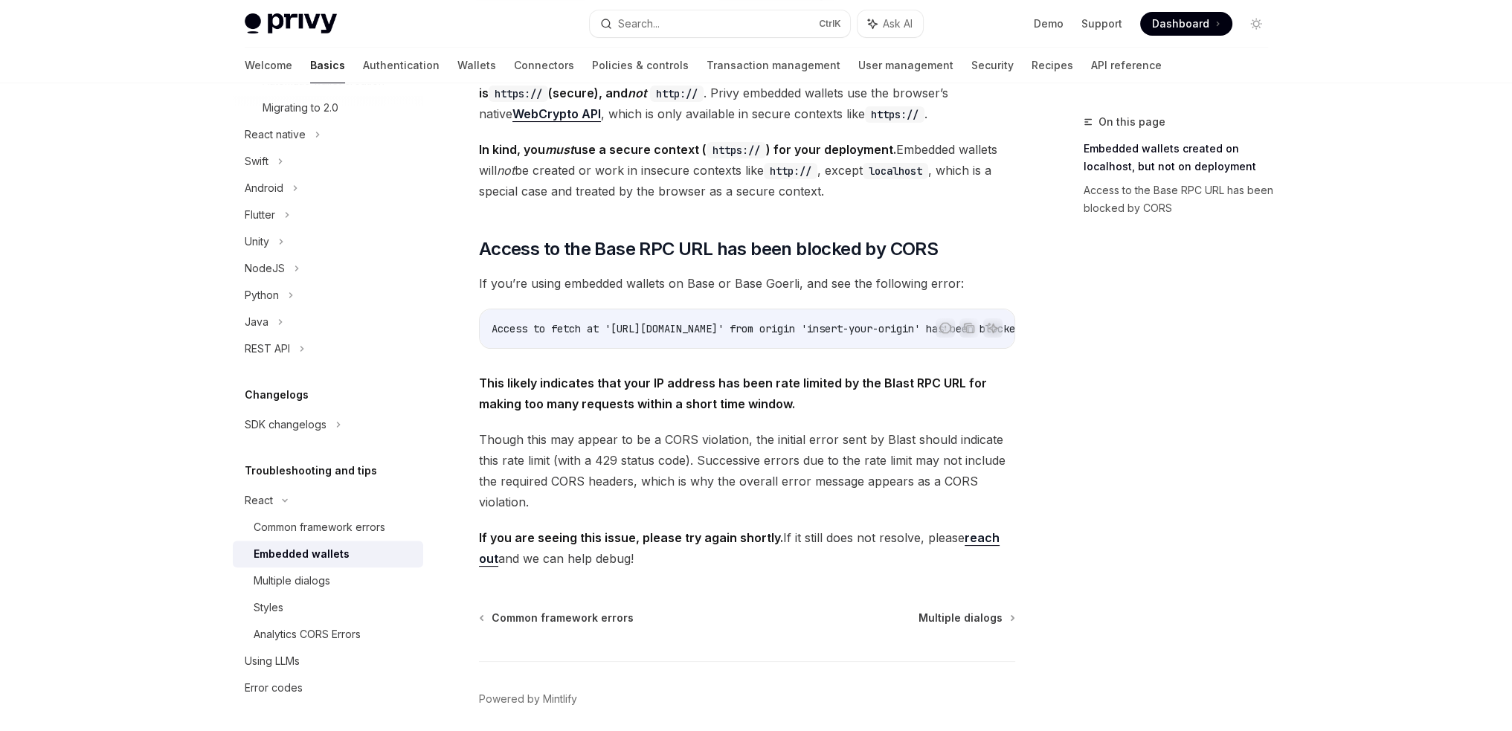
scroll to position [324, 0]
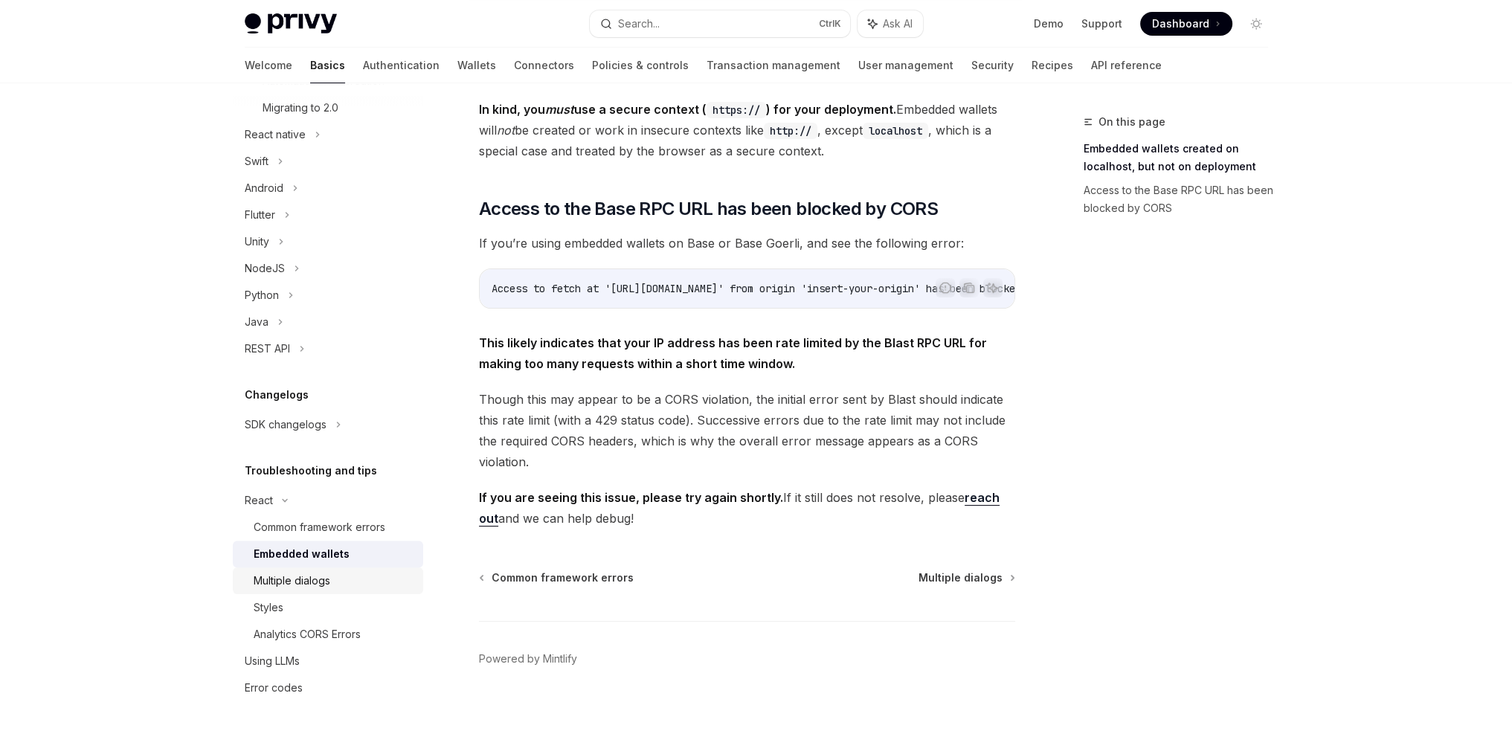
click at [333, 585] on div "Multiple dialogs" at bounding box center [334, 581] width 161 height 18
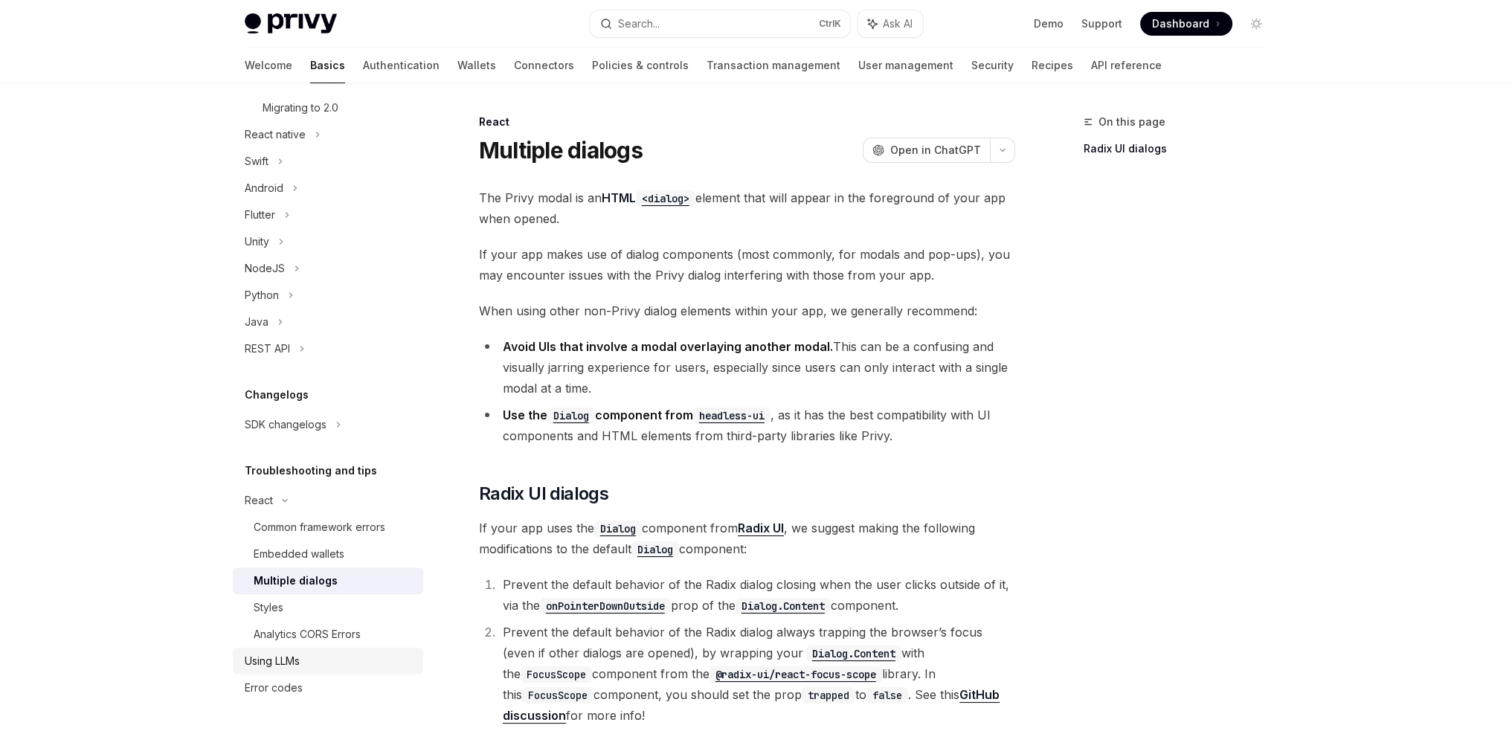
click at [330, 652] on div "Using LLMs" at bounding box center [330, 661] width 170 height 18
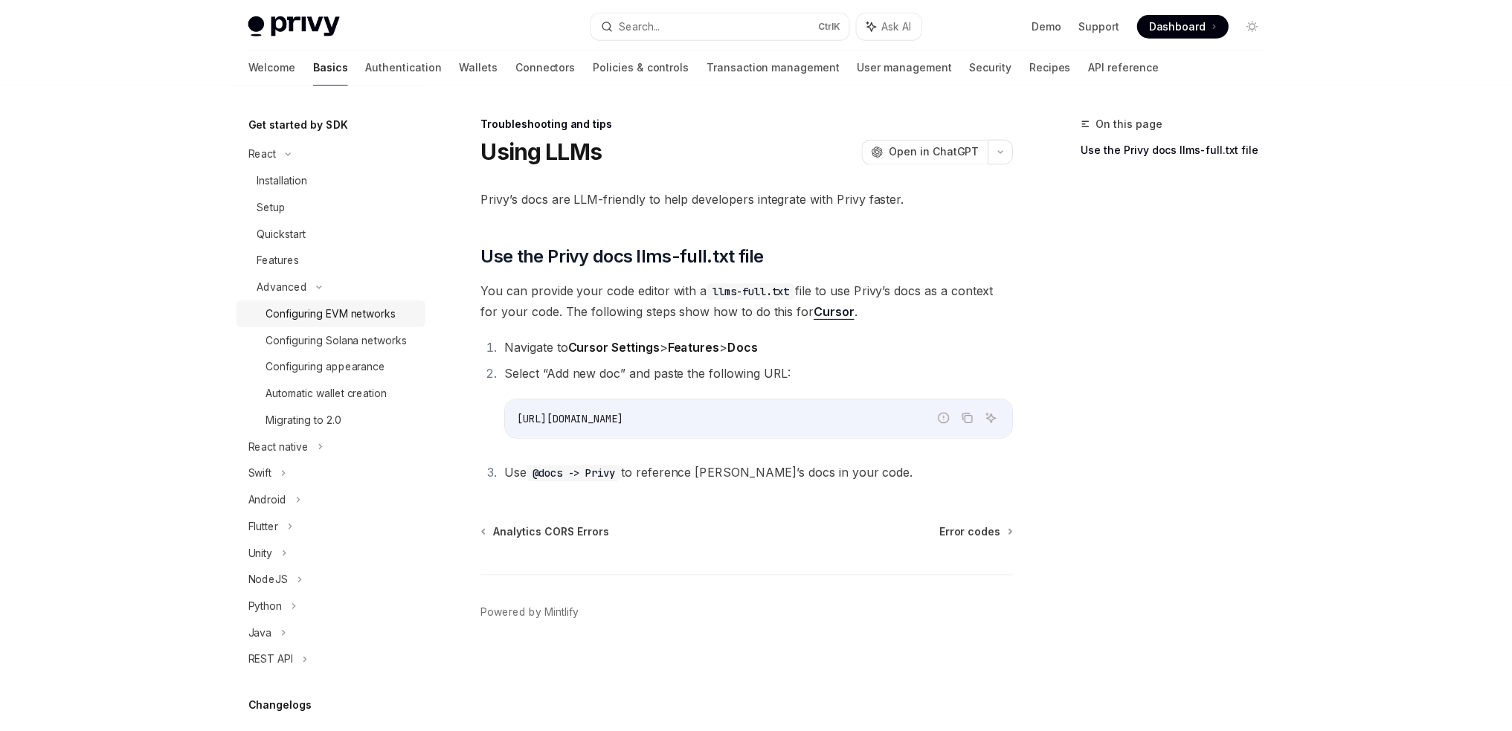
scroll to position [268, 0]
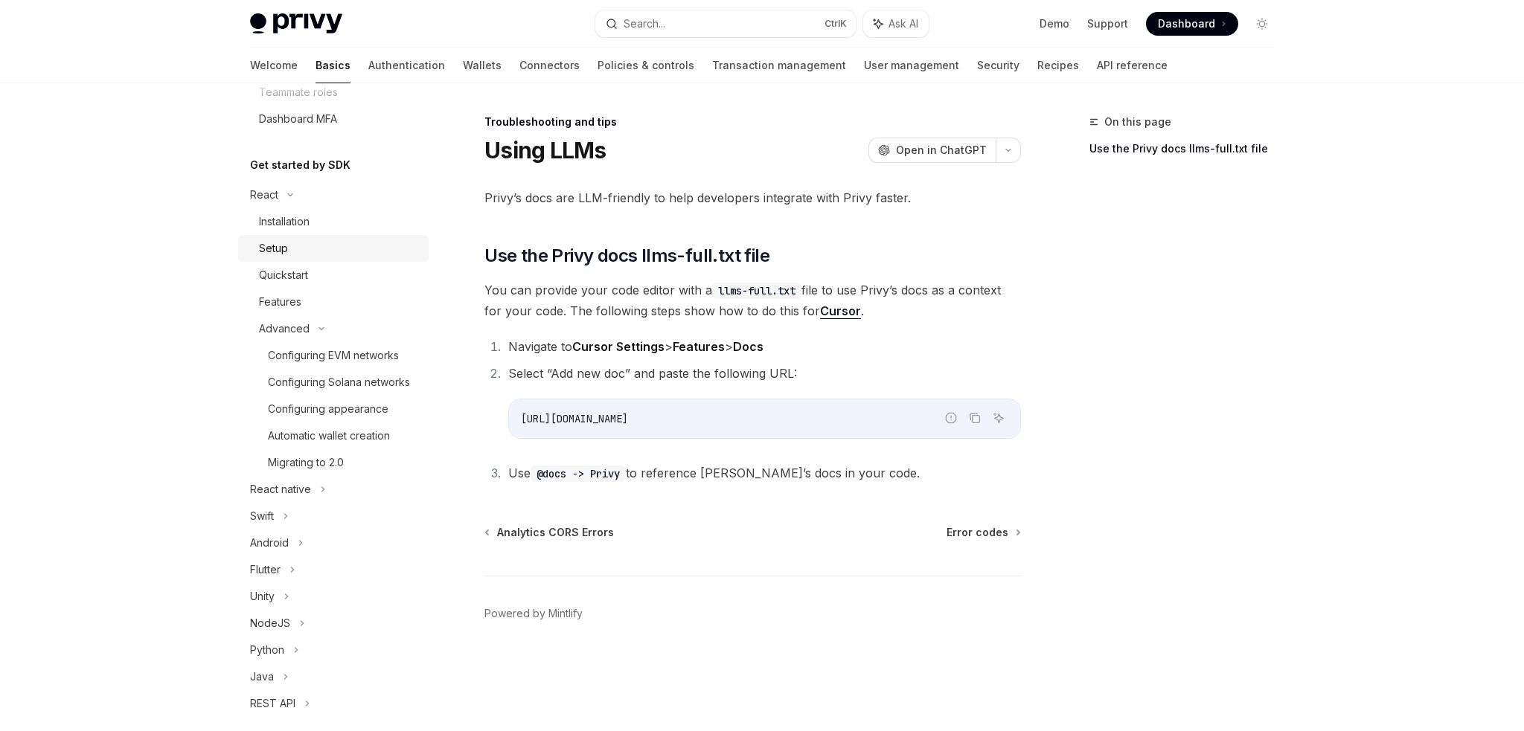
click at [300, 240] on div "Setup" at bounding box center [339, 249] width 161 height 18
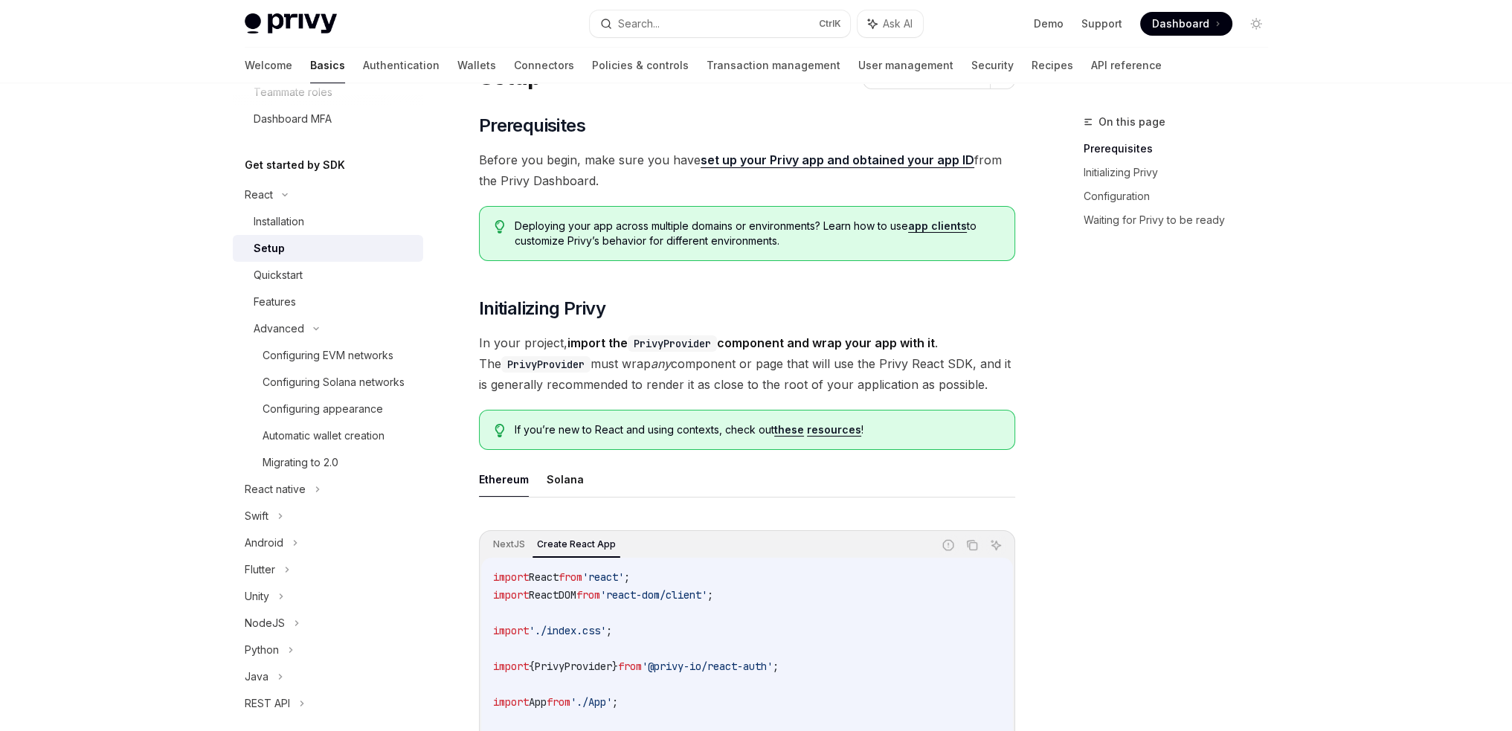
scroll to position [298, 0]
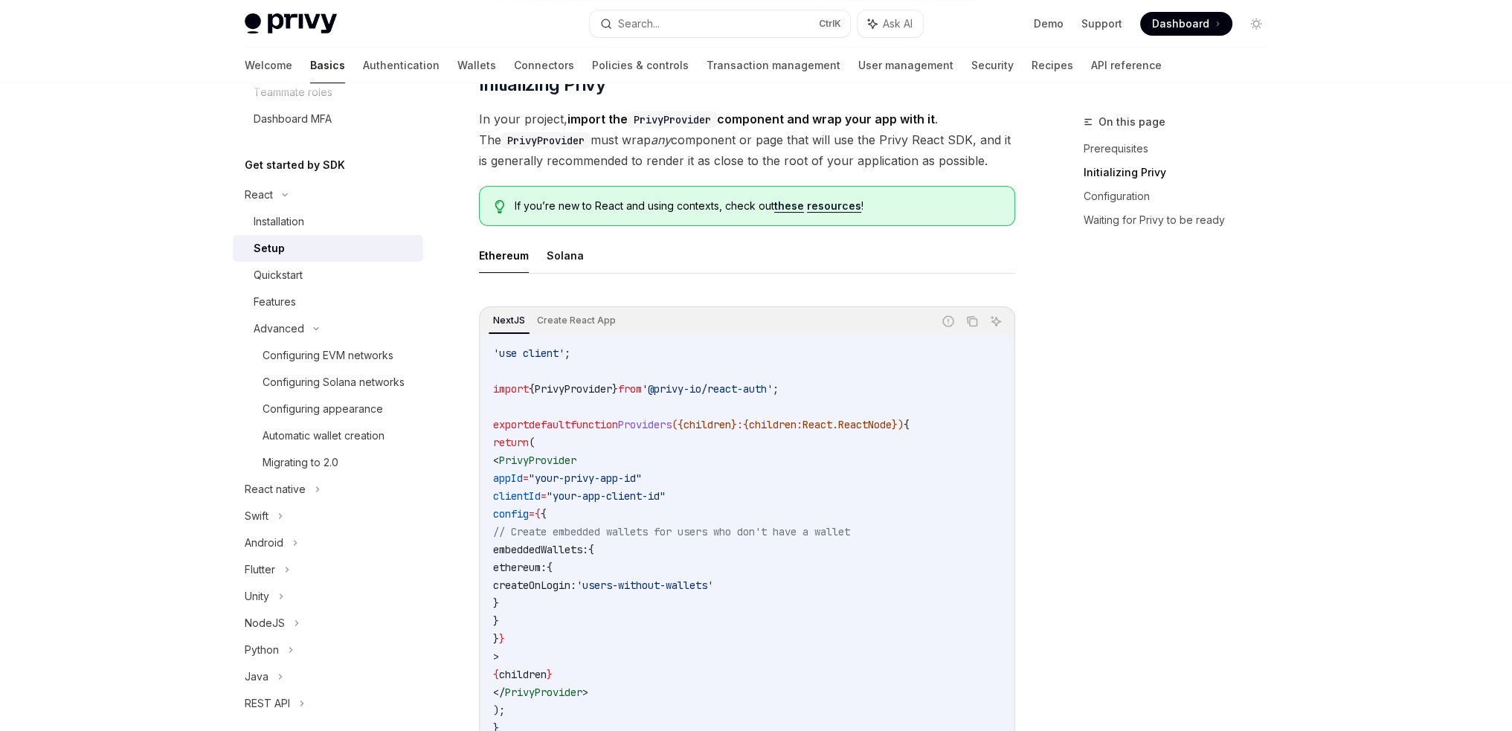
drag, startPoint x: 533, startPoint y: 653, endPoint x: 503, endPoint y: 460, distance: 195.0
click at [503, 460] on code "'use client' ; import { PrivyProvider } from '@privy-io/react-auth' ; export de…" at bounding box center [747, 540] width 508 height 393
copy code "< PrivyProvider appId = "your-privy-app-id" clientId = "your-app-client-id" con…"
drag, startPoint x: 812, startPoint y: 386, endPoint x: 487, endPoint y: 388, distance: 325.8
click at [487, 388] on div "'use client' ; import { PrivyProvider } from '@privy-io/react-auth' ; export de…" at bounding box center [747, 541] width 532 height 414
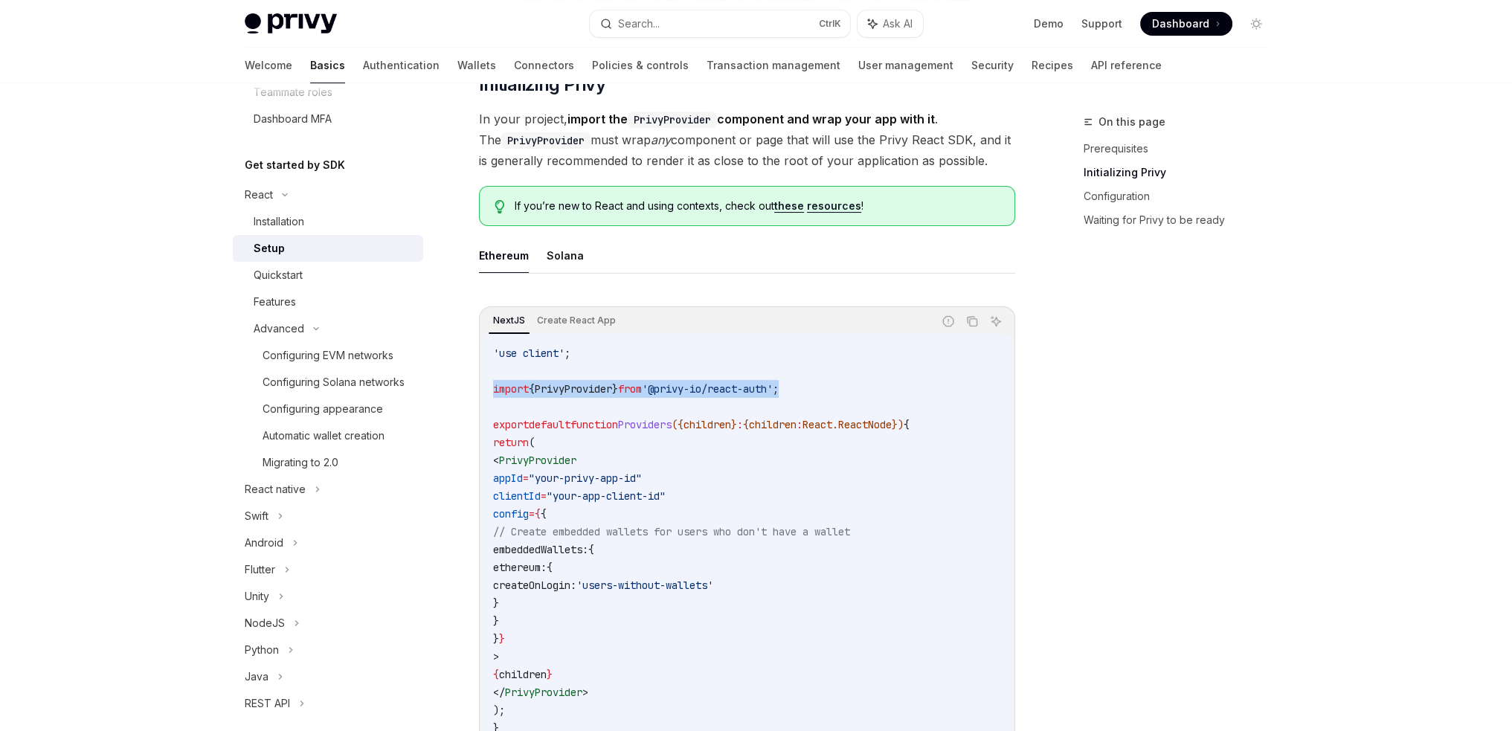
copy span "import { PrivyProvider } from '@privy-io/react-auth' ;"
click at [1160, 16] on span "Dashboard" at bounding box center [1180, 23] width 57 height 15
click at [574, 260] on button "Solana" at bounding box center [565, 255] width 37 height 35
click at [567, 252] on button "Solana" at bounding box center [565, 255] width 37 height 35
type textarea "*"
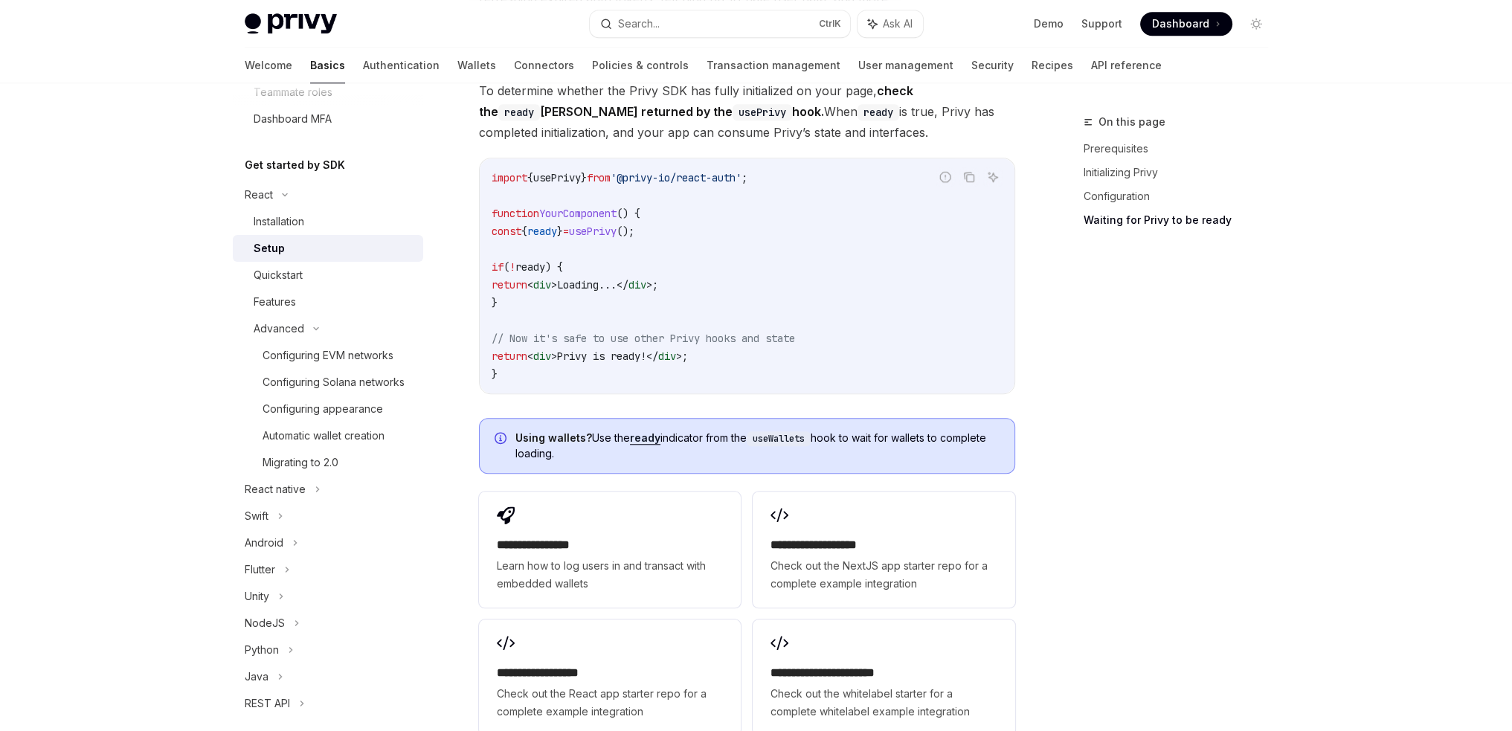
scroll to position [1637, 0]
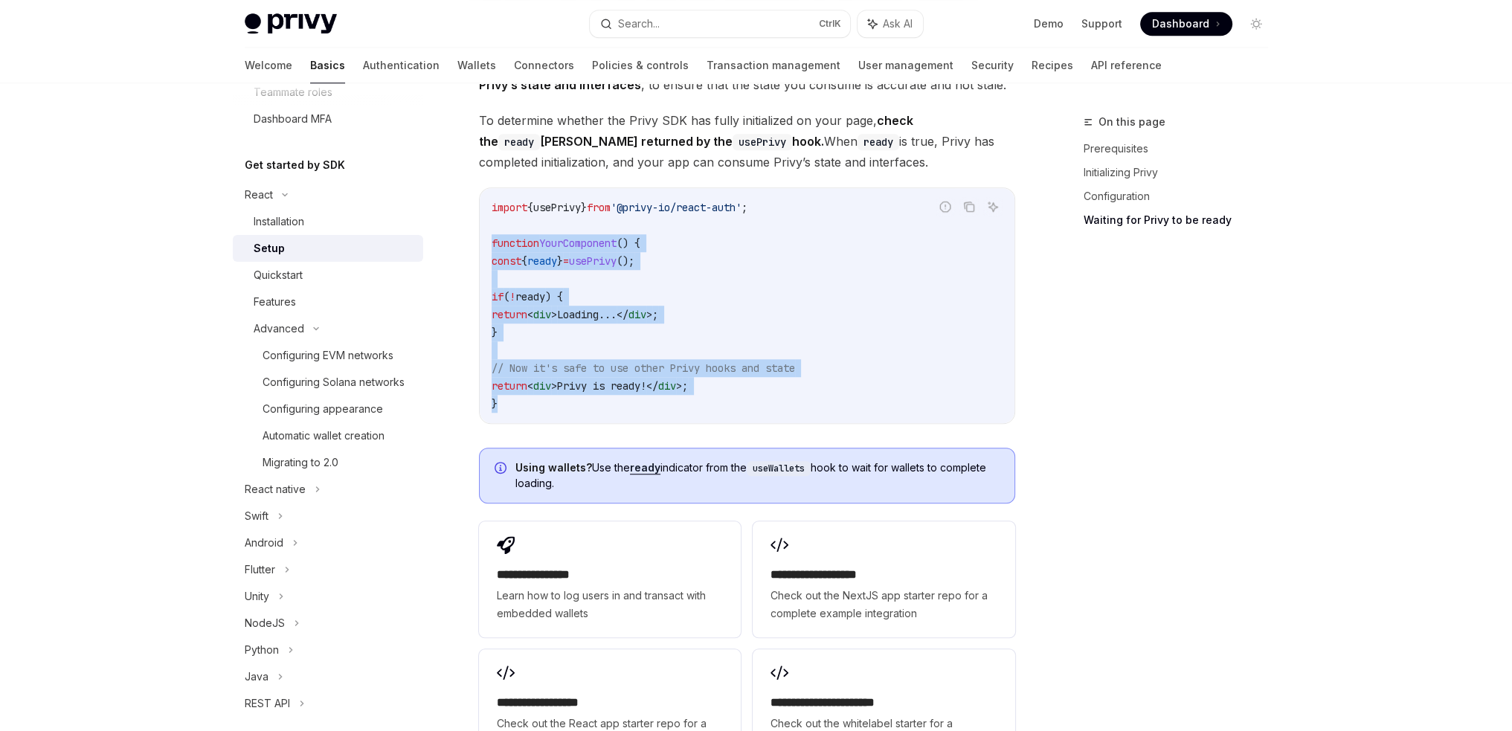
drag, startPoint x: 548, startPoint y: 401, endPoint x: 486, endPoint y: 243, distance: 170.1
click at [486, 243] on div "import { usePrivy } from '@privy-io/react-auth' ; function YourComponent () { c…" at bounding box center [747, 305] width 535 height 235
copy code "function YourComponent () { const { ready } = usePrivy (); if ( ! ready ) { ret…"
click at [969, 205] on icon "Copy the contents from the code block" at bounding box center [969, 208] width 7 height 7
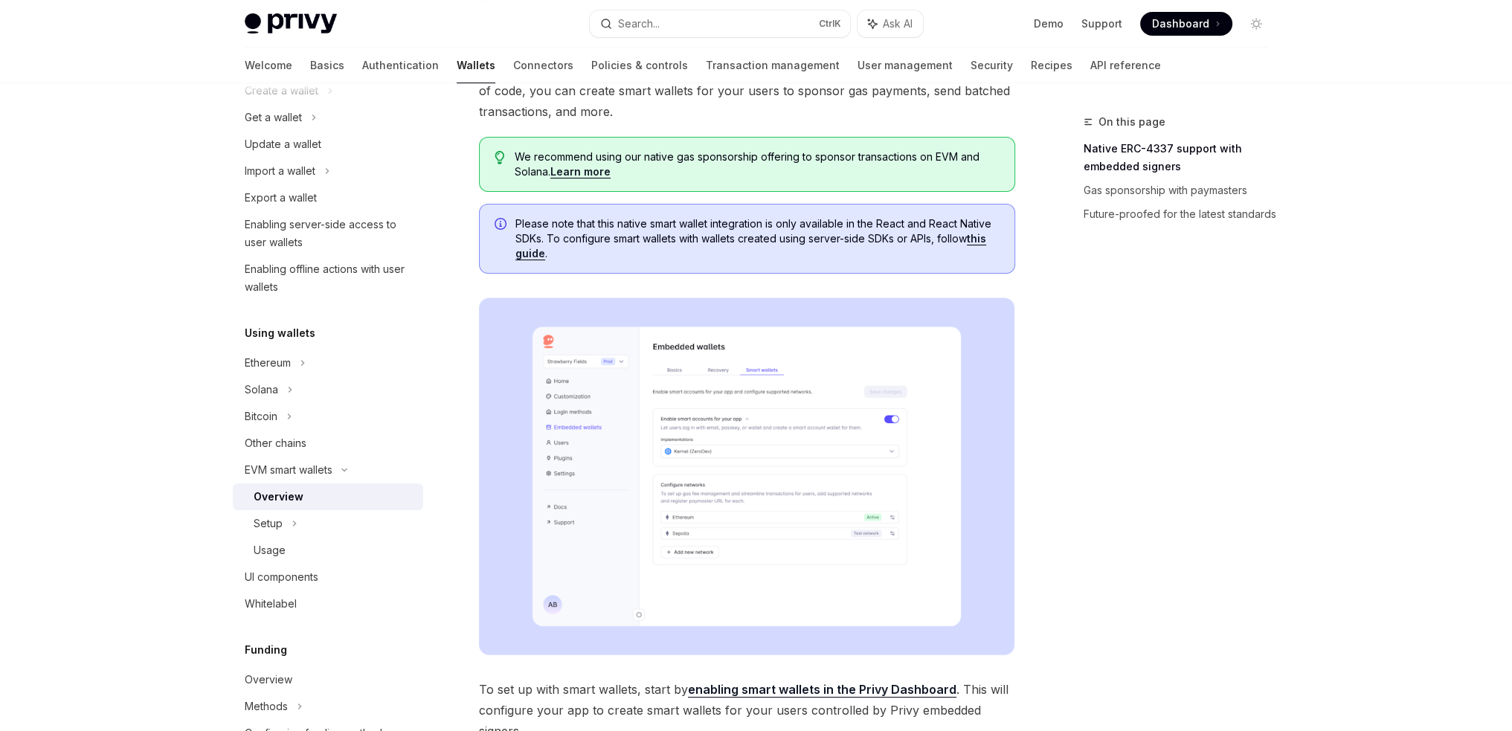
scroll to position [149, 0]
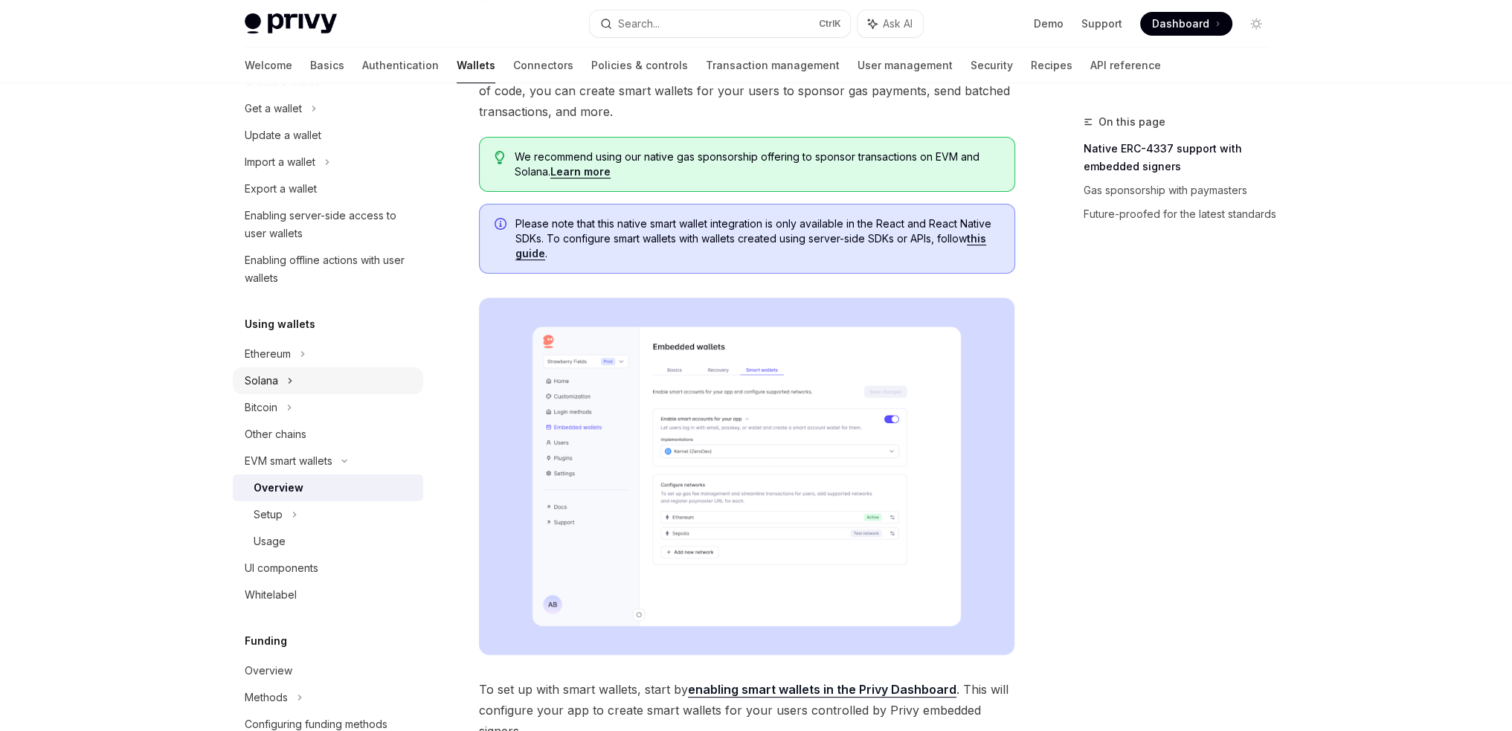
click at [289, 377] on icon at bounding box center [290, 381] width 6 height 18
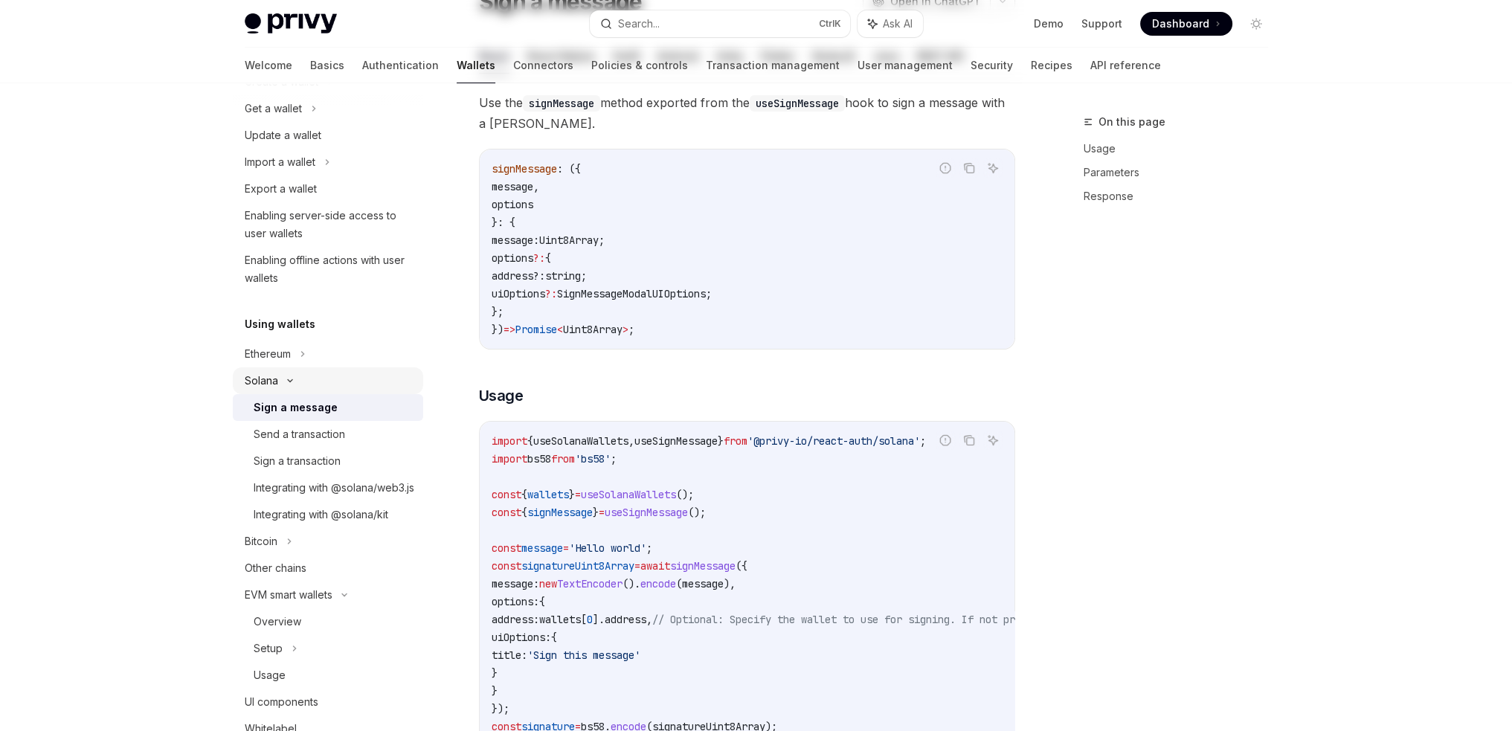
type textarea "*"
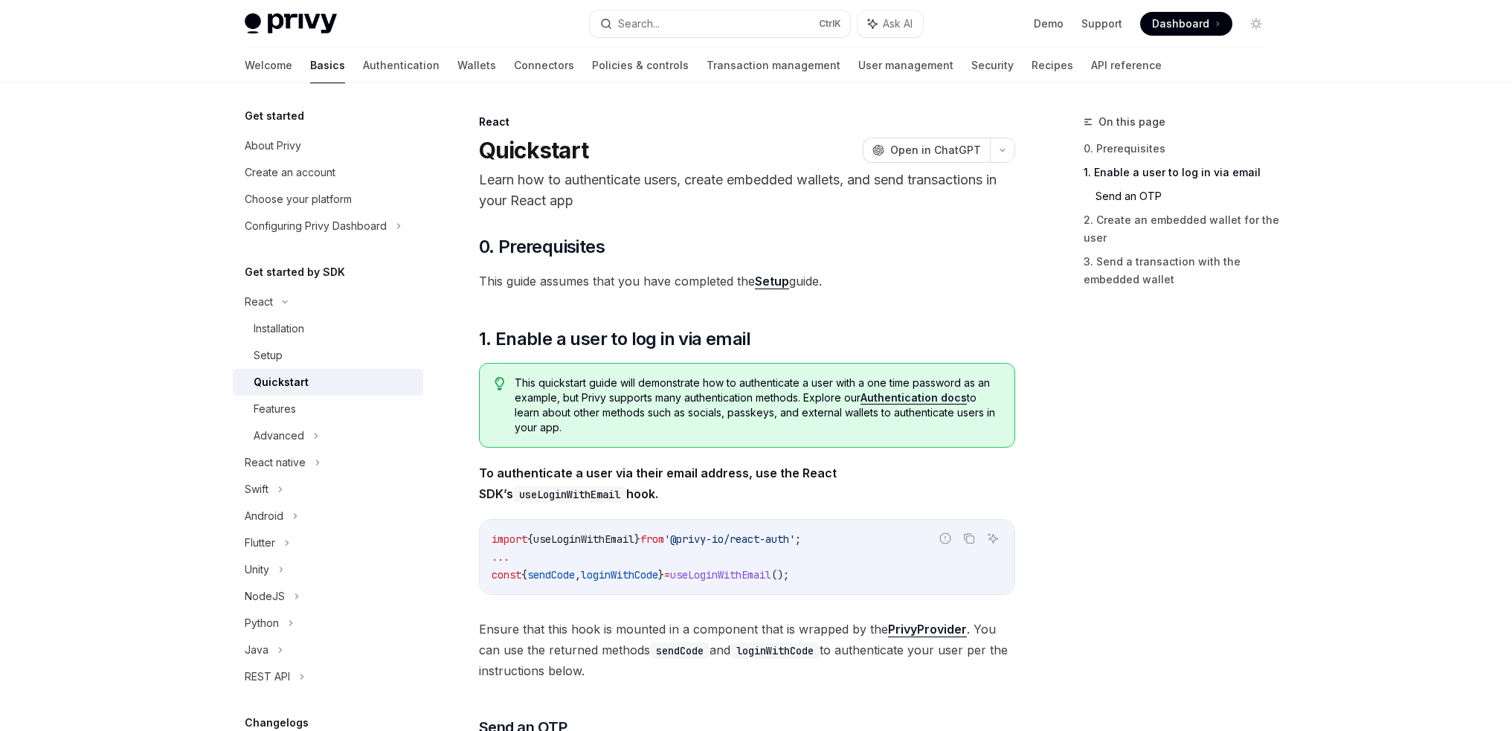
scroll to position [744, 0]
